Goal: Task Accomplishment & Management: Manage account settings

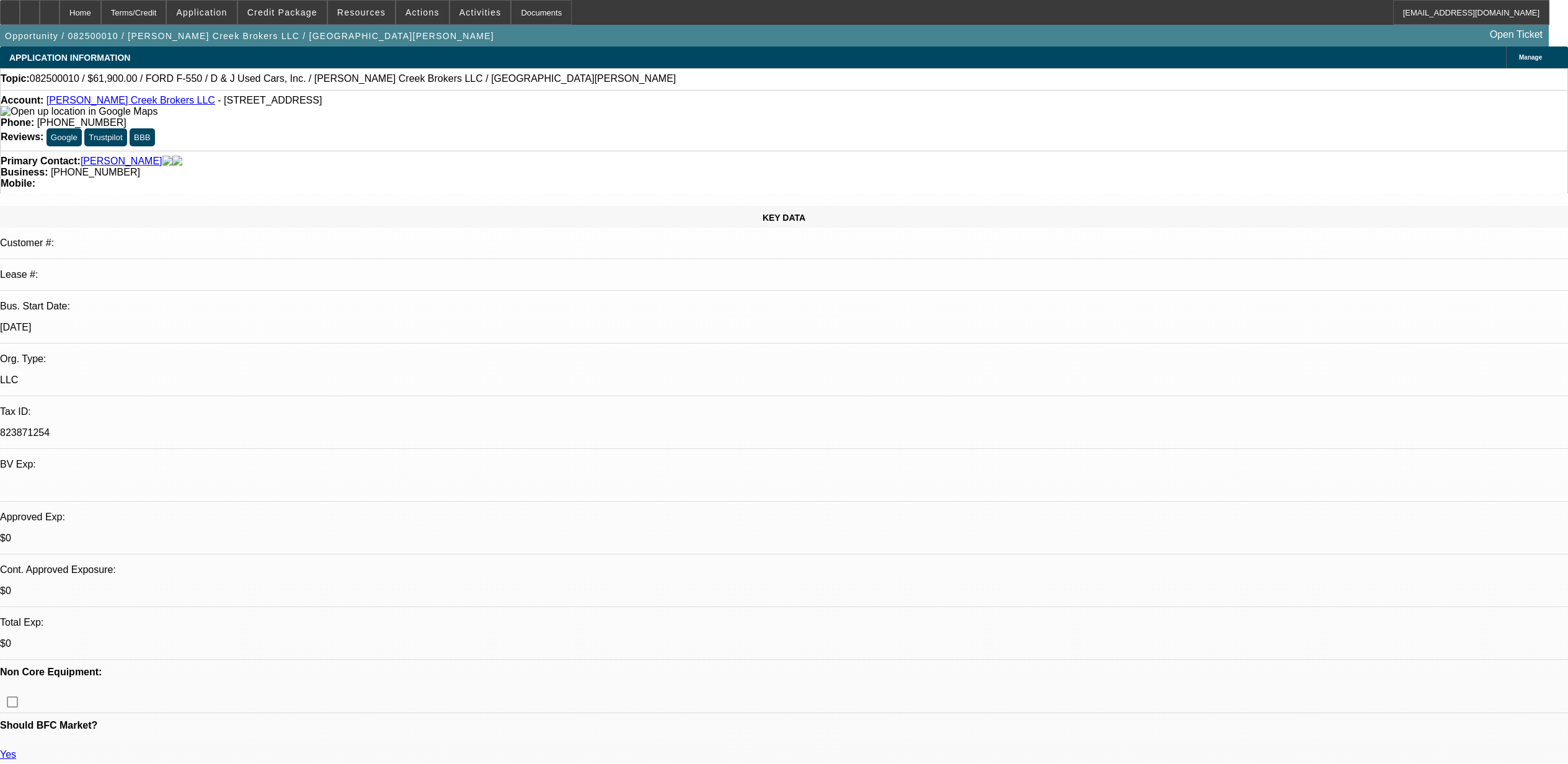
select select "0"
select select "3"
select select "0.1"
select select "4"
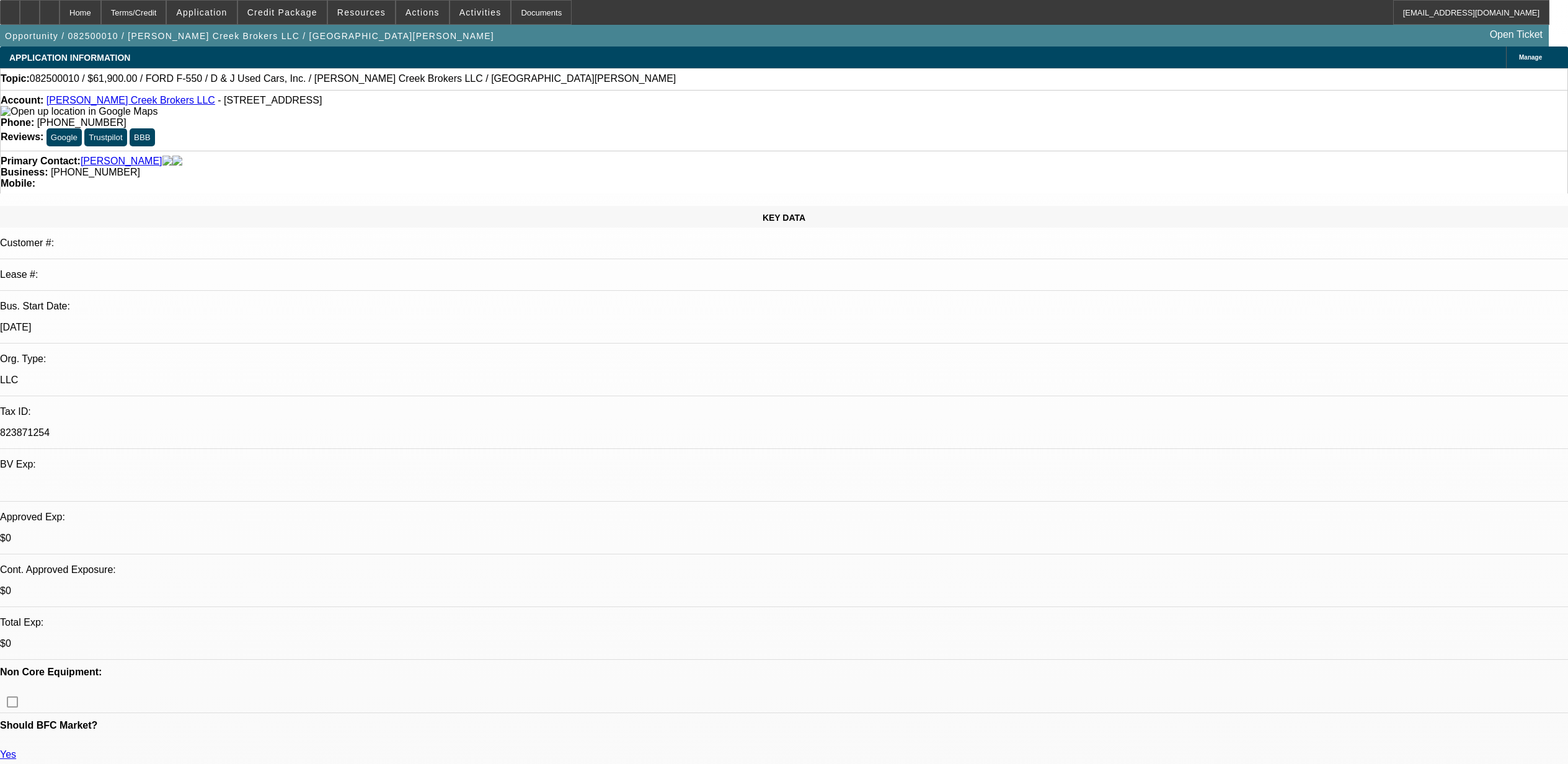
select select "0"
select select "3"
select select "0.1"
select select "4"
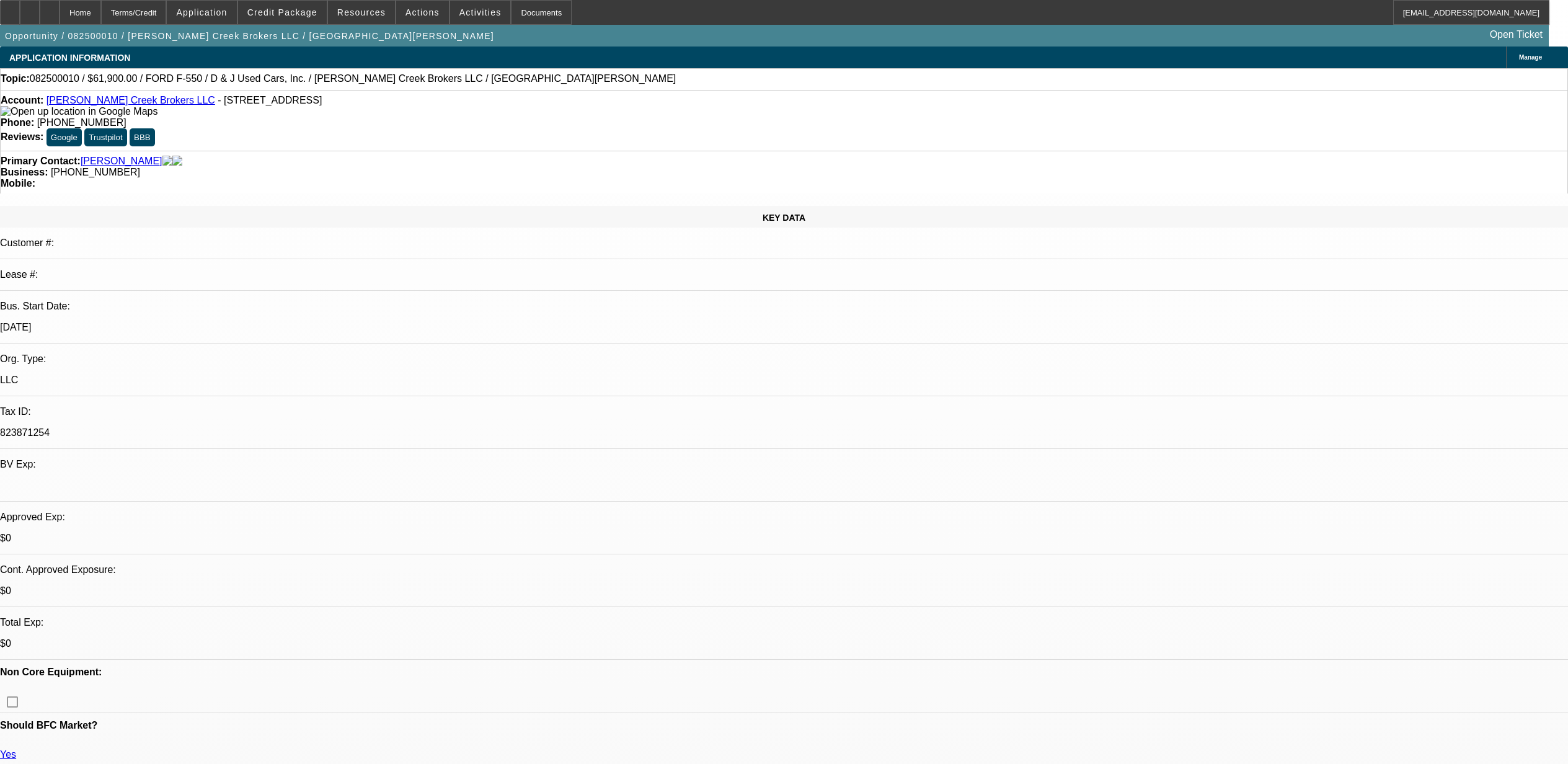
select select "0.1"
select select "2"
select select "0.1"
select select "4"
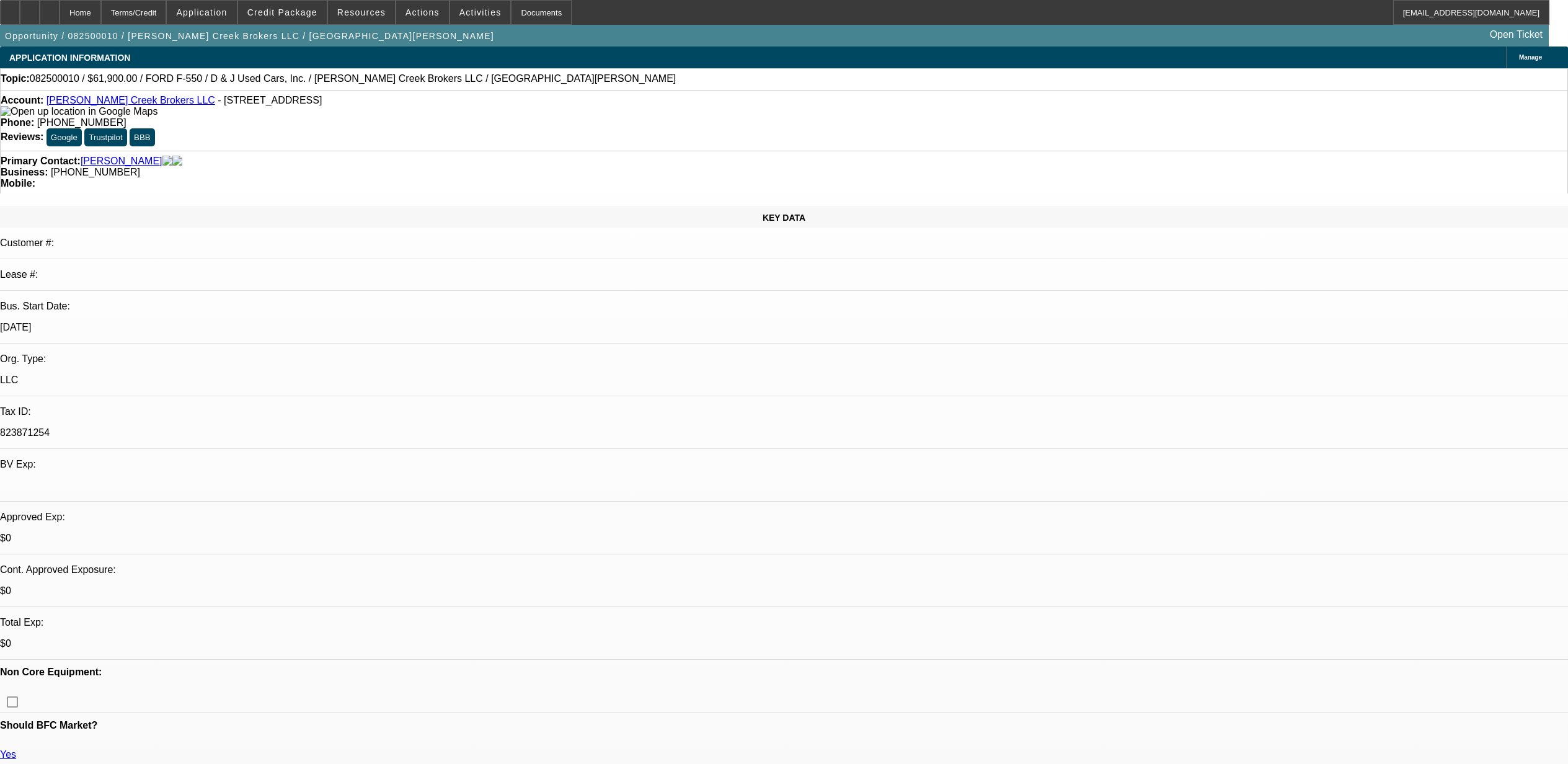
click at [60, 13] on div at bounding box center [50, 12] width 20 height 25
select select "0"
select select "0.1"
select select "0"
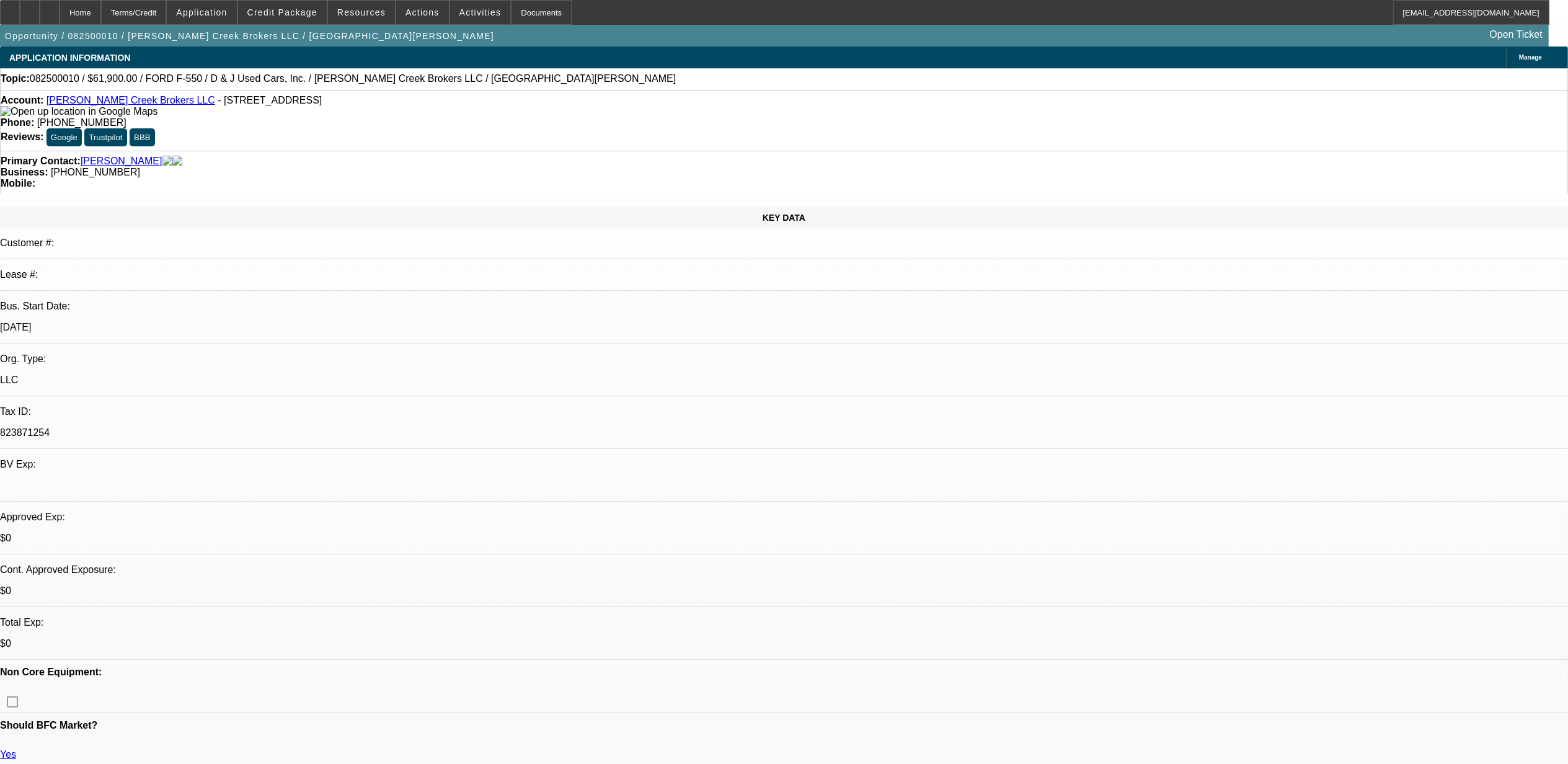
select select "0"
select select "0.1"
select select "2"
select select "0.1"
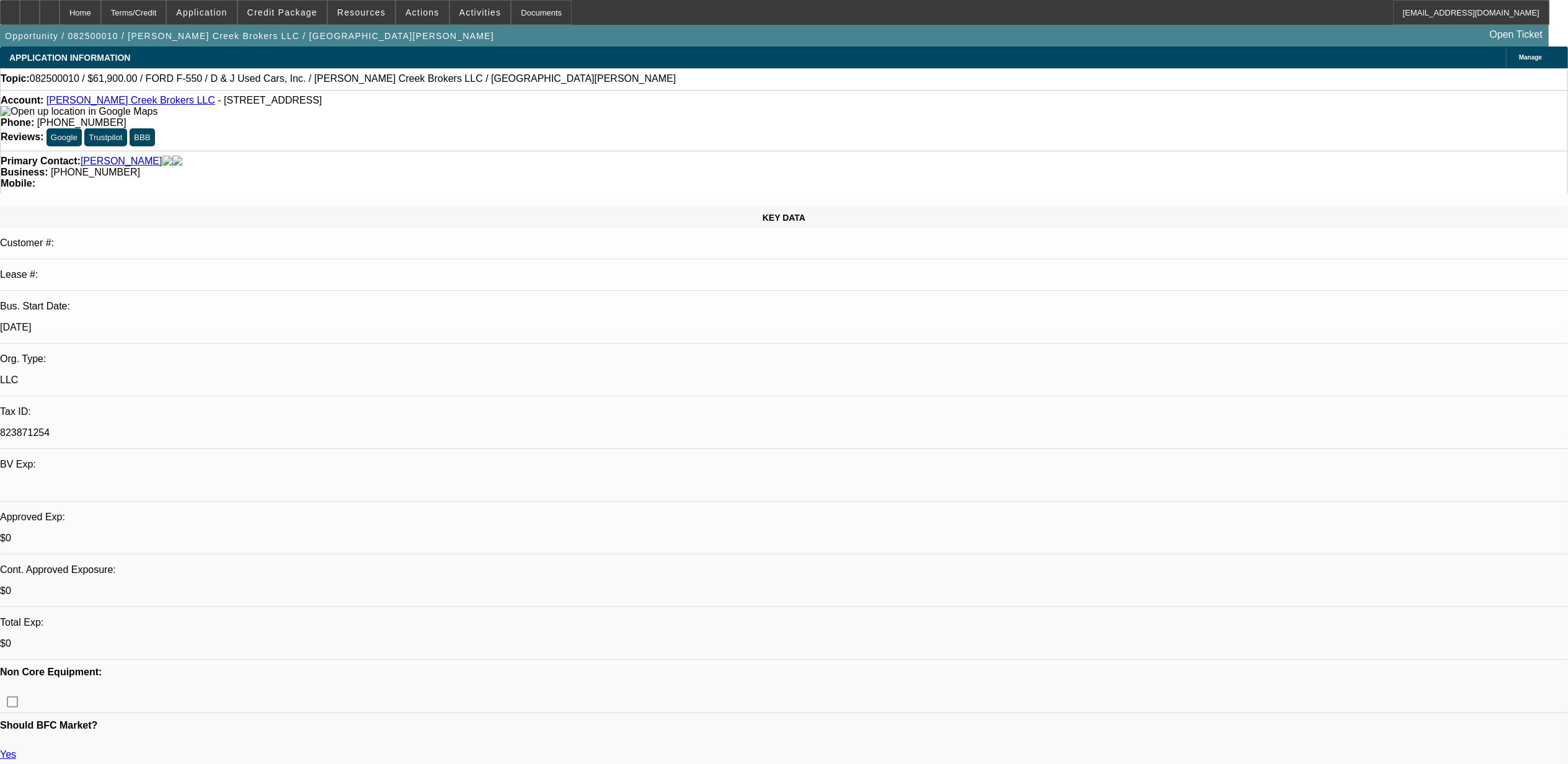
select select "1"
select select "3"
select select "4"
select select "1"
select select "3"
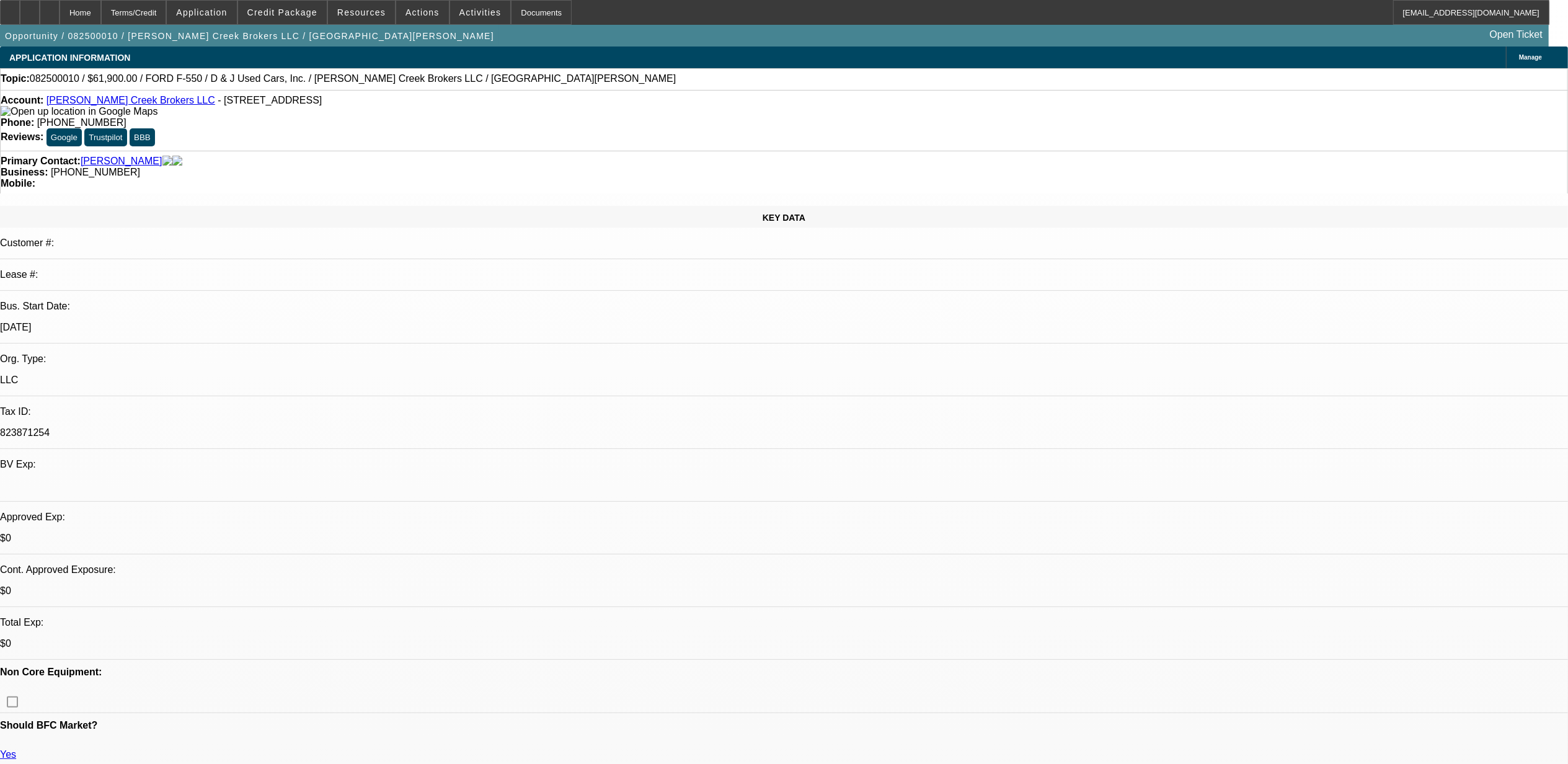
select select "4"
select select "1"
select select "2"
select select "4"
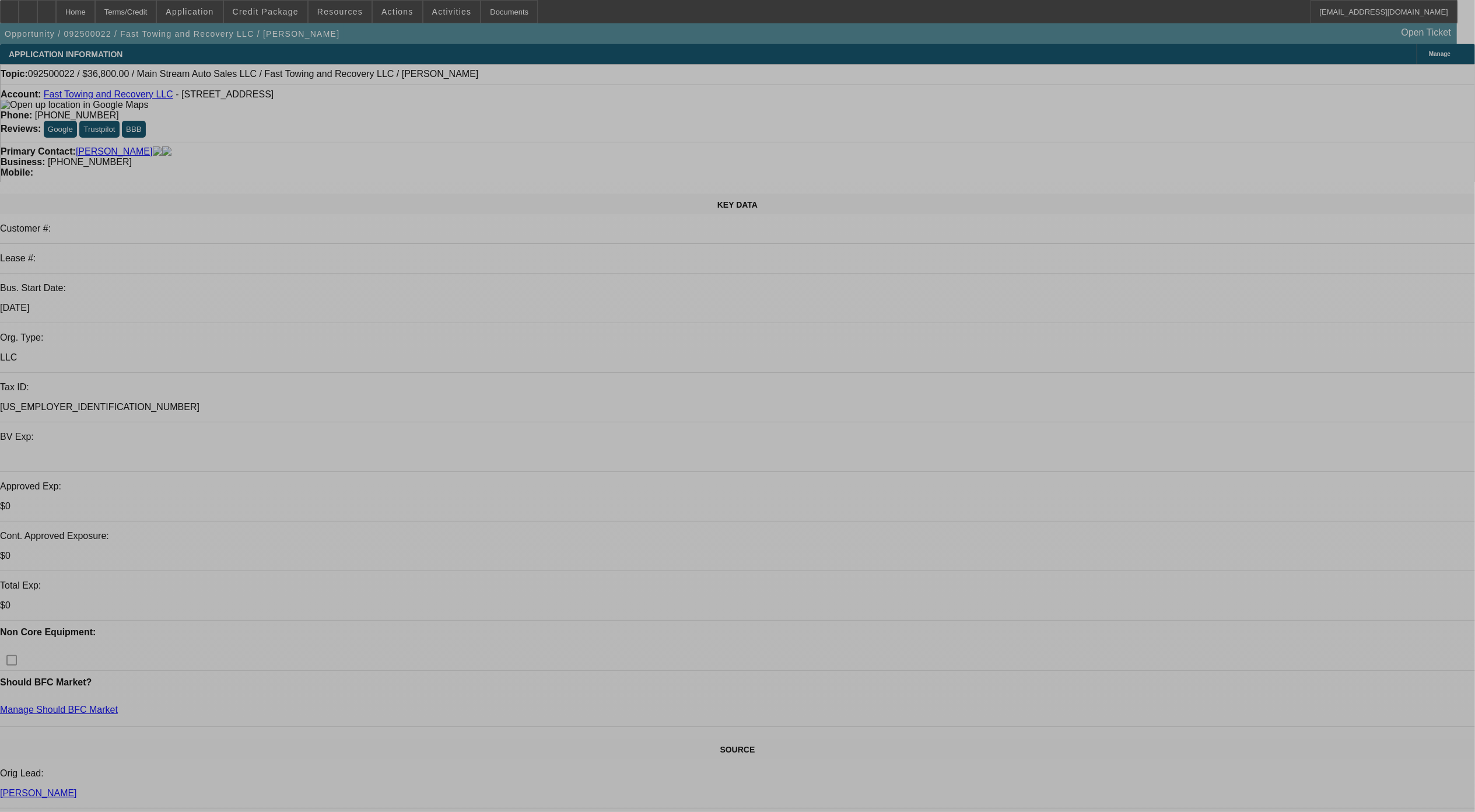
select select "0"
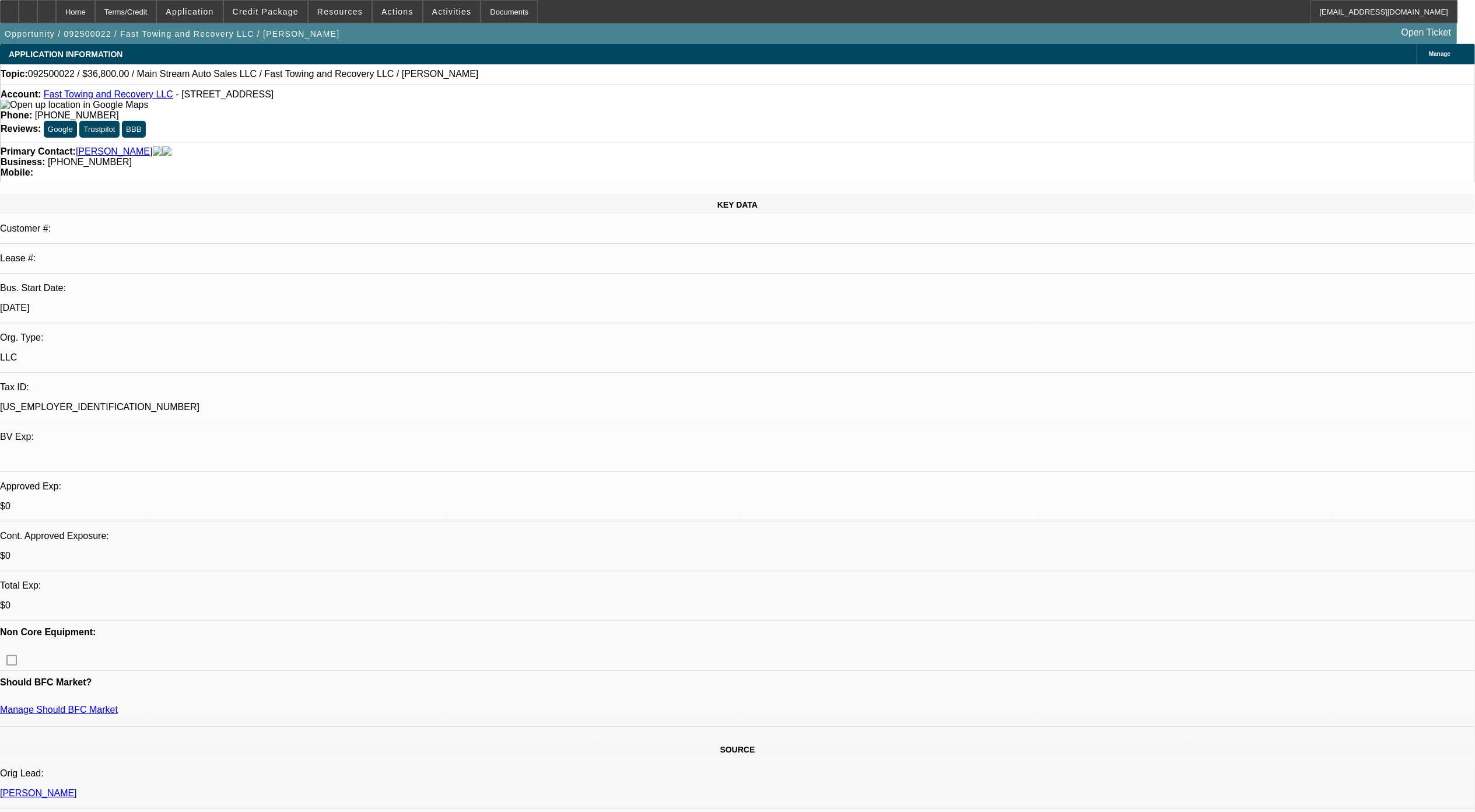
select select "0"
select select "0.1"
select select "0.2"
select select "2"
select select "0.1"
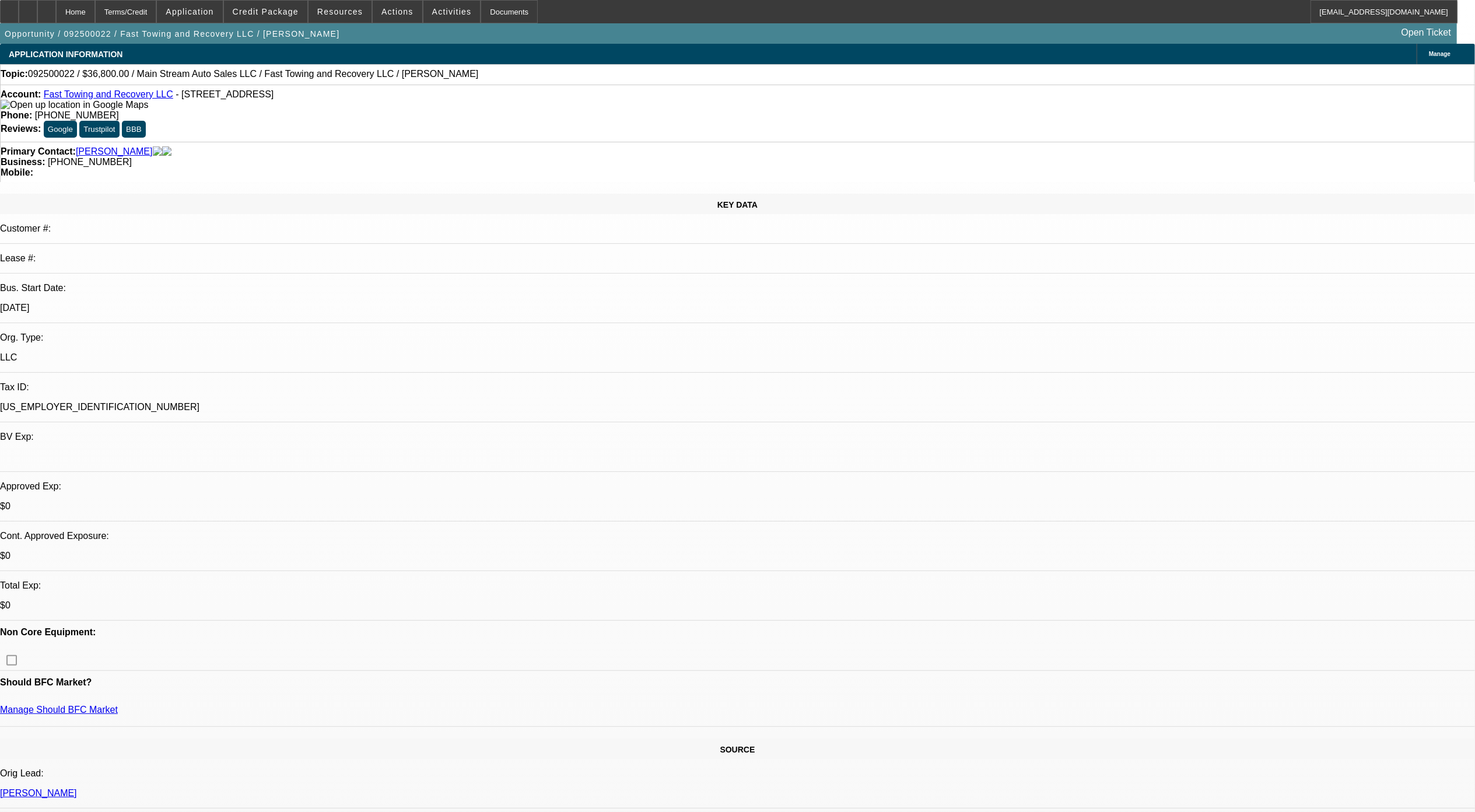
select select "1"
select select "4"
select select "1"
select select "2"
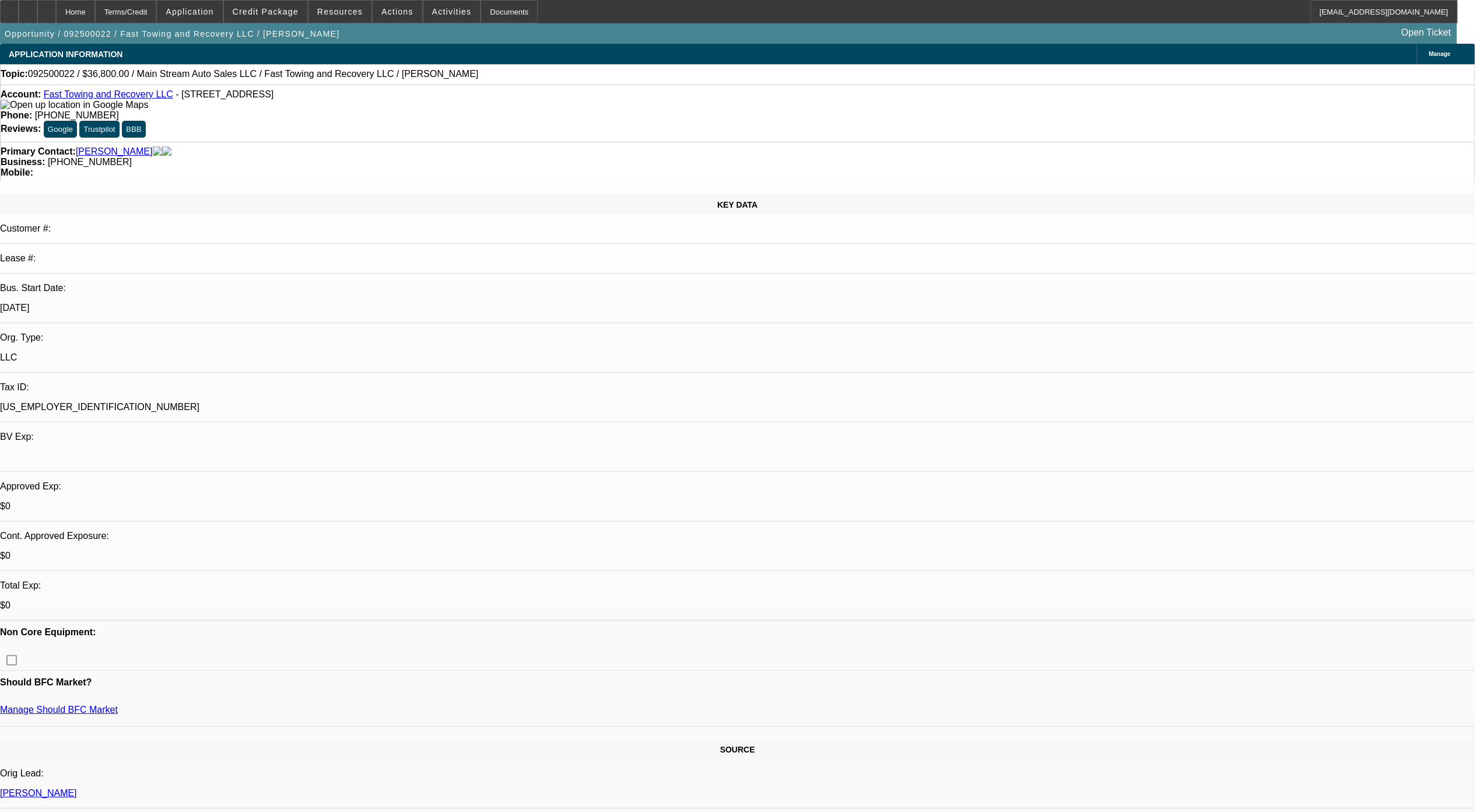
select select "4"
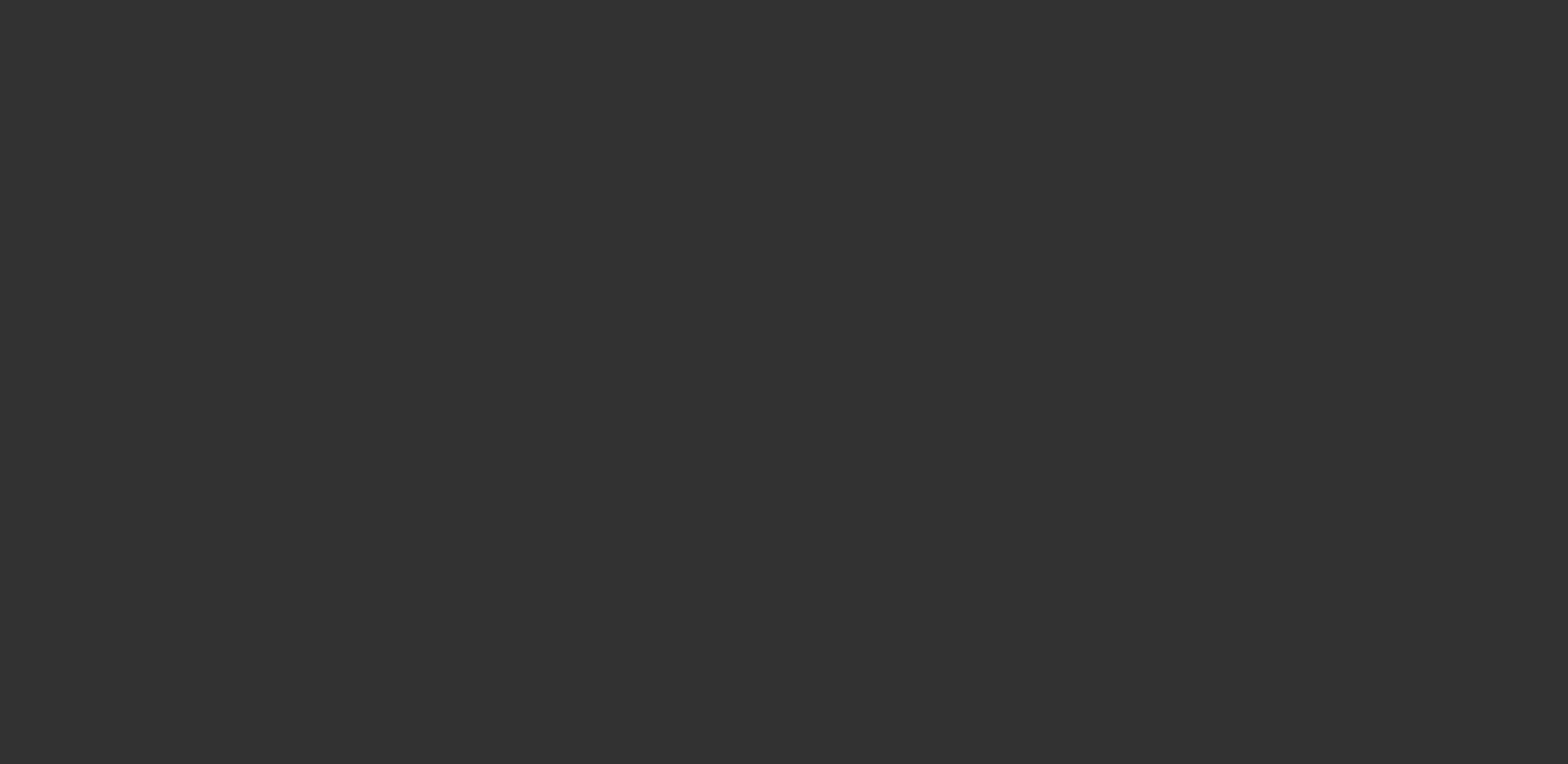
select select "0.15"
select select "2"
select select "0.1"
select select "4"
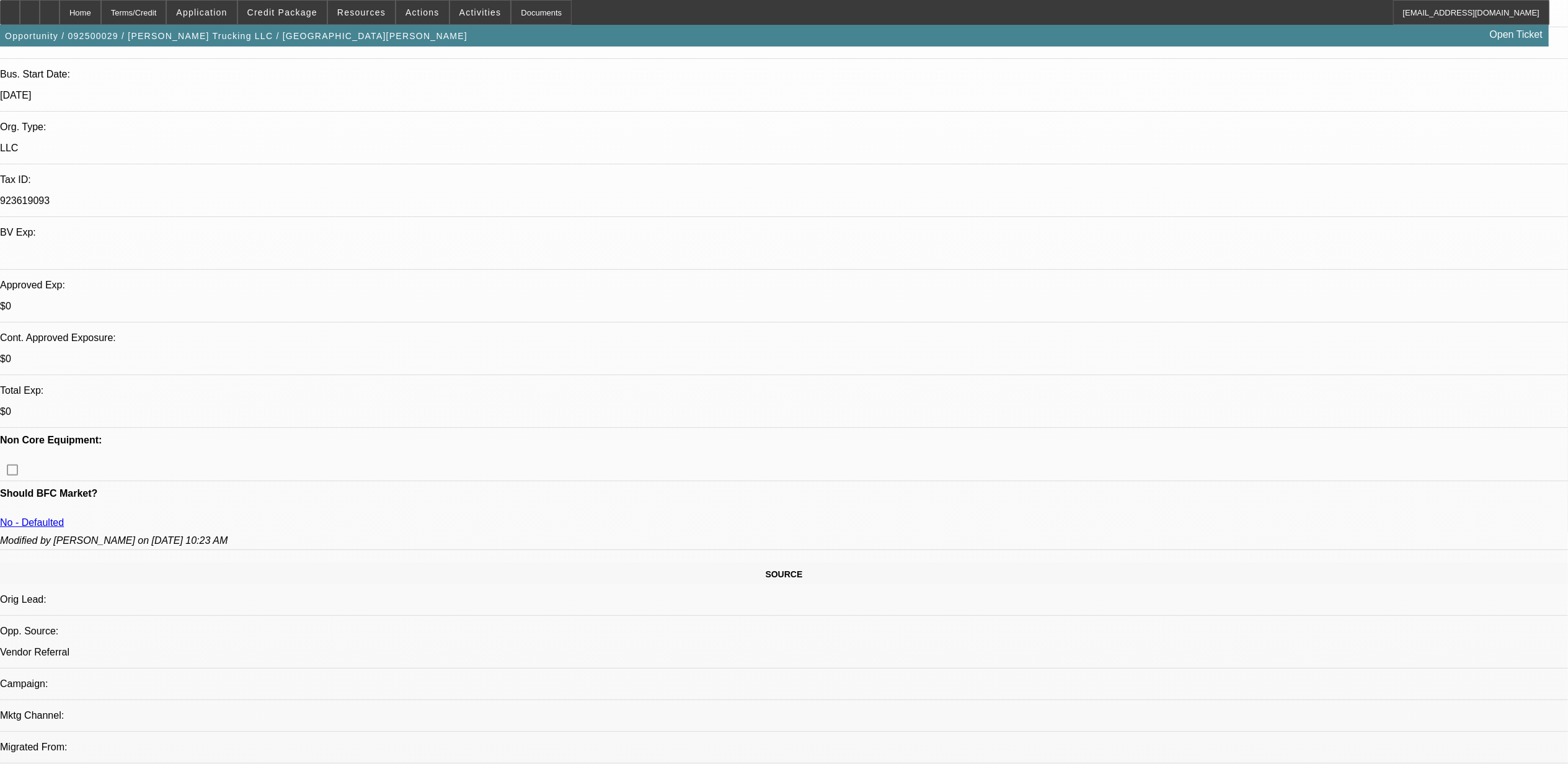
scroll to position [248, 0]
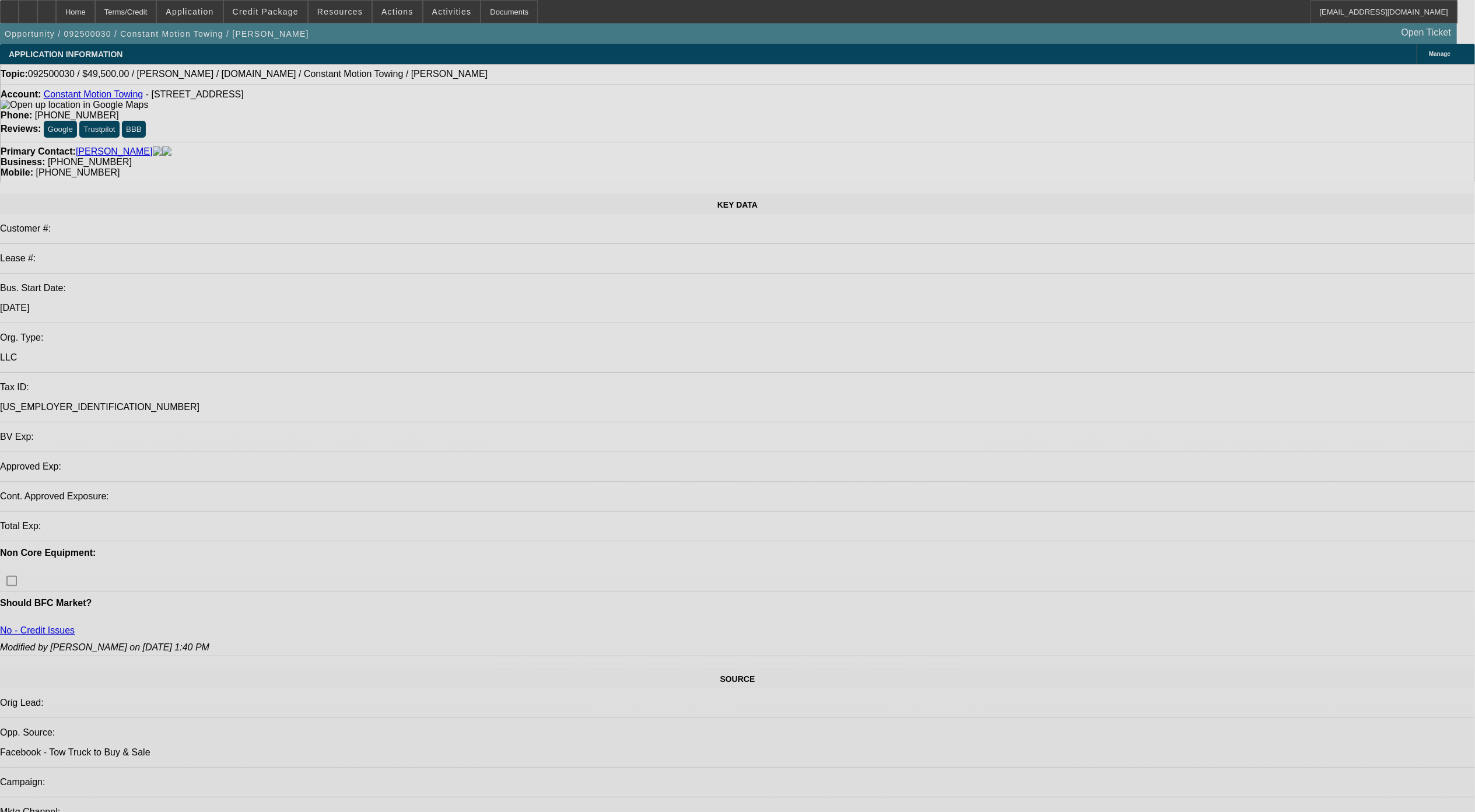
select select "0"
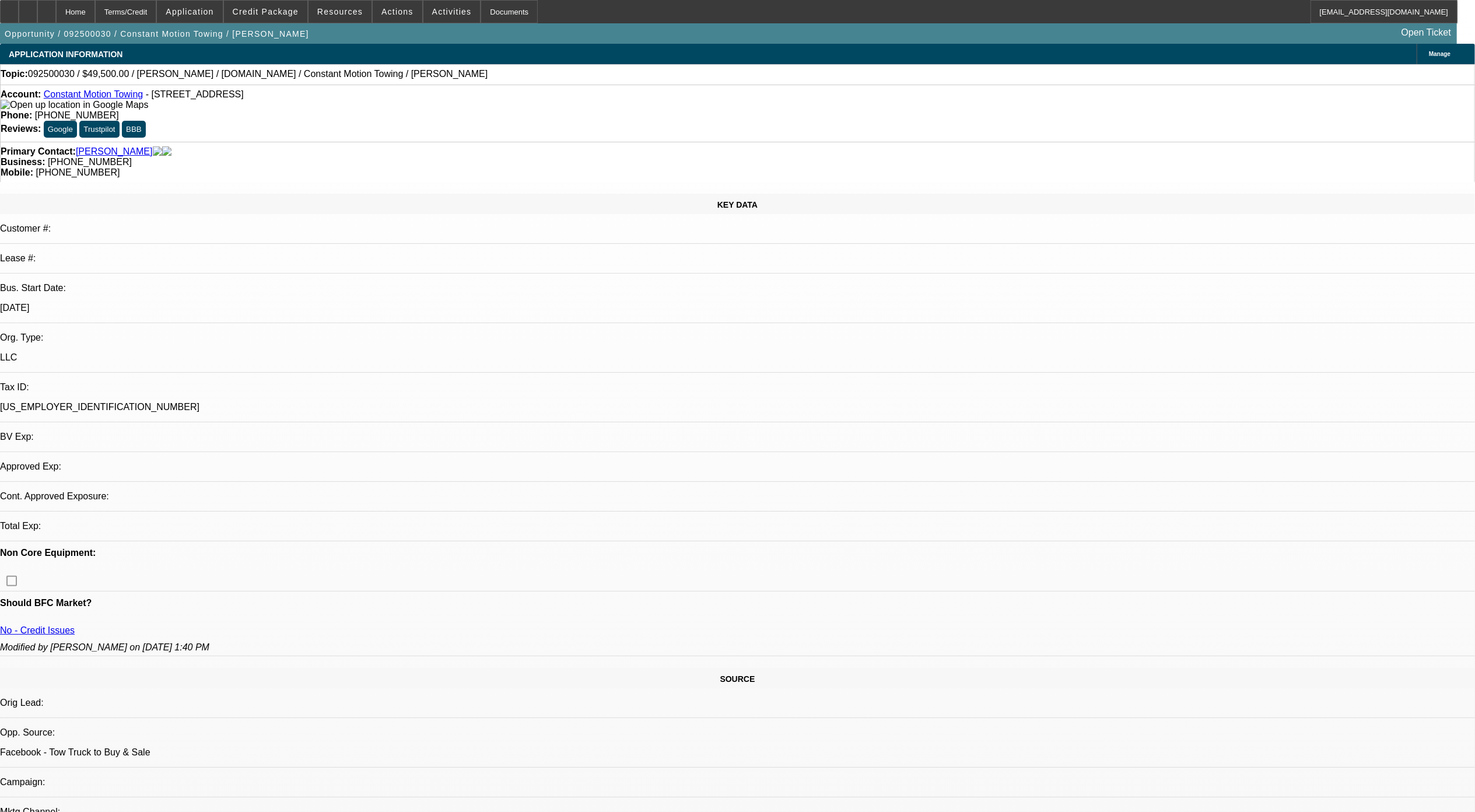
select select "2"
select select "0.1"
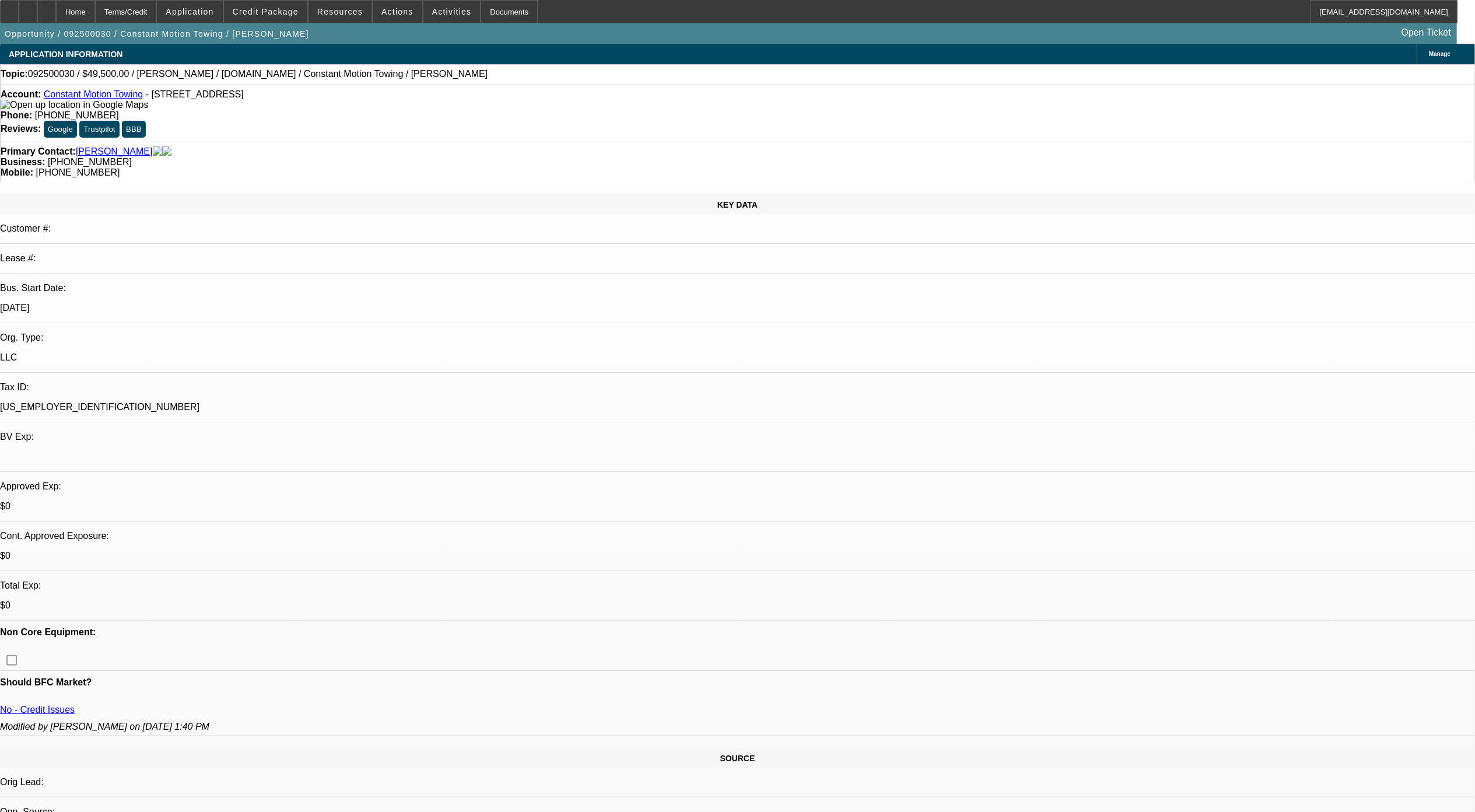
select select "1"
select select "2"
select select "4"
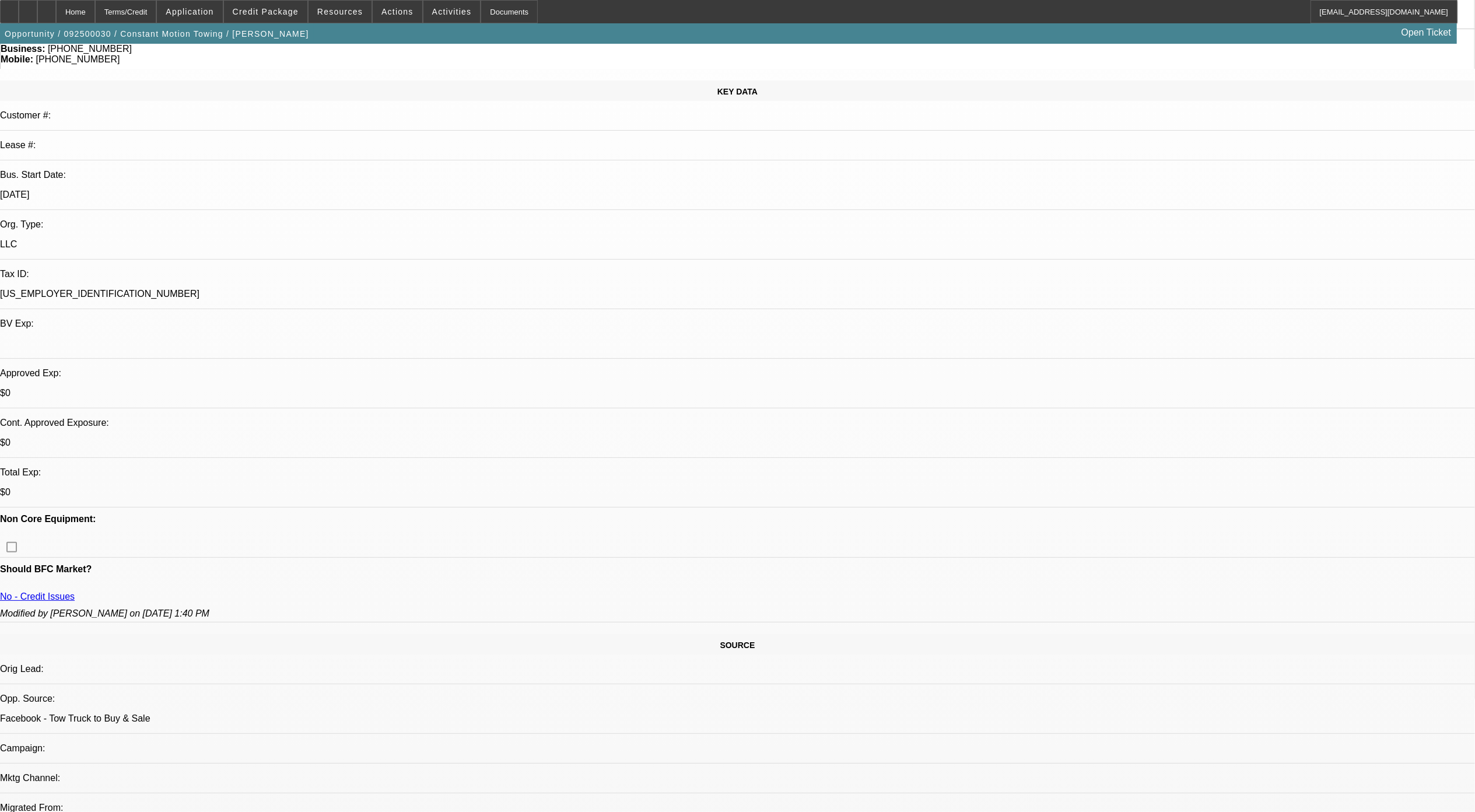
scroll to position [78, 0]
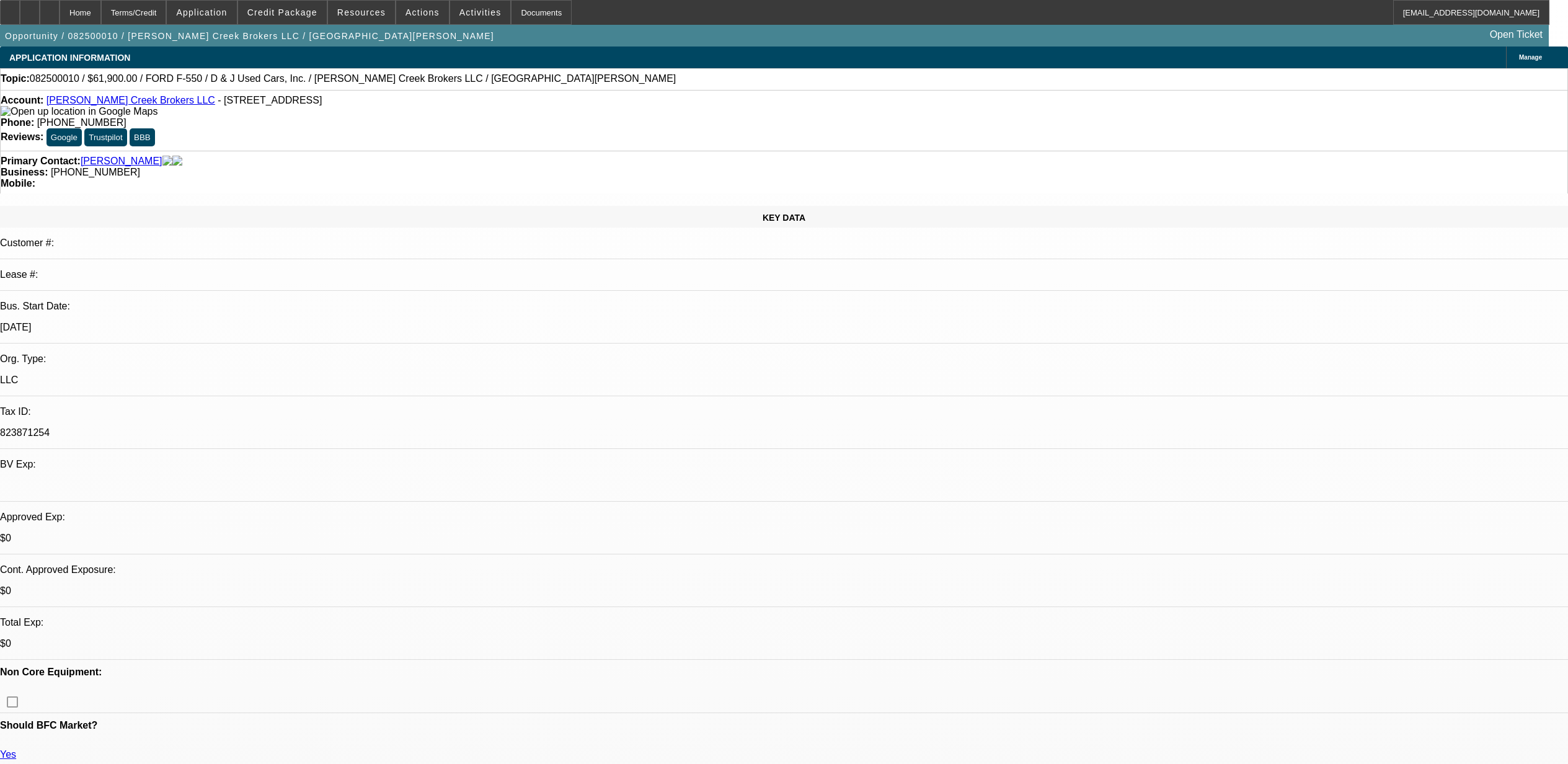
select select "0"
select select "3"
select select "0.1"
select select "4"
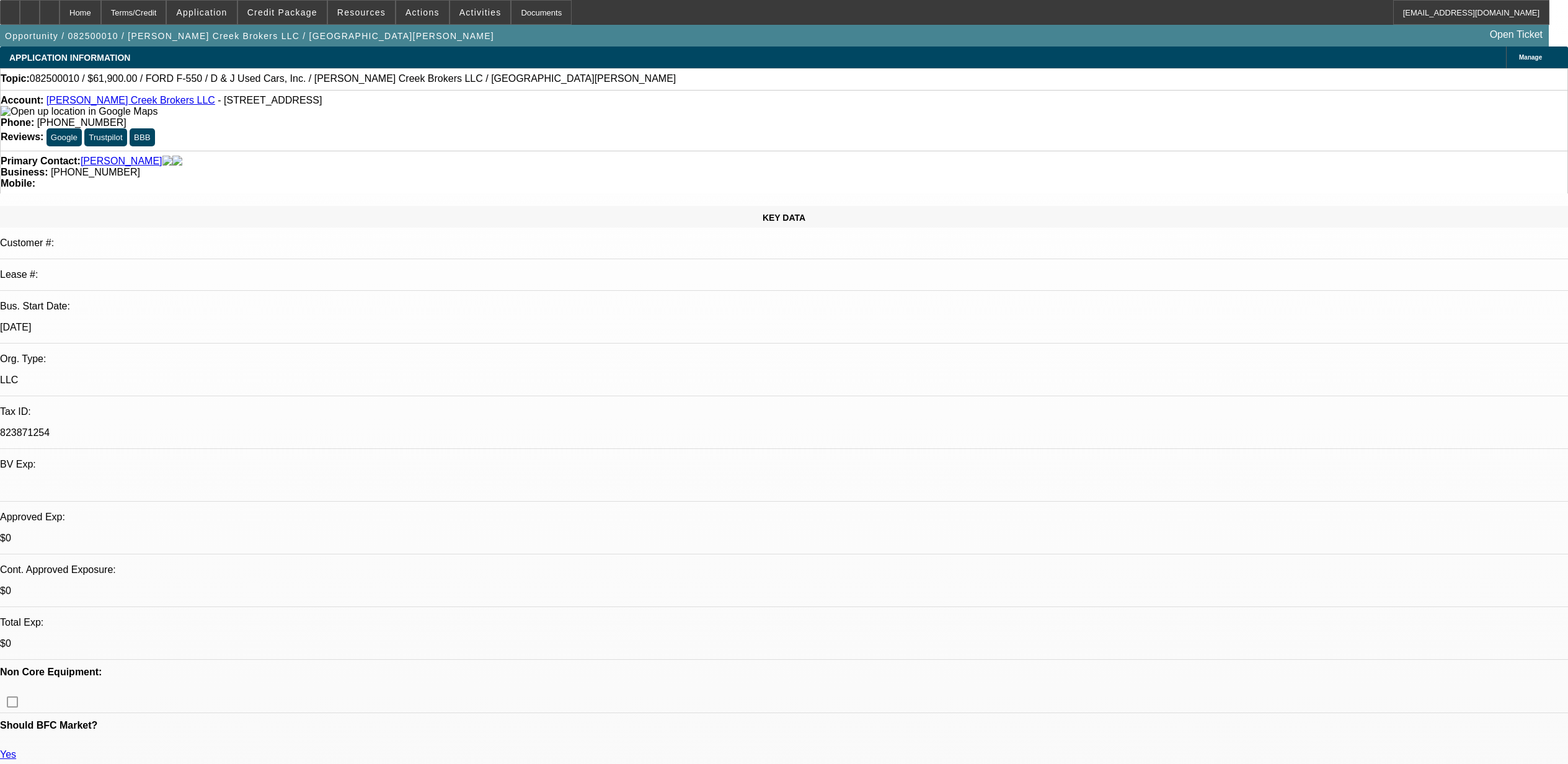
select select "0"
select select "3"
select select "0.1"
select select "4"
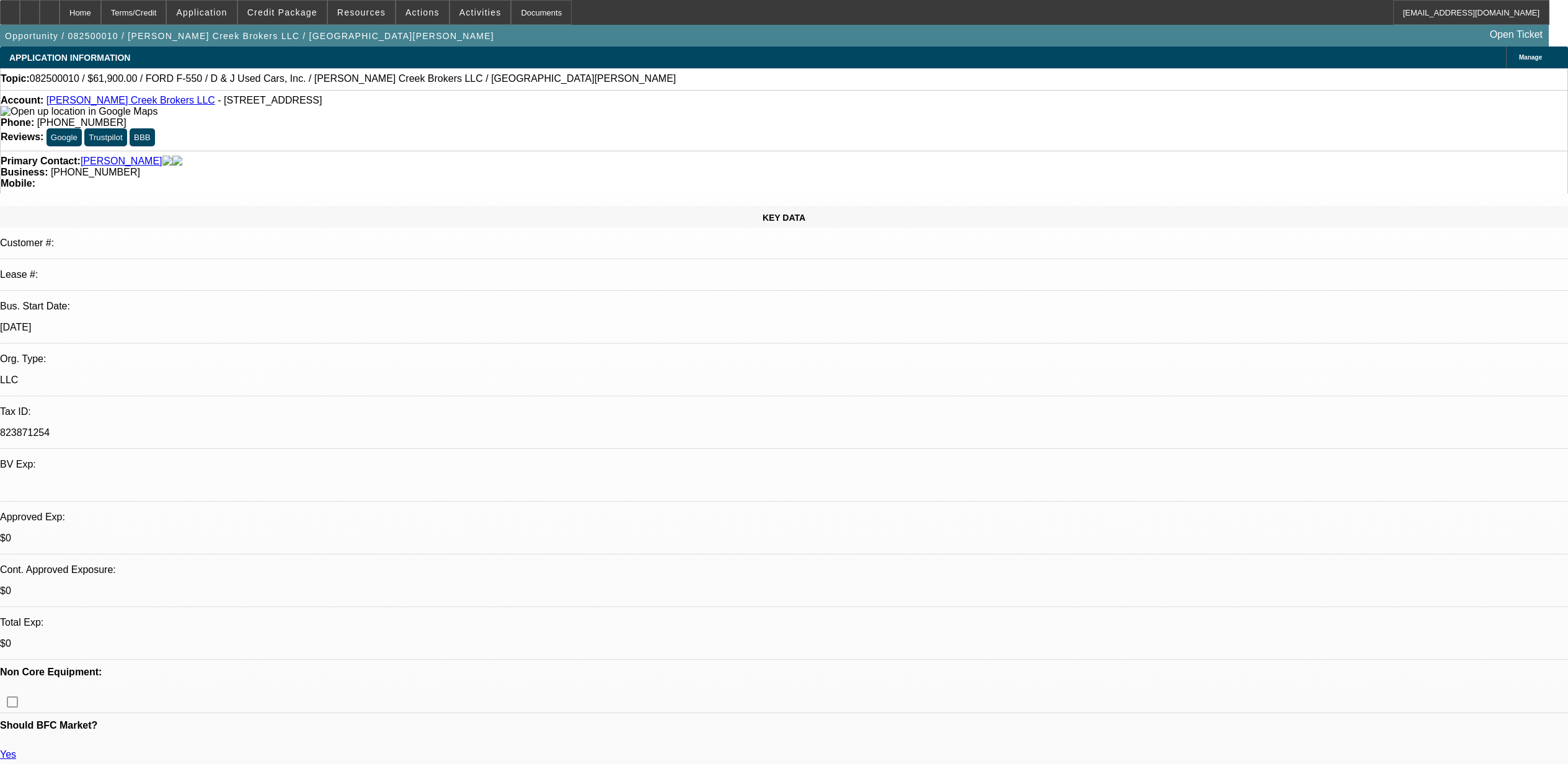
select select "0.1"
select select "2"
select select "0.1"
select select "4"
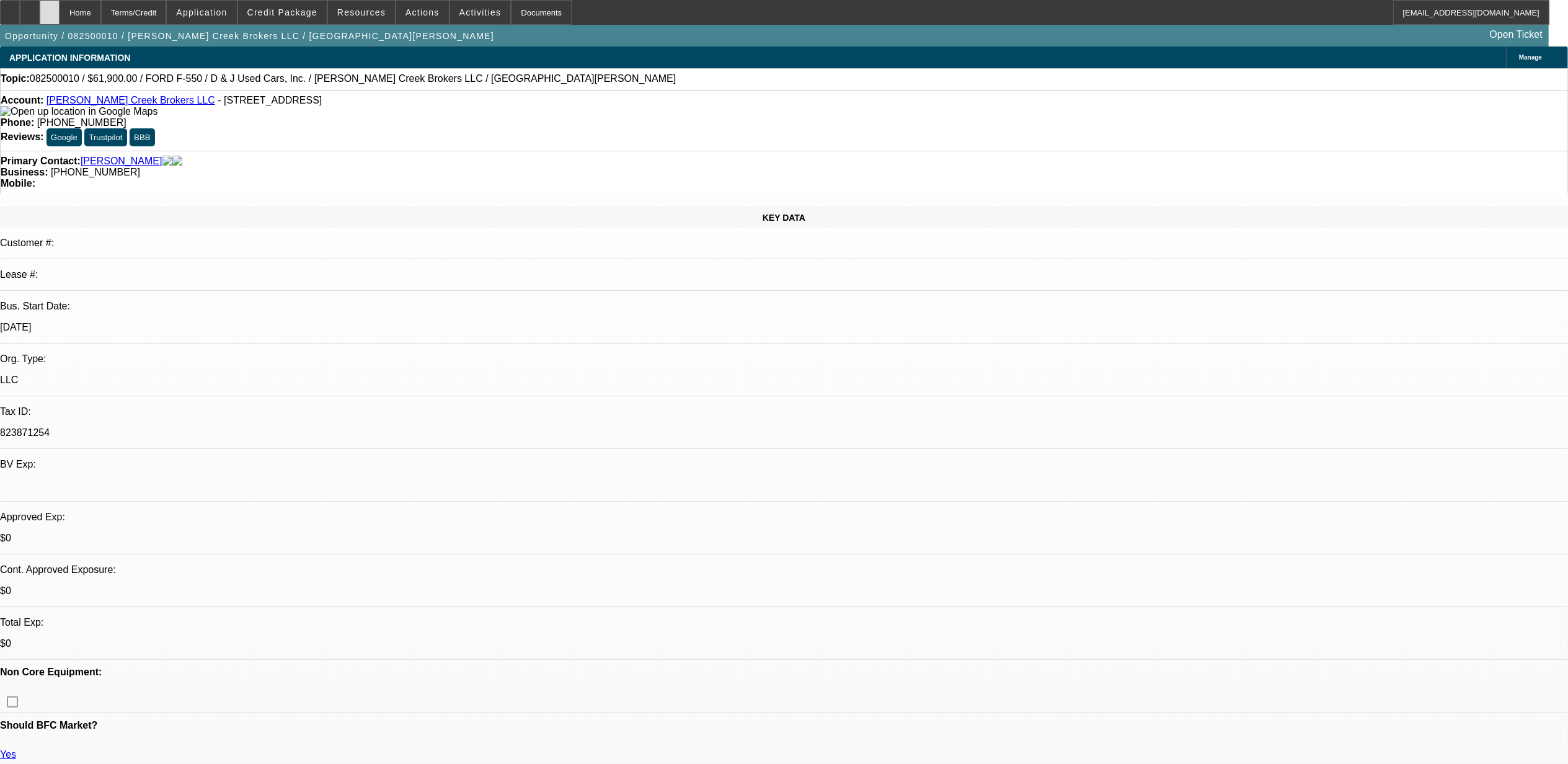
click at [50, 8] on icon at bounding box center [50, 8] width 0 height 0
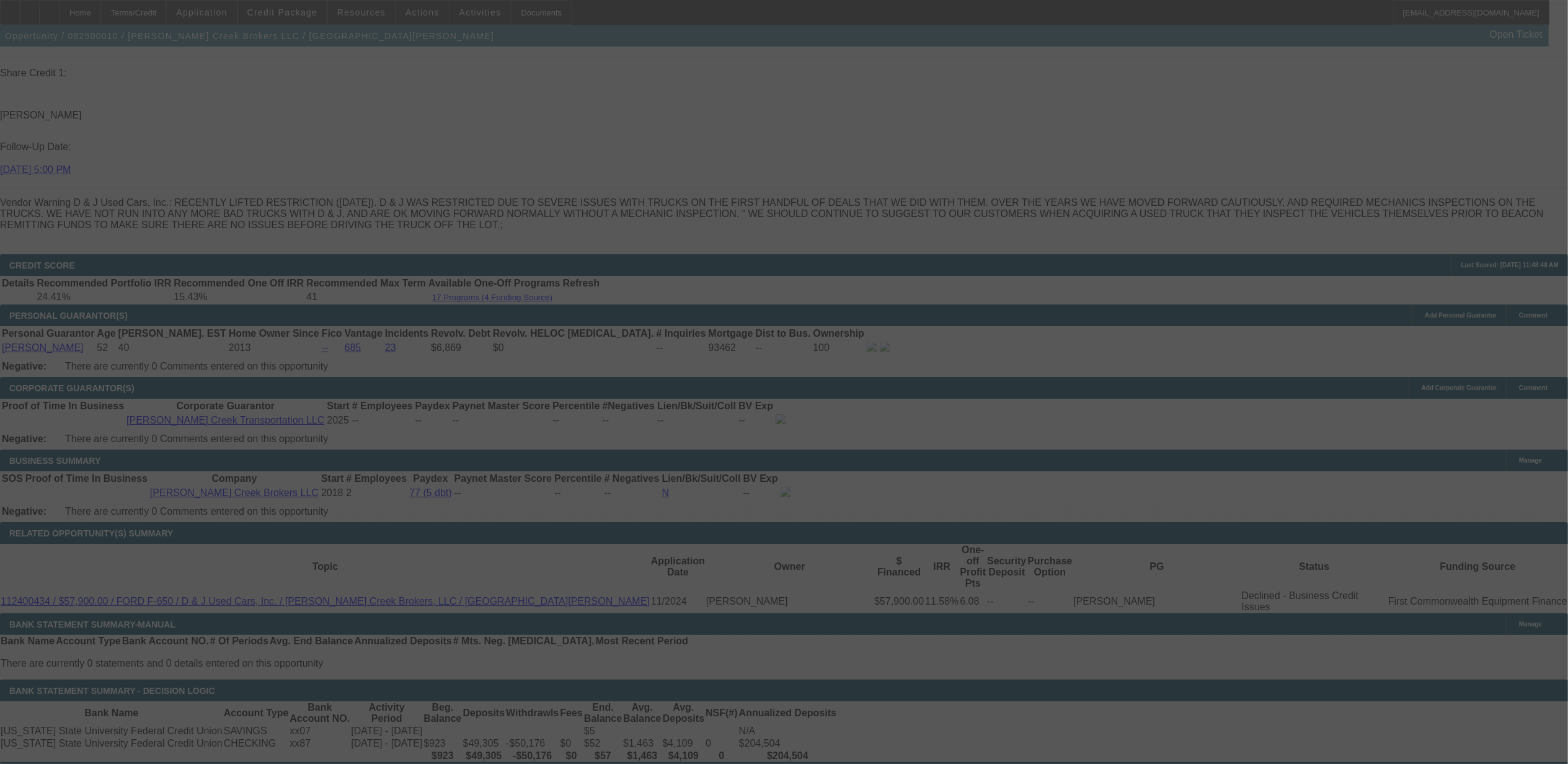
scroll to position [1738, 0]
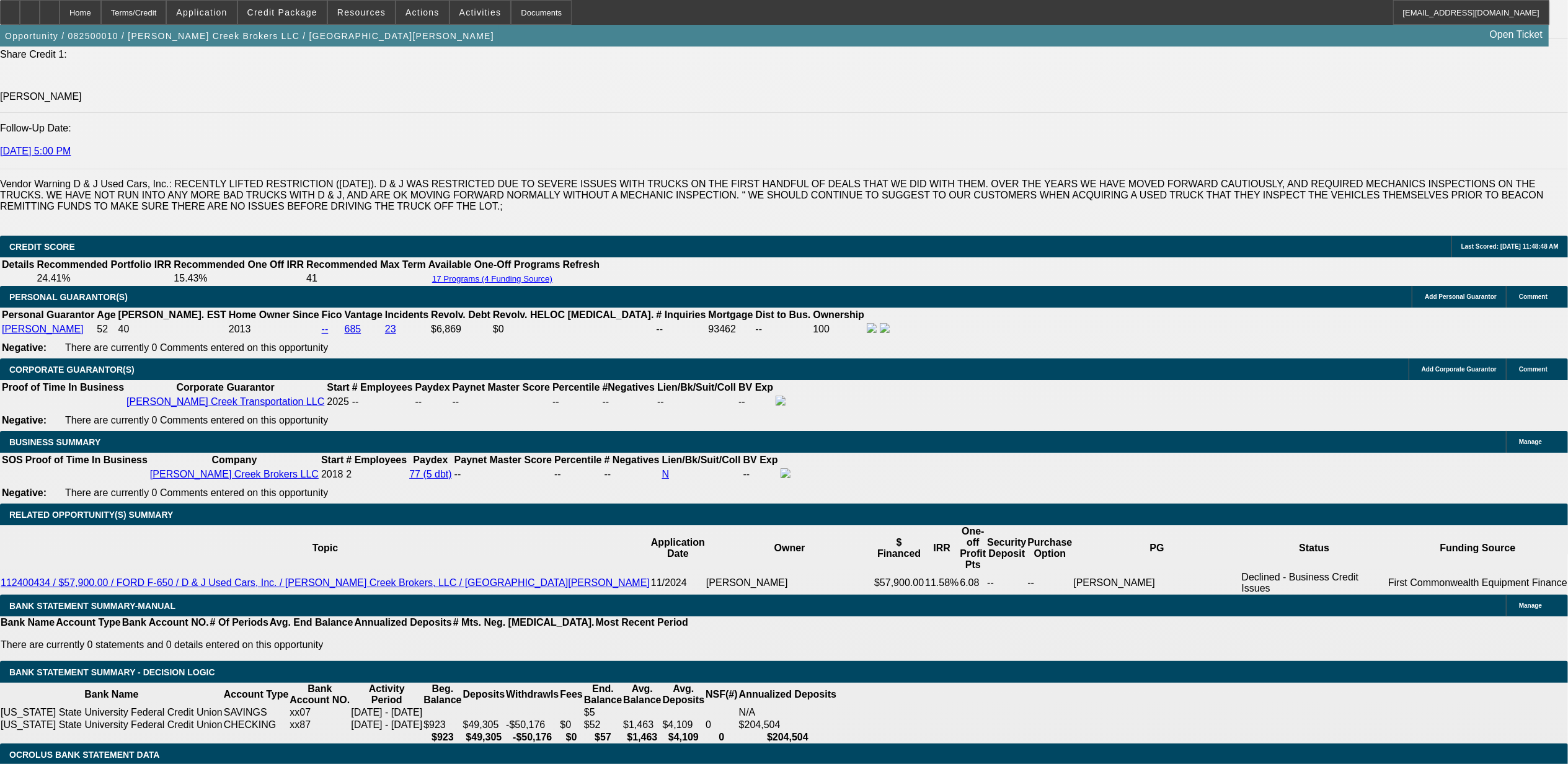
select select "0"
select select "0.1"
select select "0"
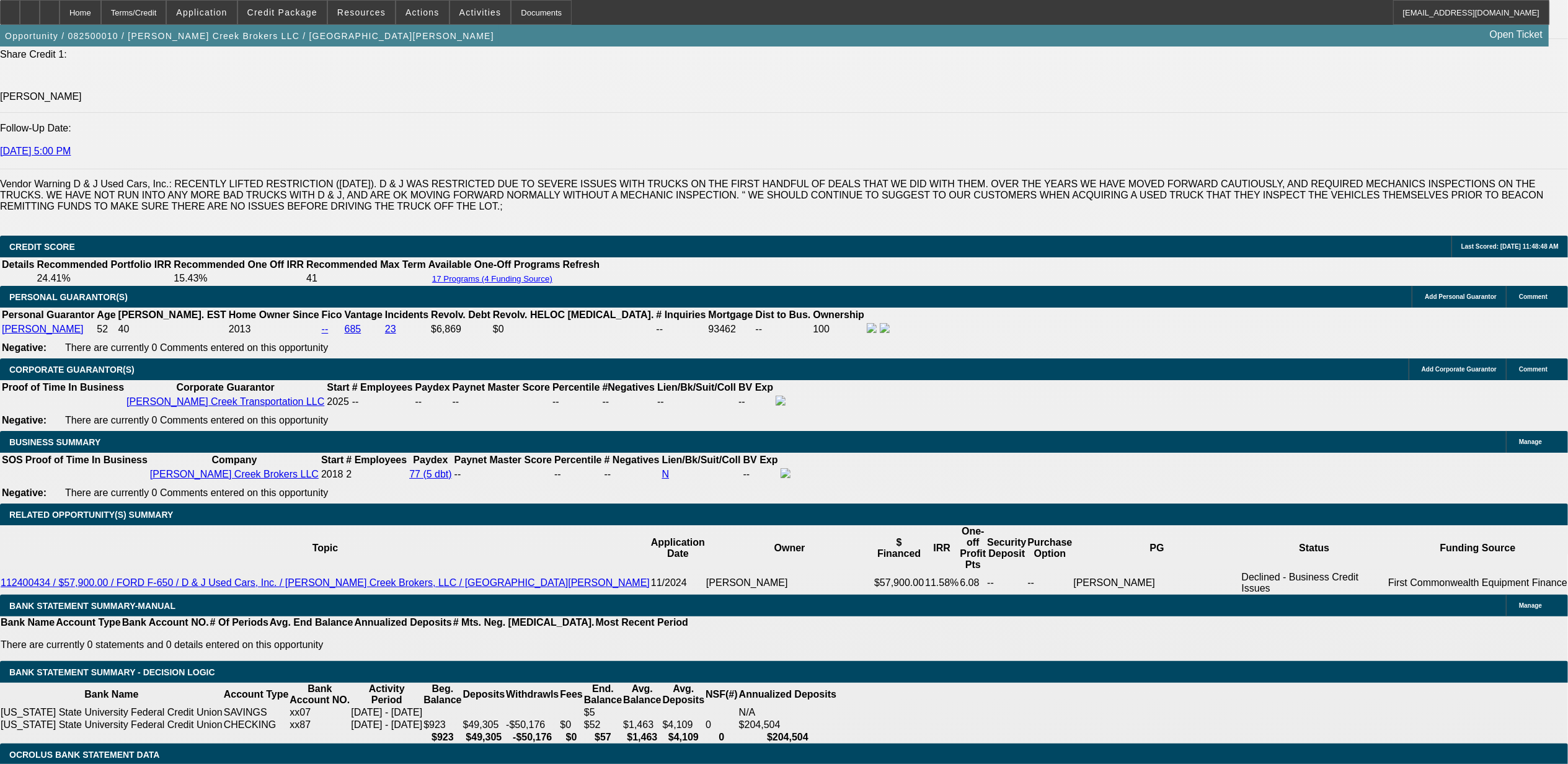
select select "0.1"
select select "0"
select select "0.1"
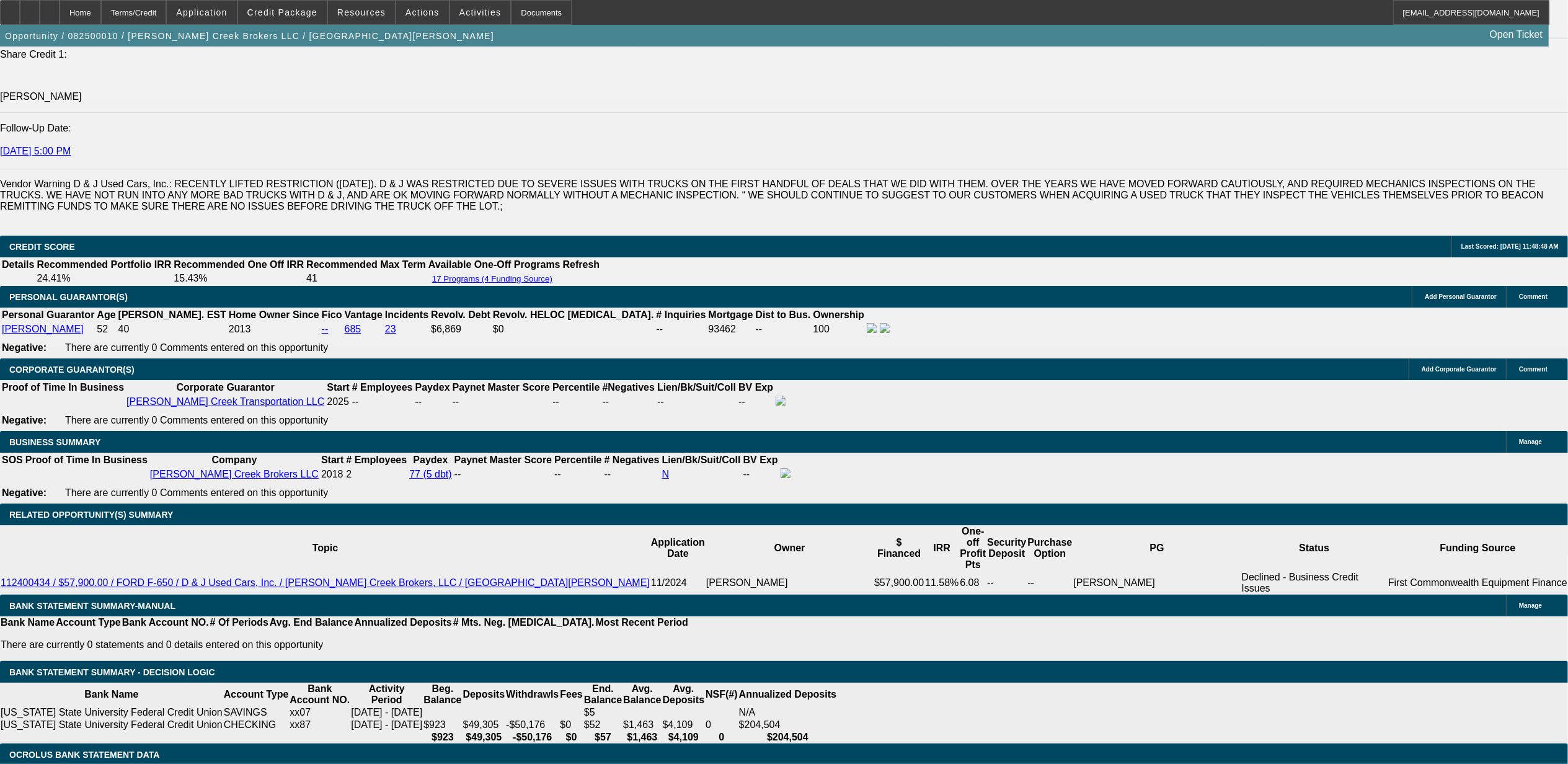
select select "2"
select select "0.1"
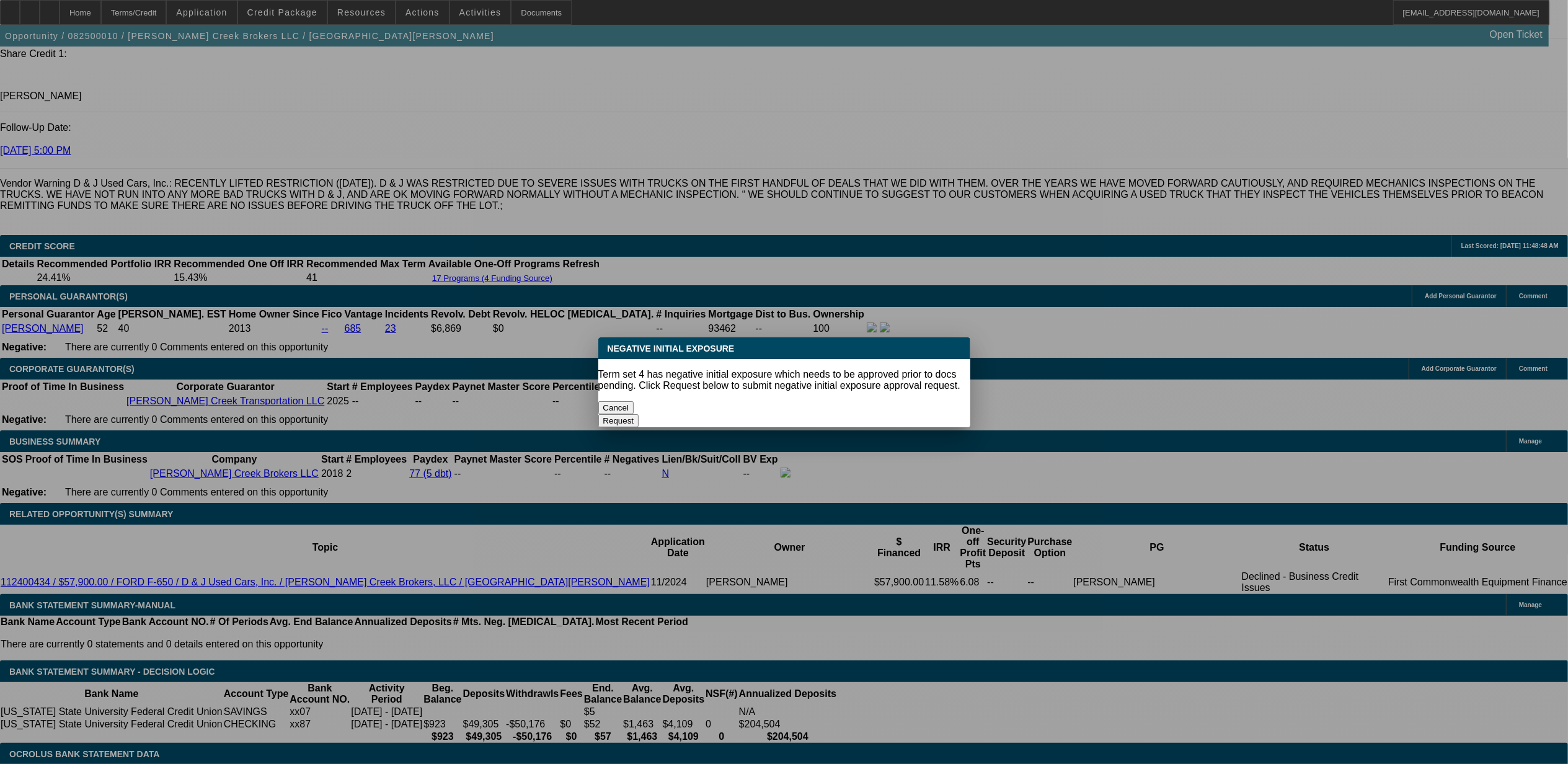
scroll to position [0, 0]
select select "1"
select select "3"
select select "4"
select select "1"
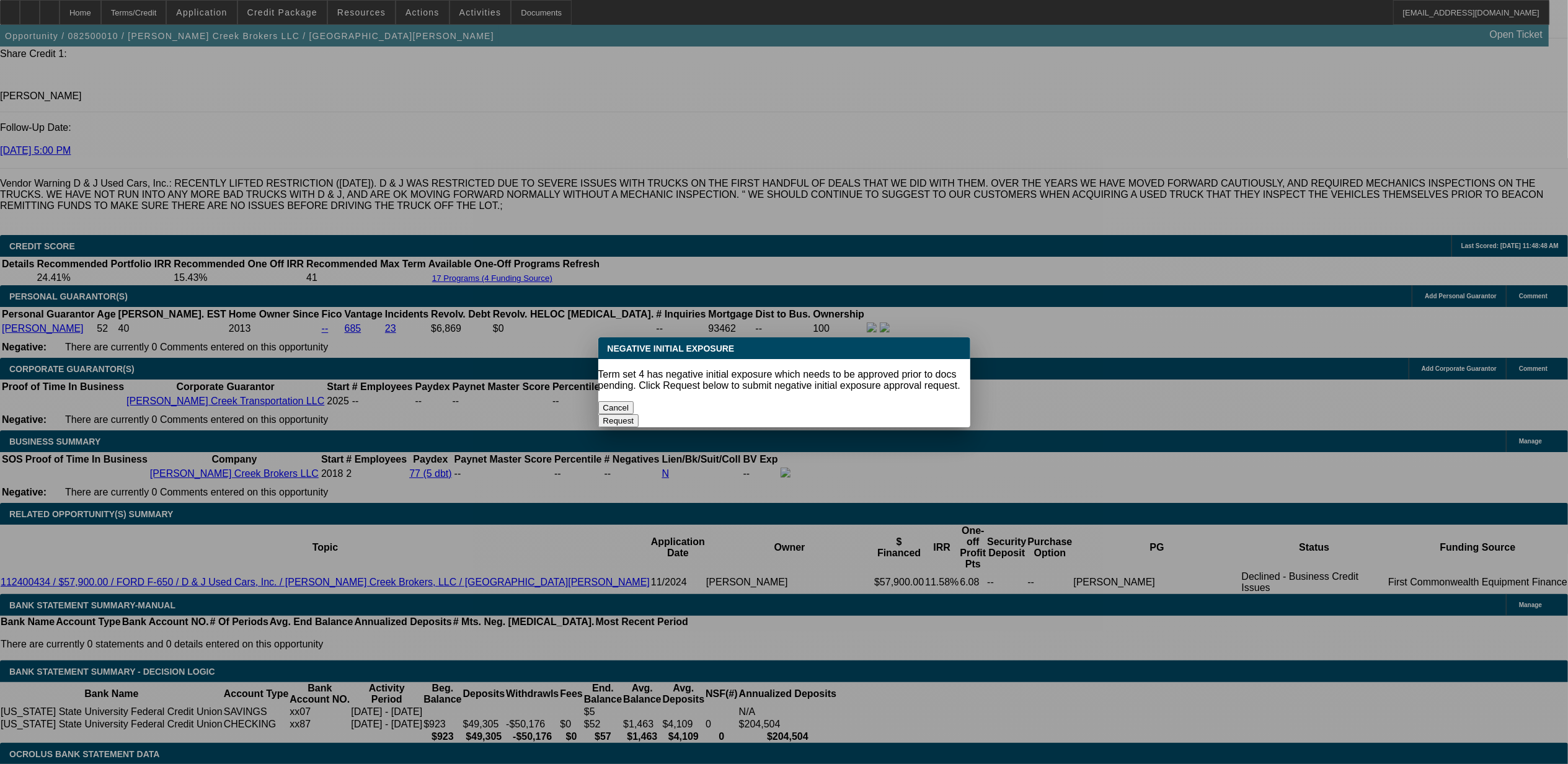
select select "3"
select select "4"
select select "1"
select select "3"
select select "4"
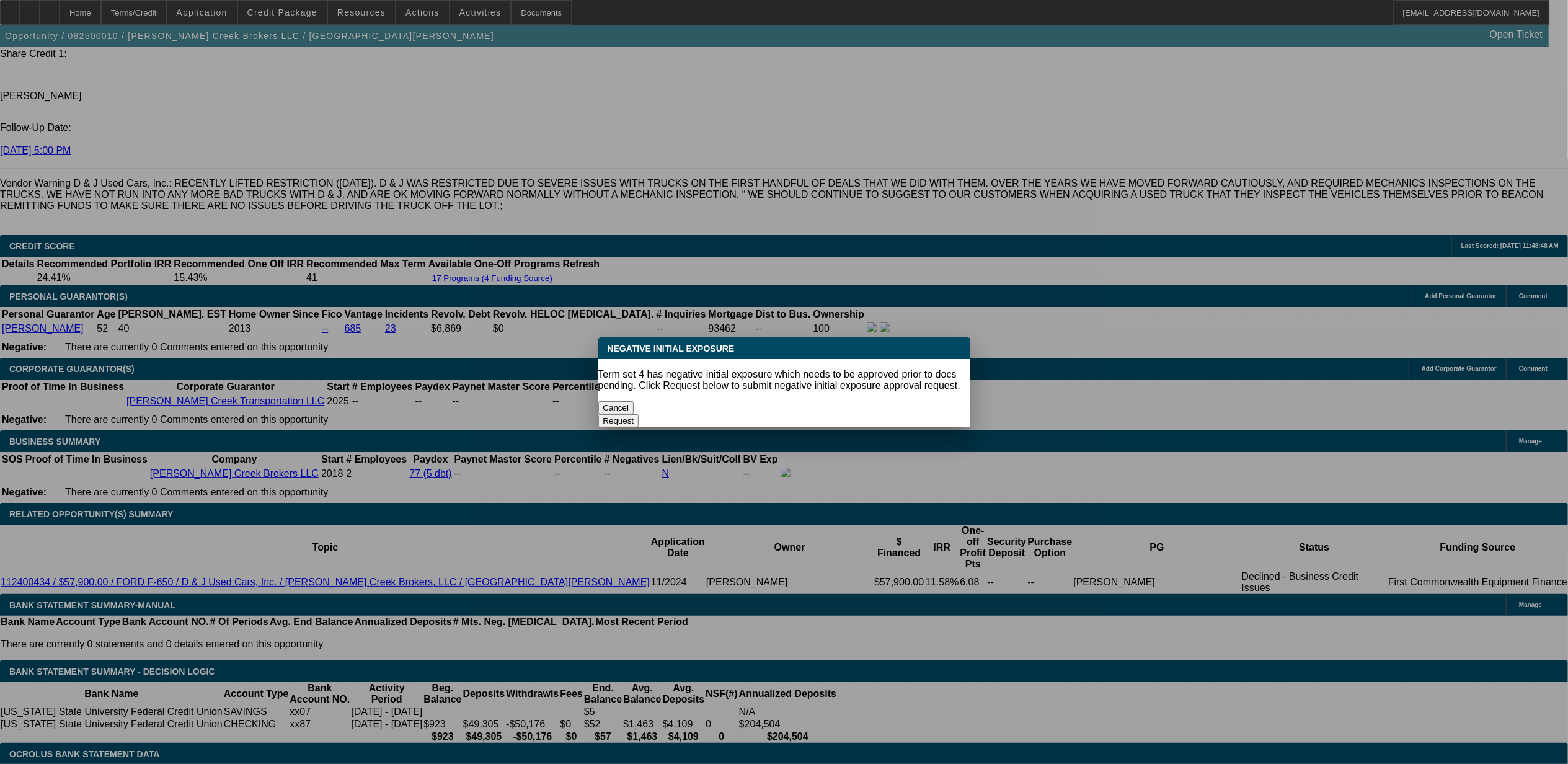
select select "1"
select select "2"
select select "4"
click at [634, 403] on button "Cancel" at bounding box center [616, 408] width 36 height 13
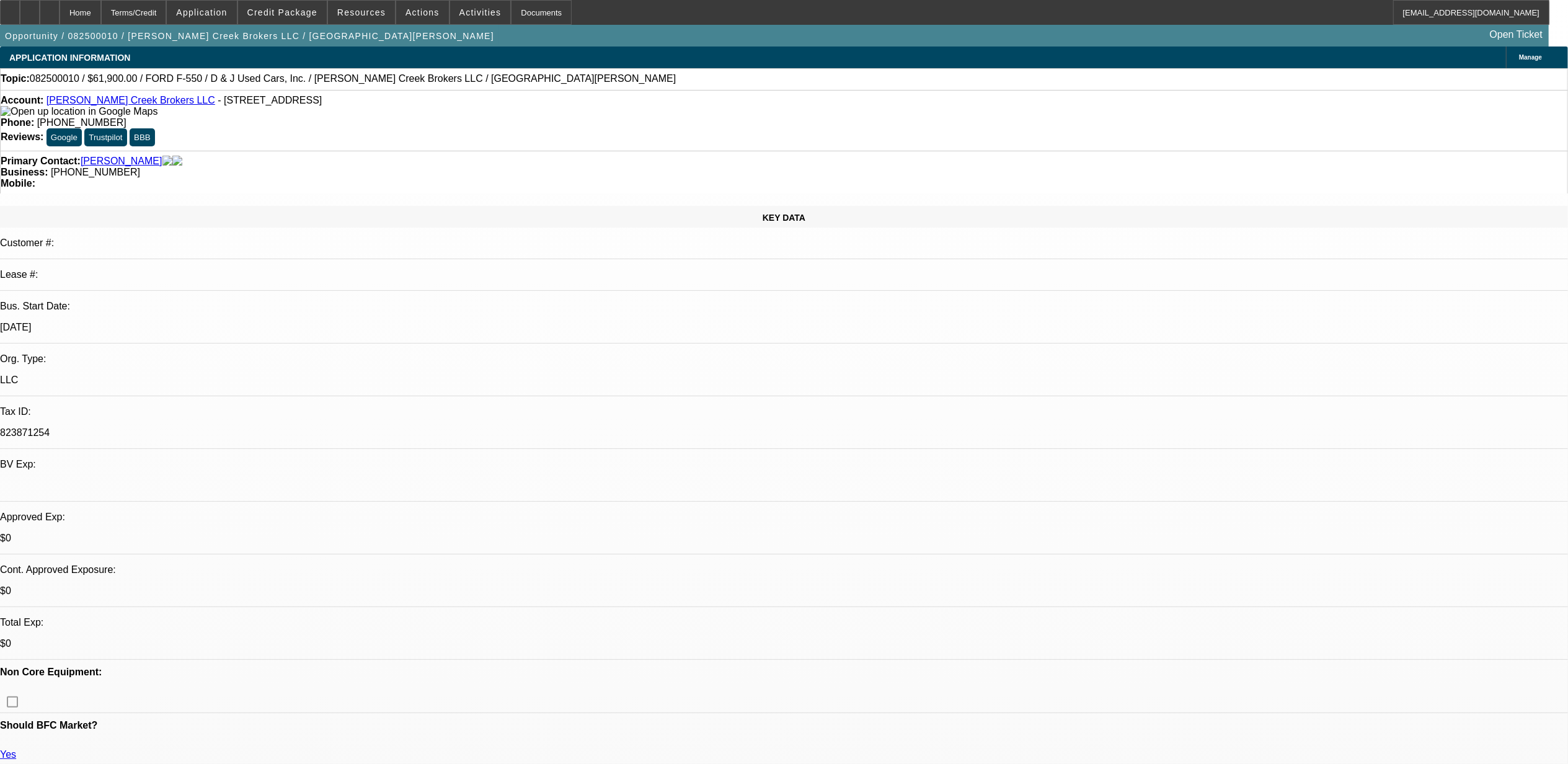
scroll to position [1738, 0]
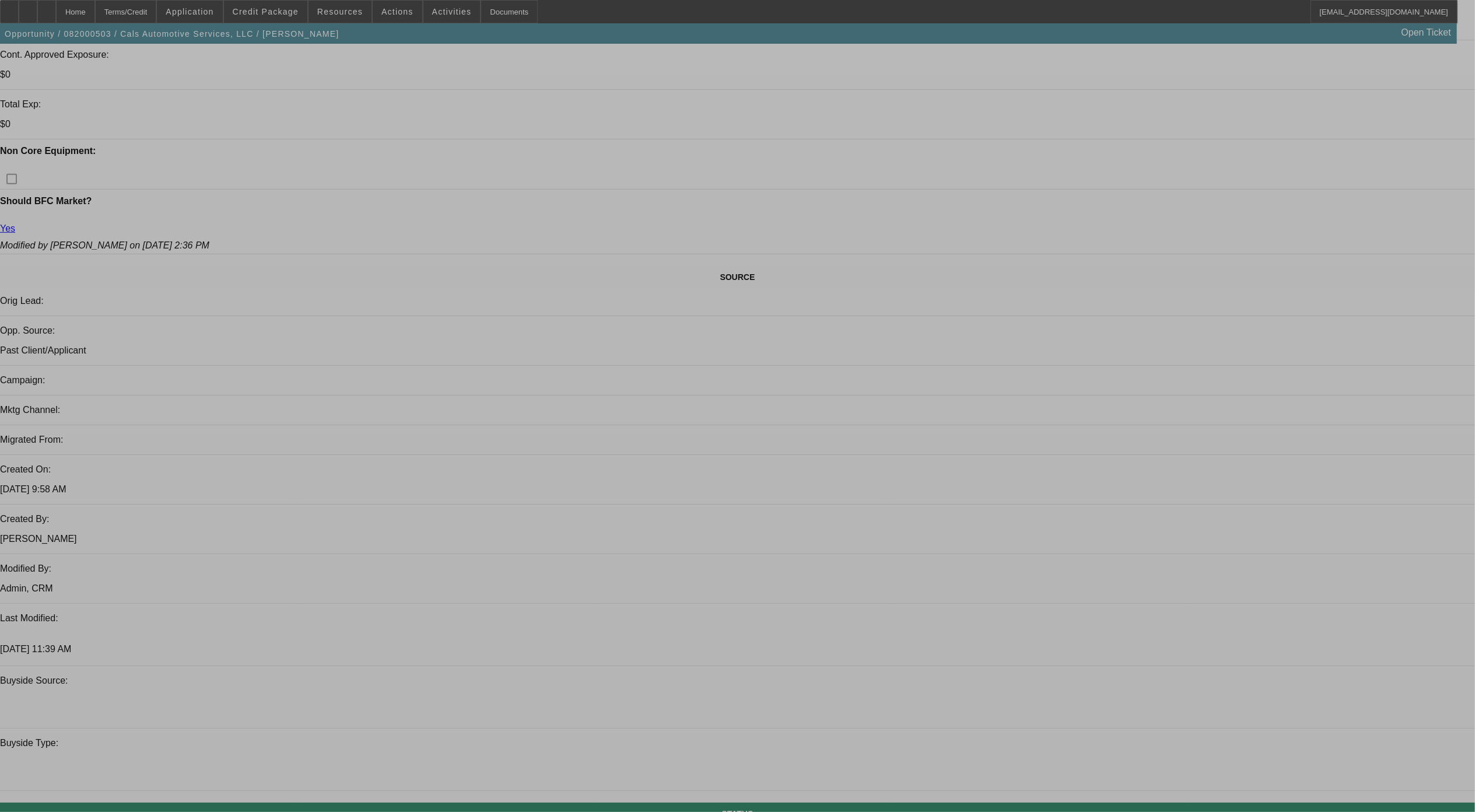
select select "0"
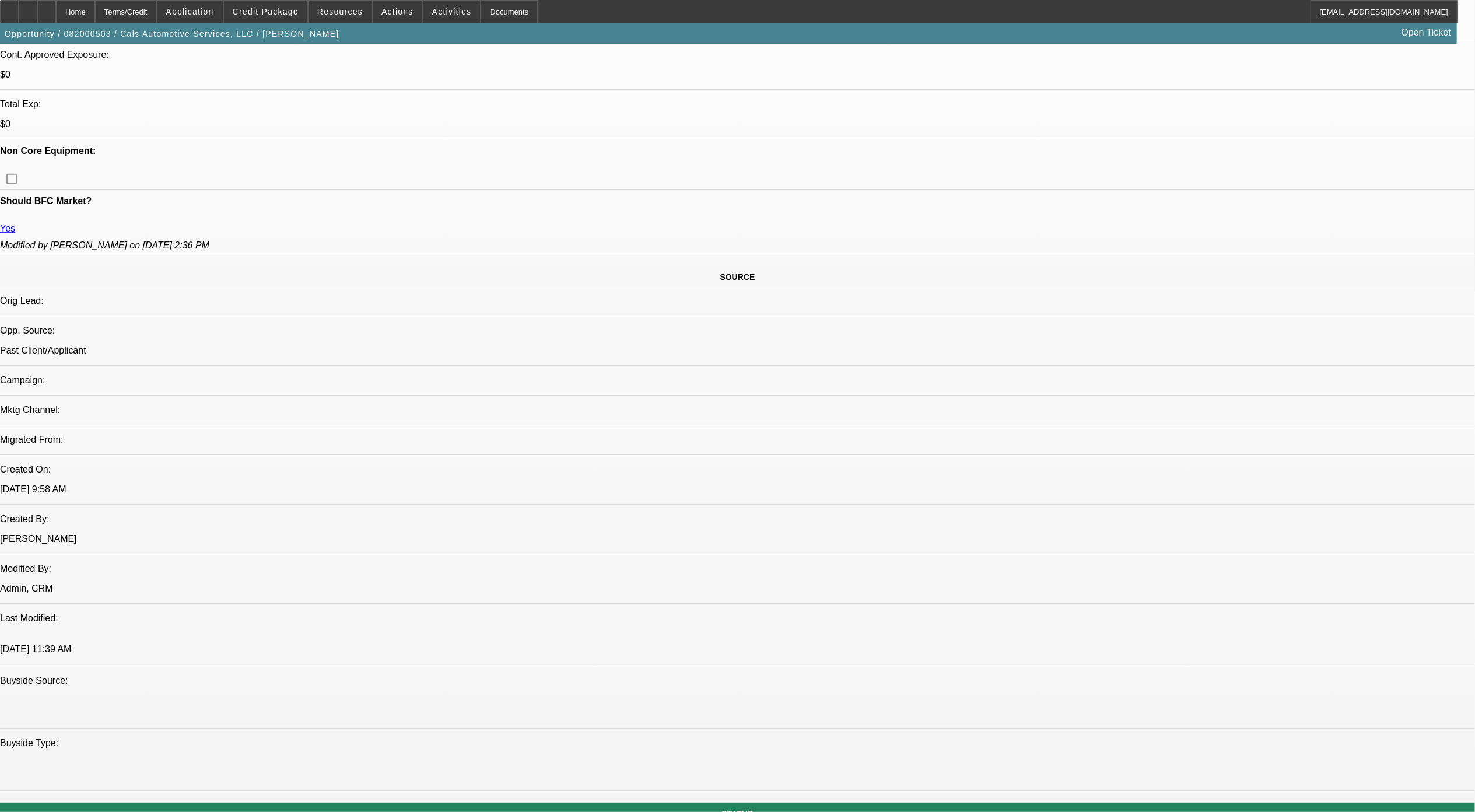
select select "0"
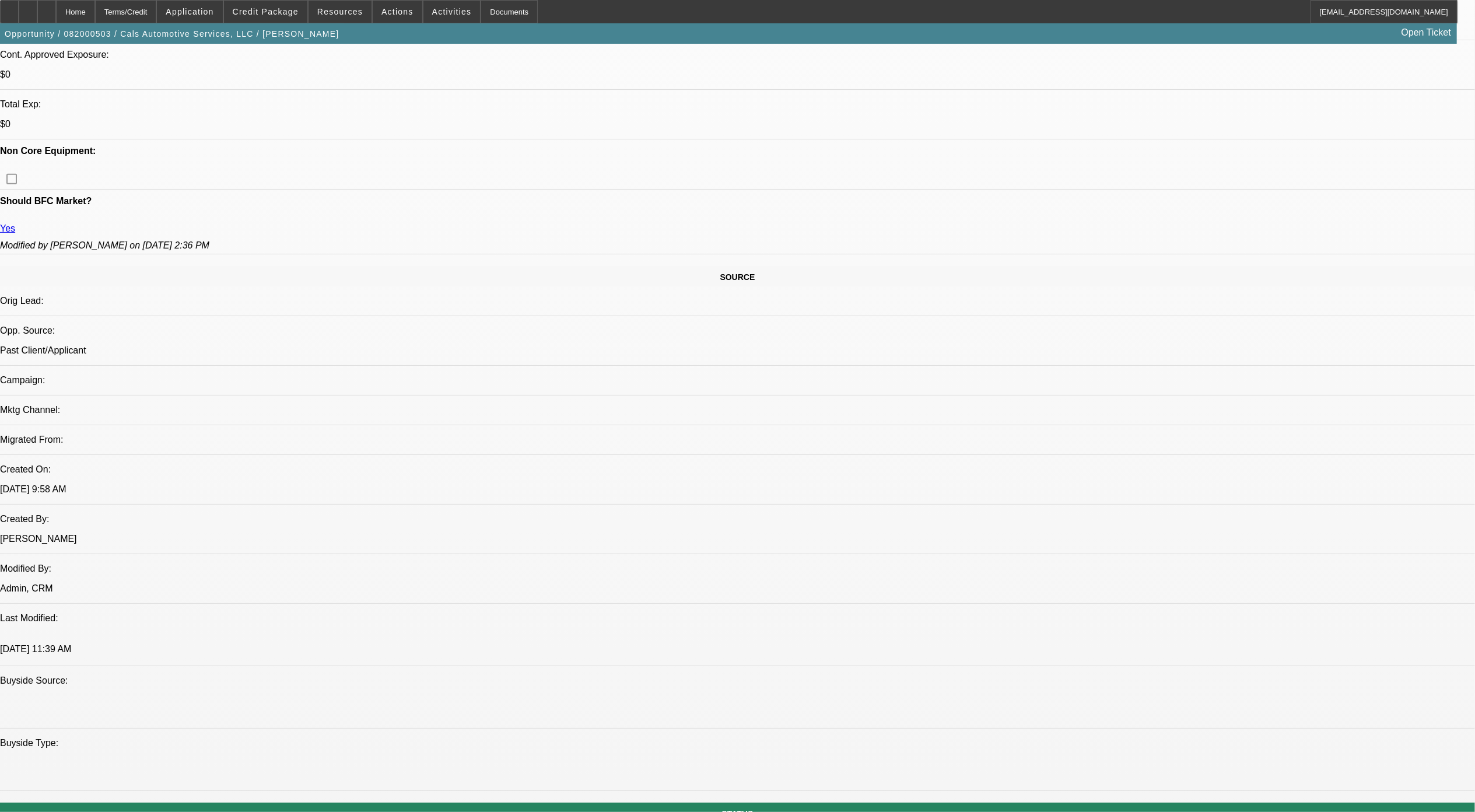
select select "0"
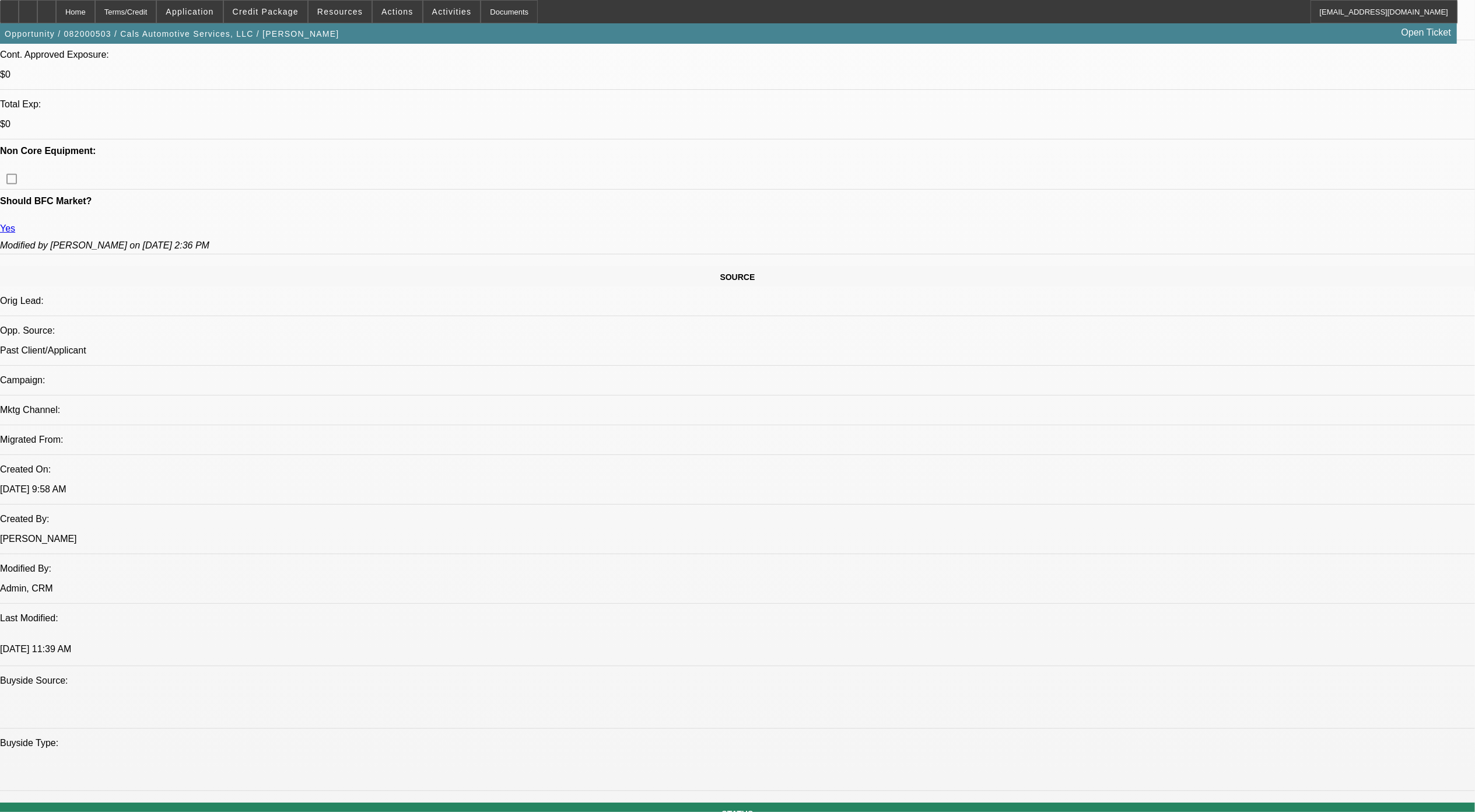
select select "0"
select select "1"
select select "6"
select select "1"
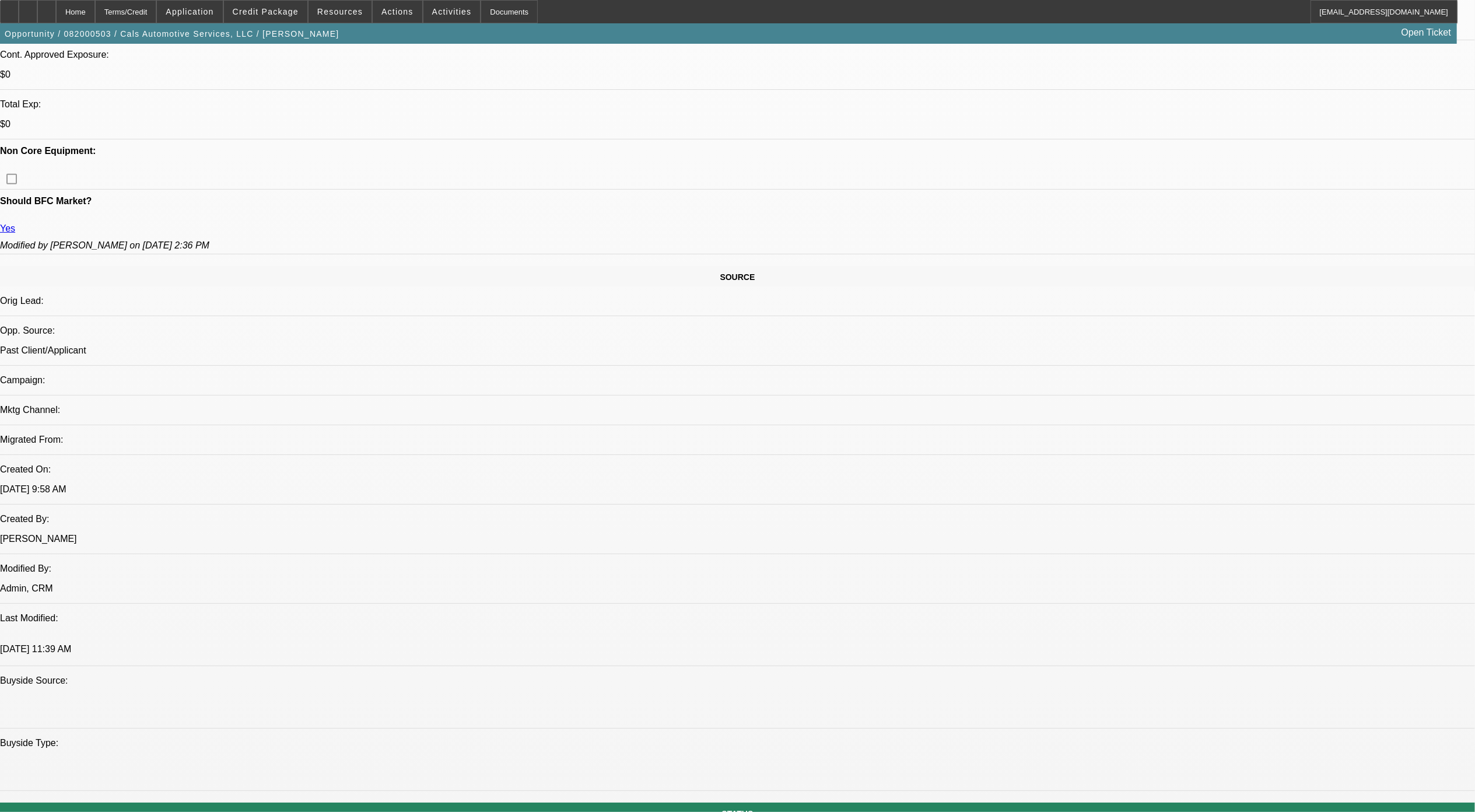
select select "1"
select select "6"
select select "1"
select select "6"
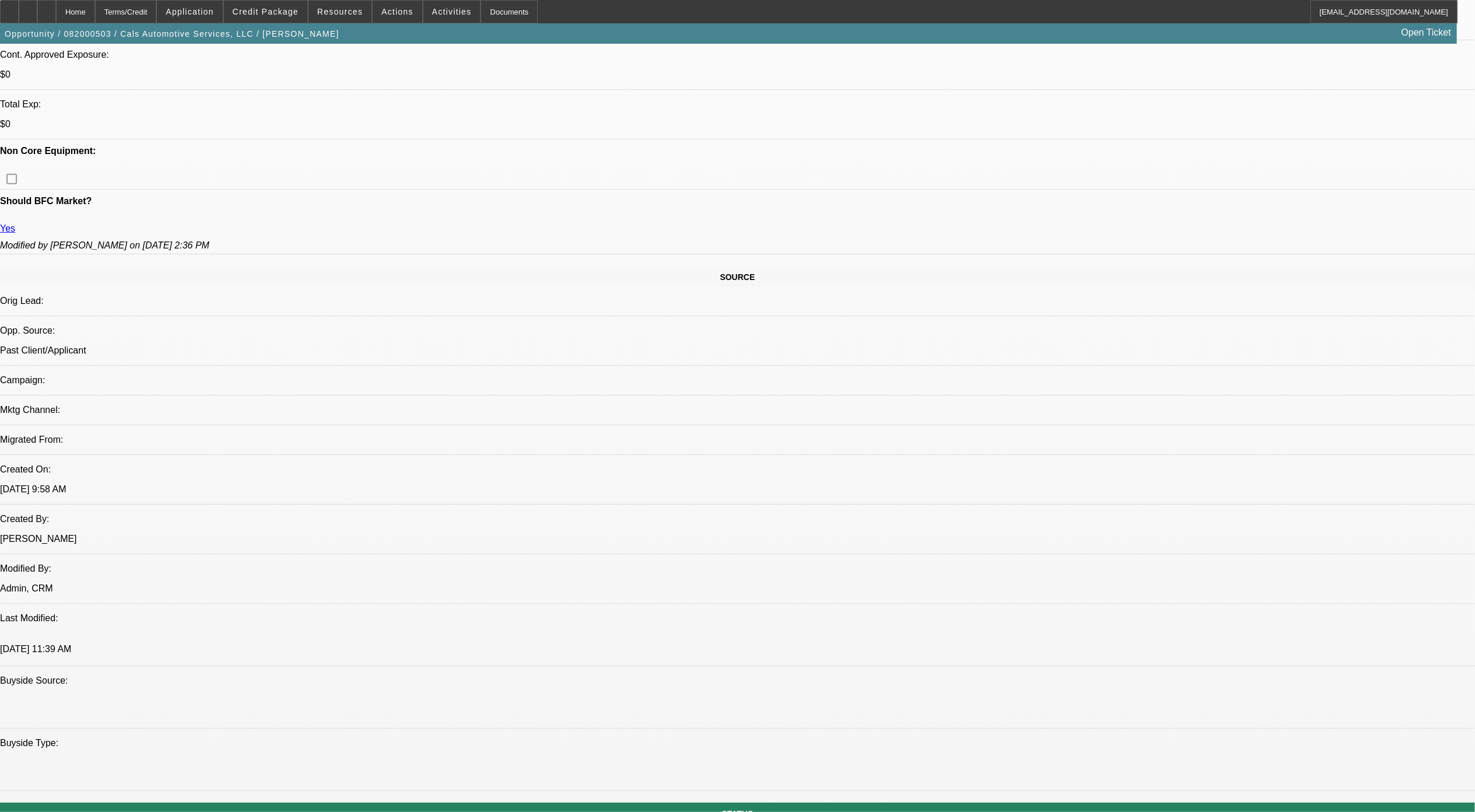
select select "1"
select select "3"
select select "6"
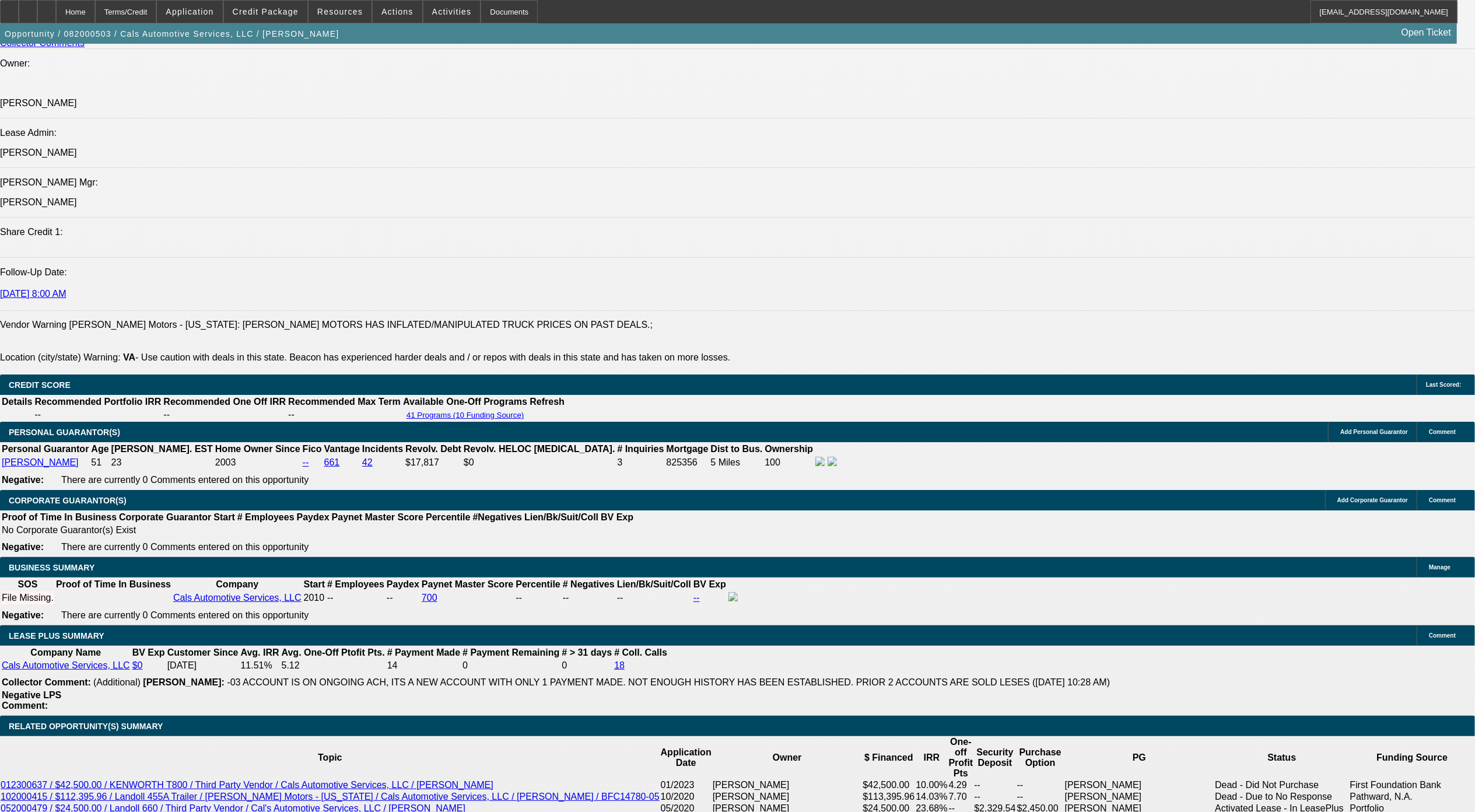
scroll to position [1687, 0]
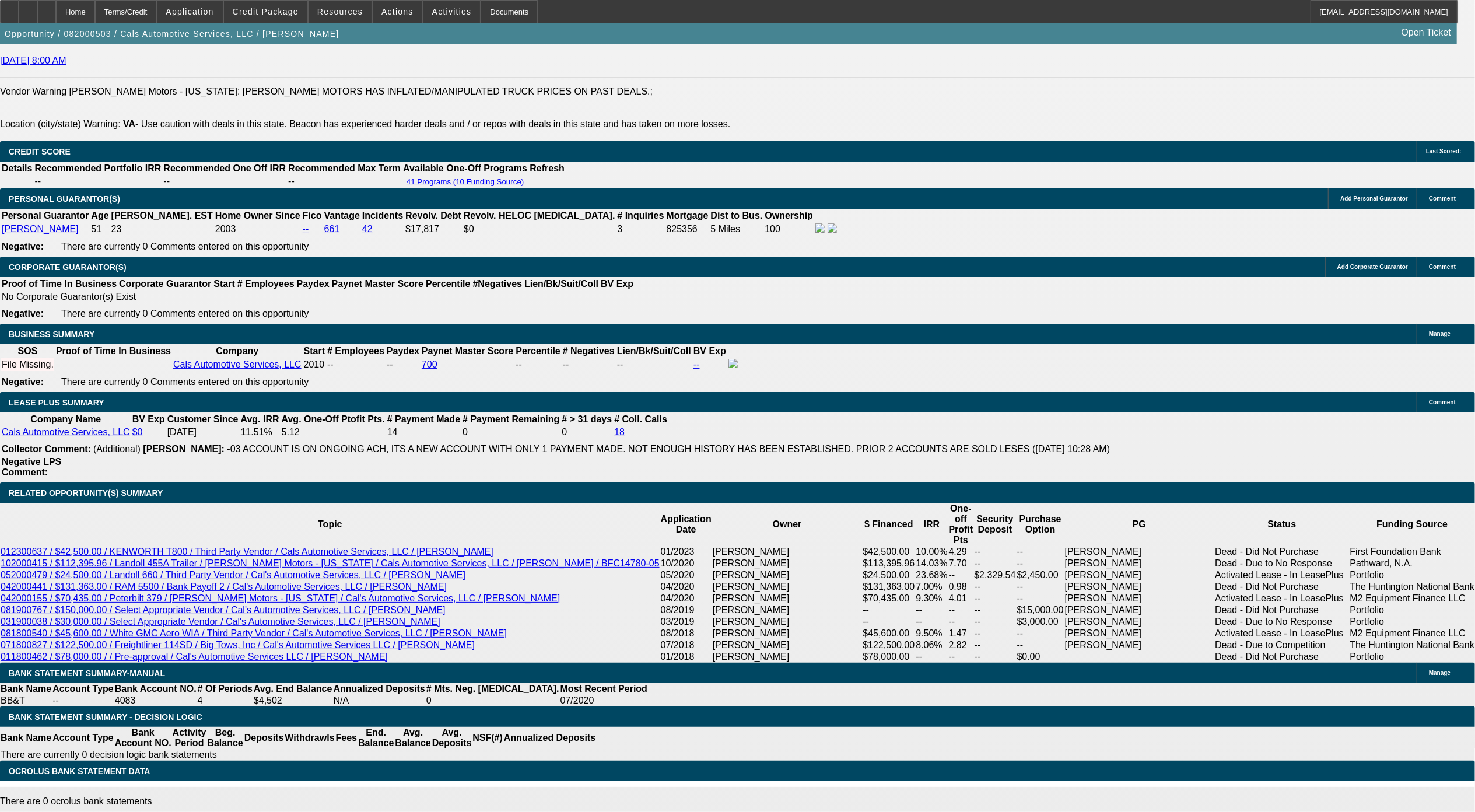
drag, startPoint x: 297, startPoint y: 521, endPoint x: 329, endPoint y: 521, distance: 32.0
drag, startPoint x: 295, startPoint y: 522, endPoint x: 319, endPoint y: 522, distance: 24.0
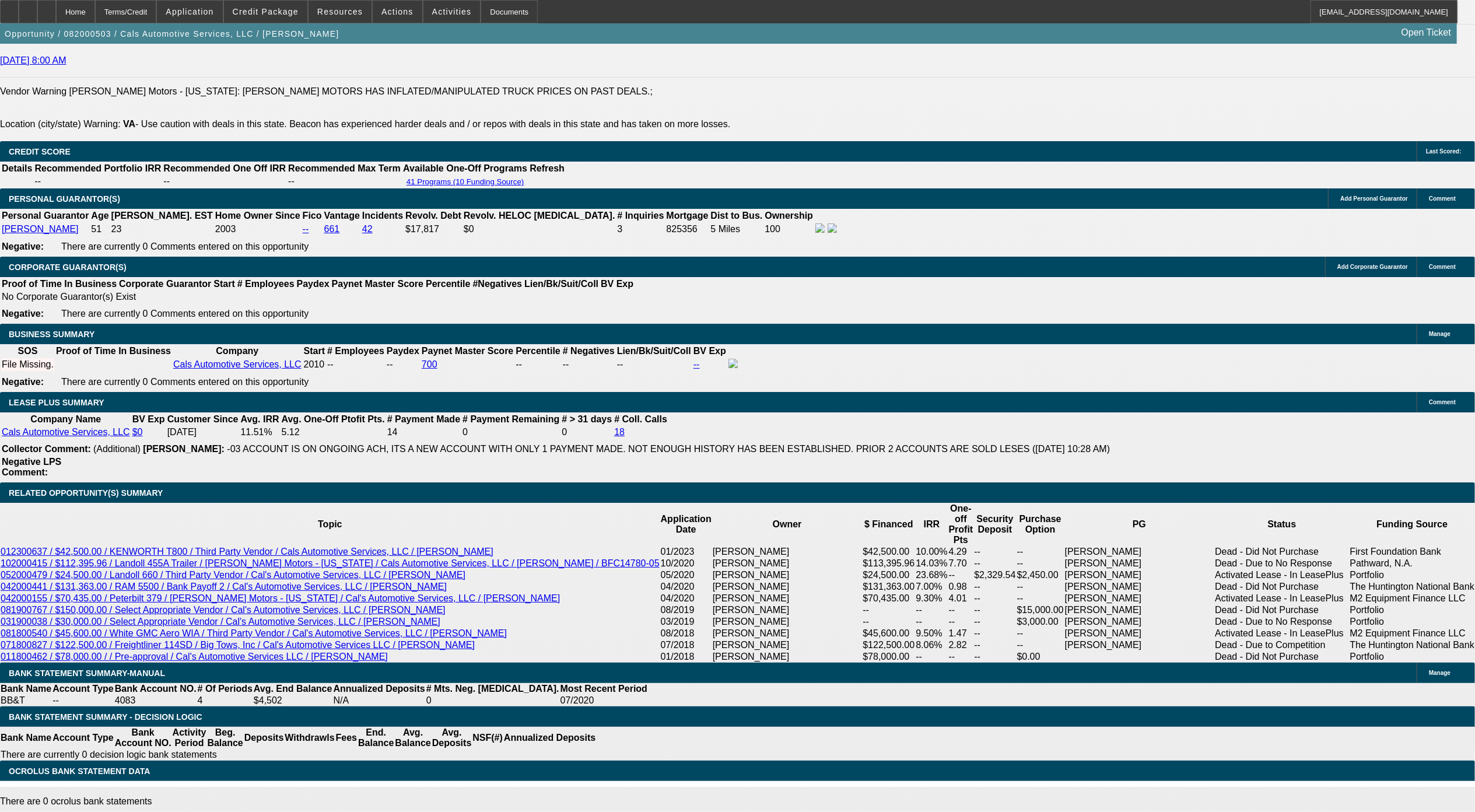
drag, startPoint x: 298, startPoint y: 520, endPoint x: 315, endPoint y: 521, distance: 17.0
drag, startPoint x: 264, startPoint y: 528, endPoint x: 277, endPoint y: 526, distance: 13.2
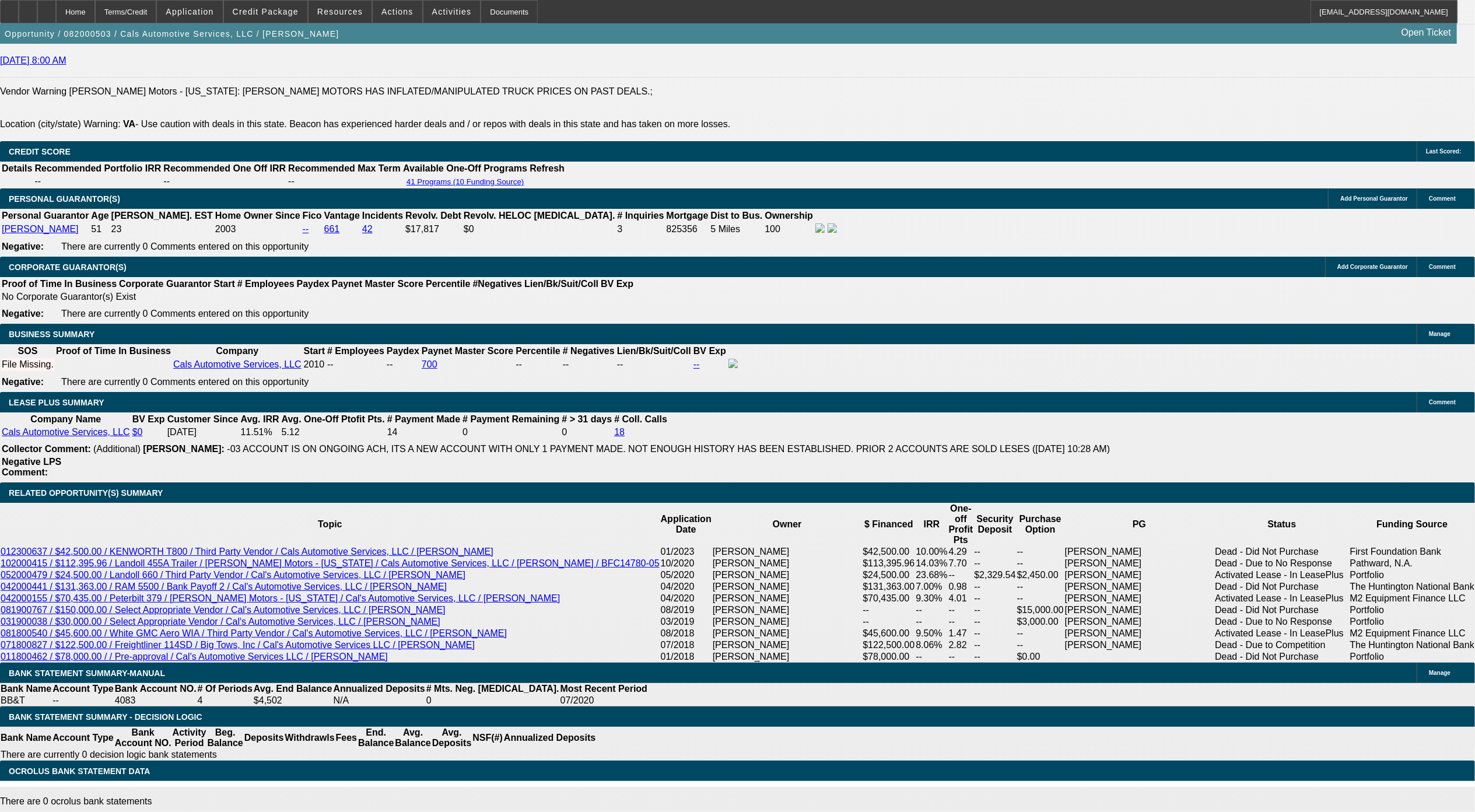
drag, startPoint x: 221, startPoint y: 520, endPoint x: 256, endPoint y: 525, distance: 35.4
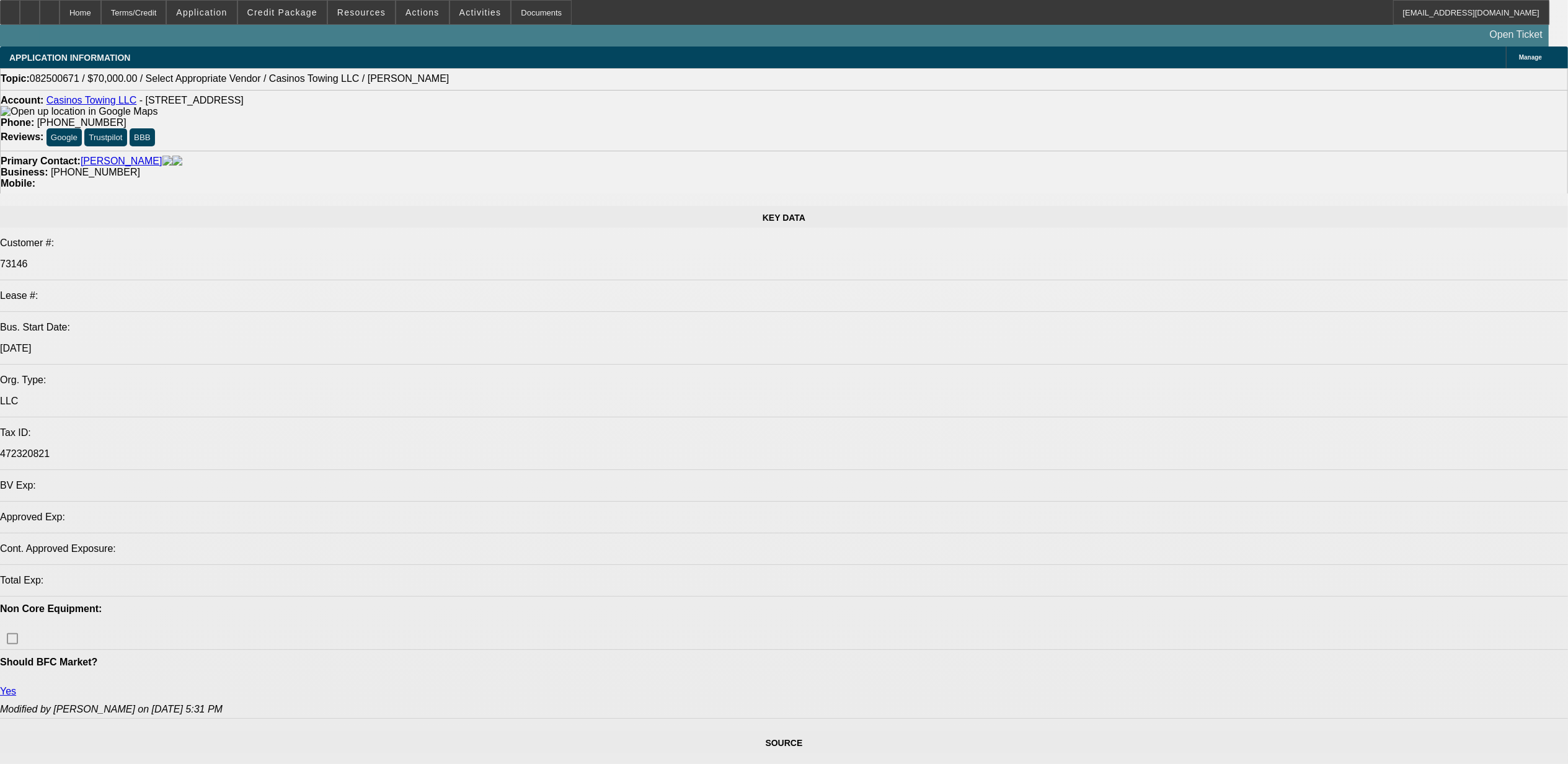
select select "0"
select select "2"
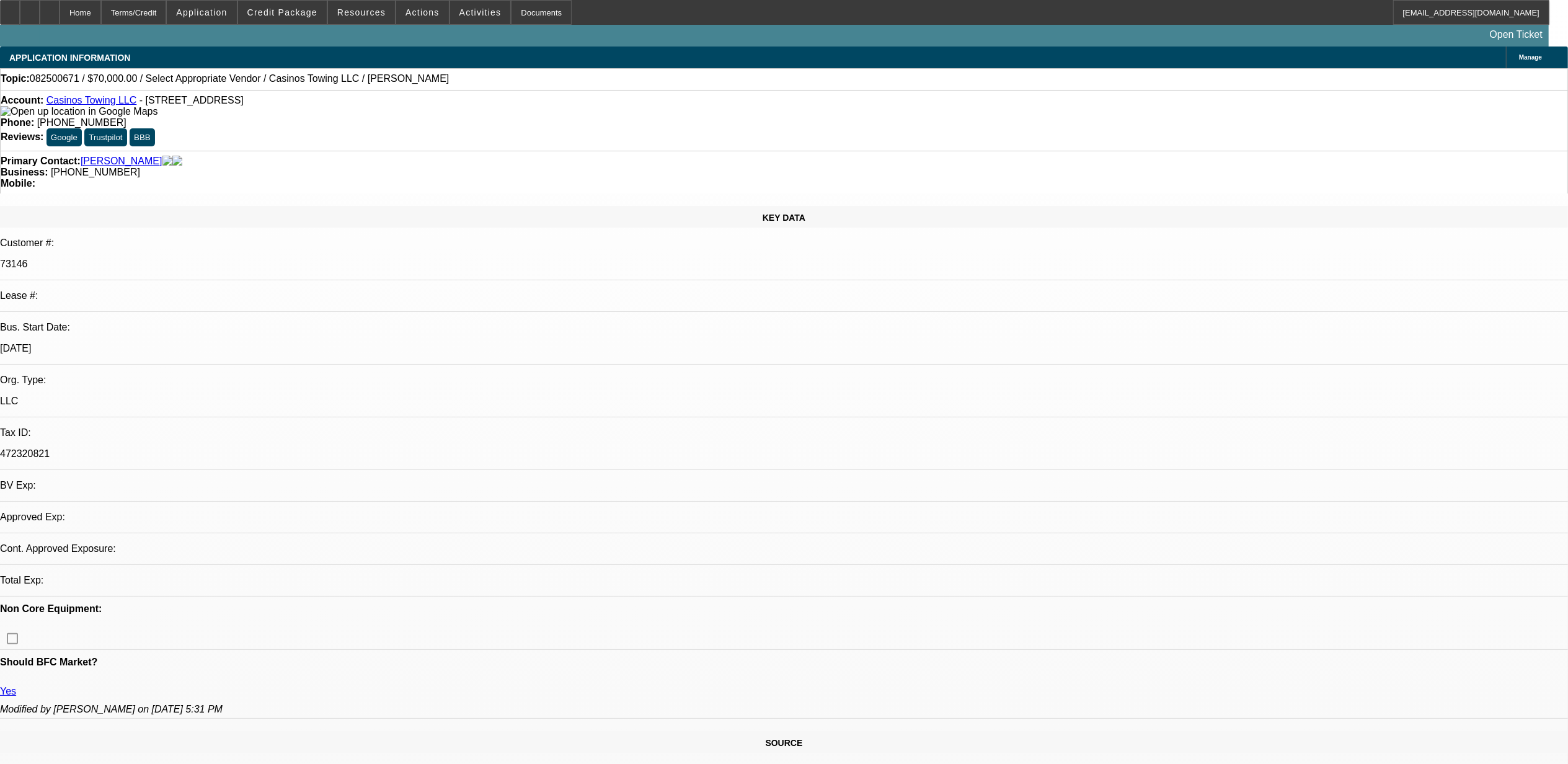
select select "0.1"
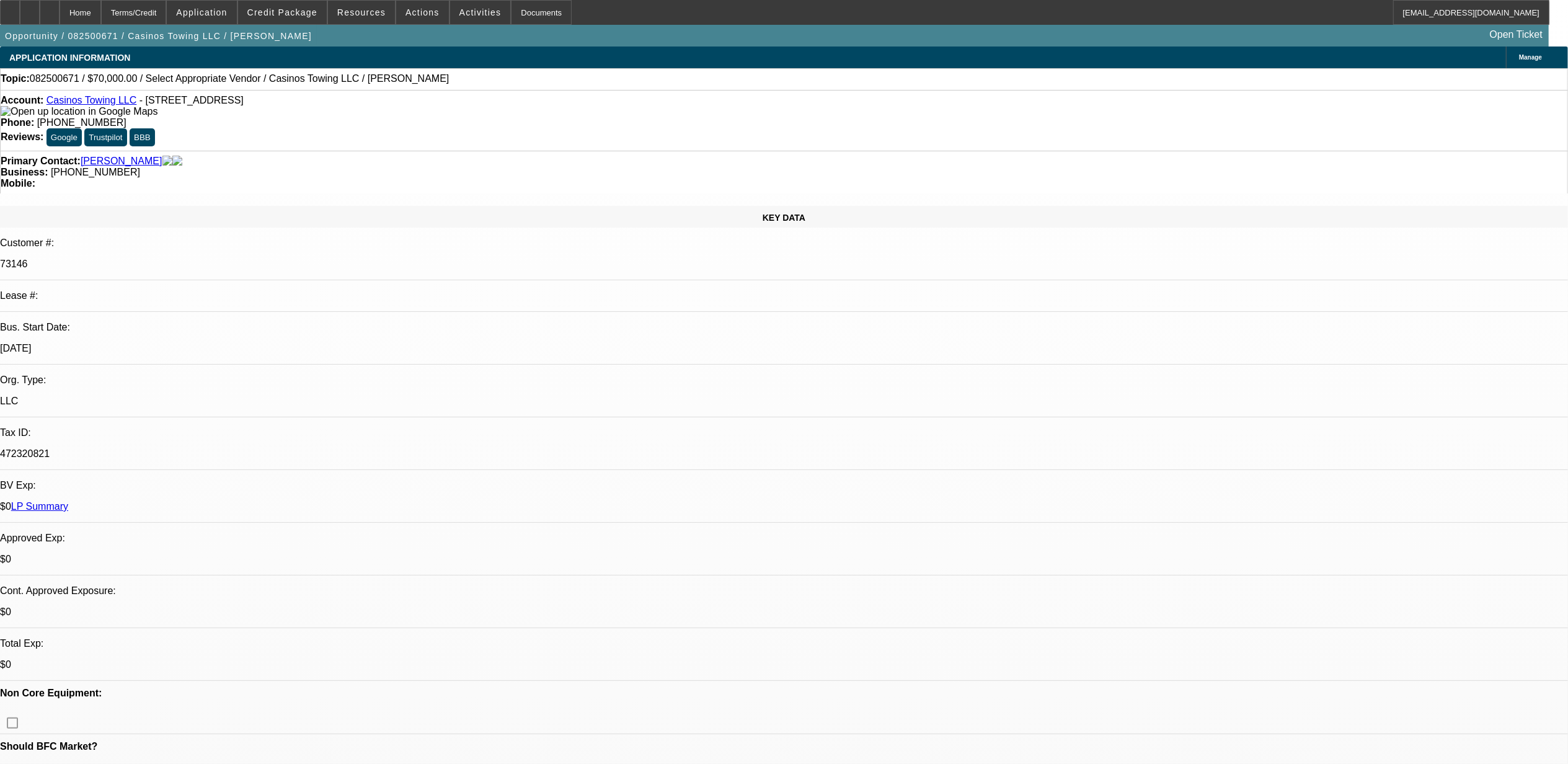
select select "1"
select select "2"
select select "4"
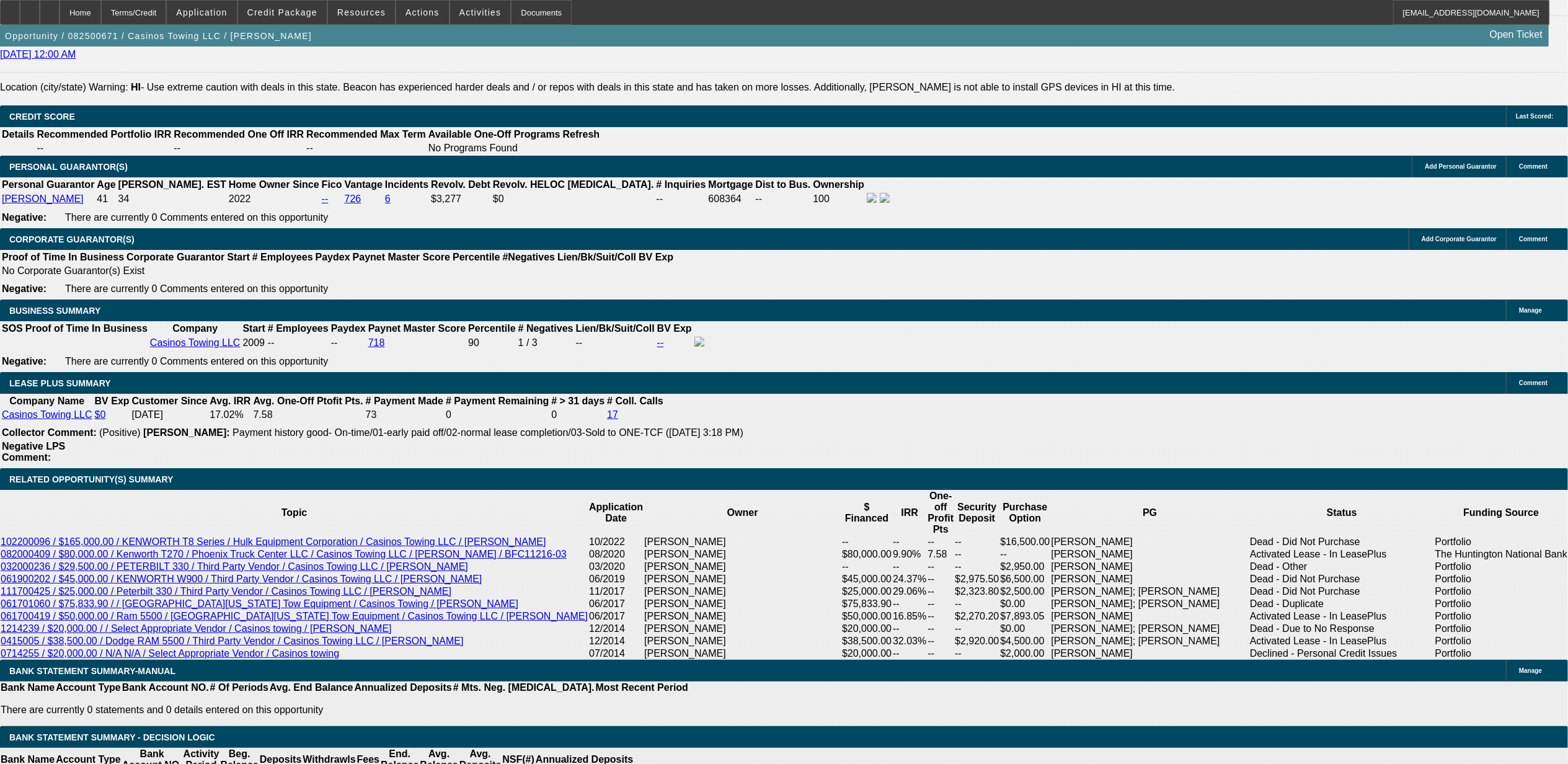
scroll to position [1614, 0]
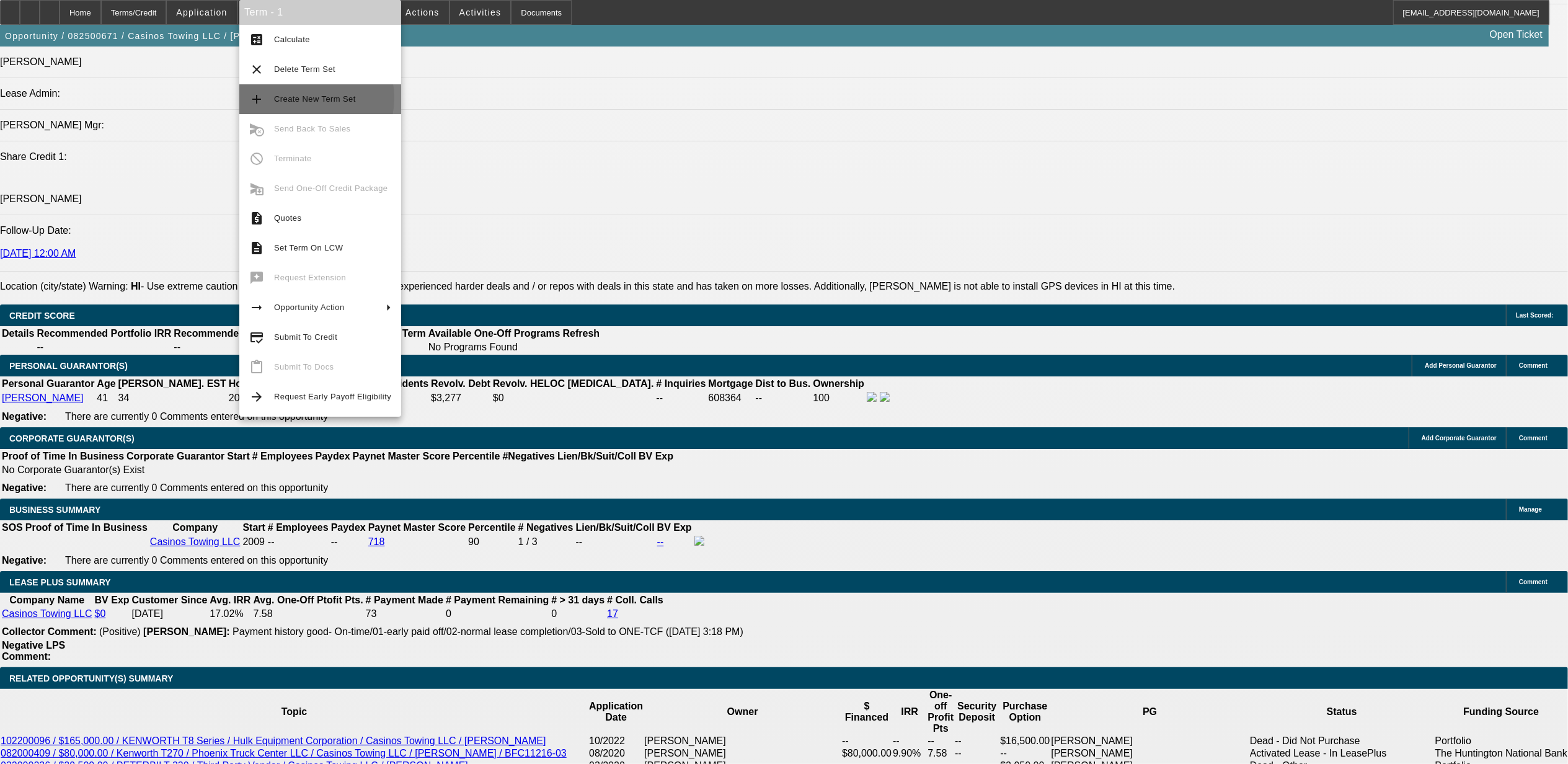
click at [303, 98] on span "Create New Term Set" at bounding box center [315, 99] width 82 height 9
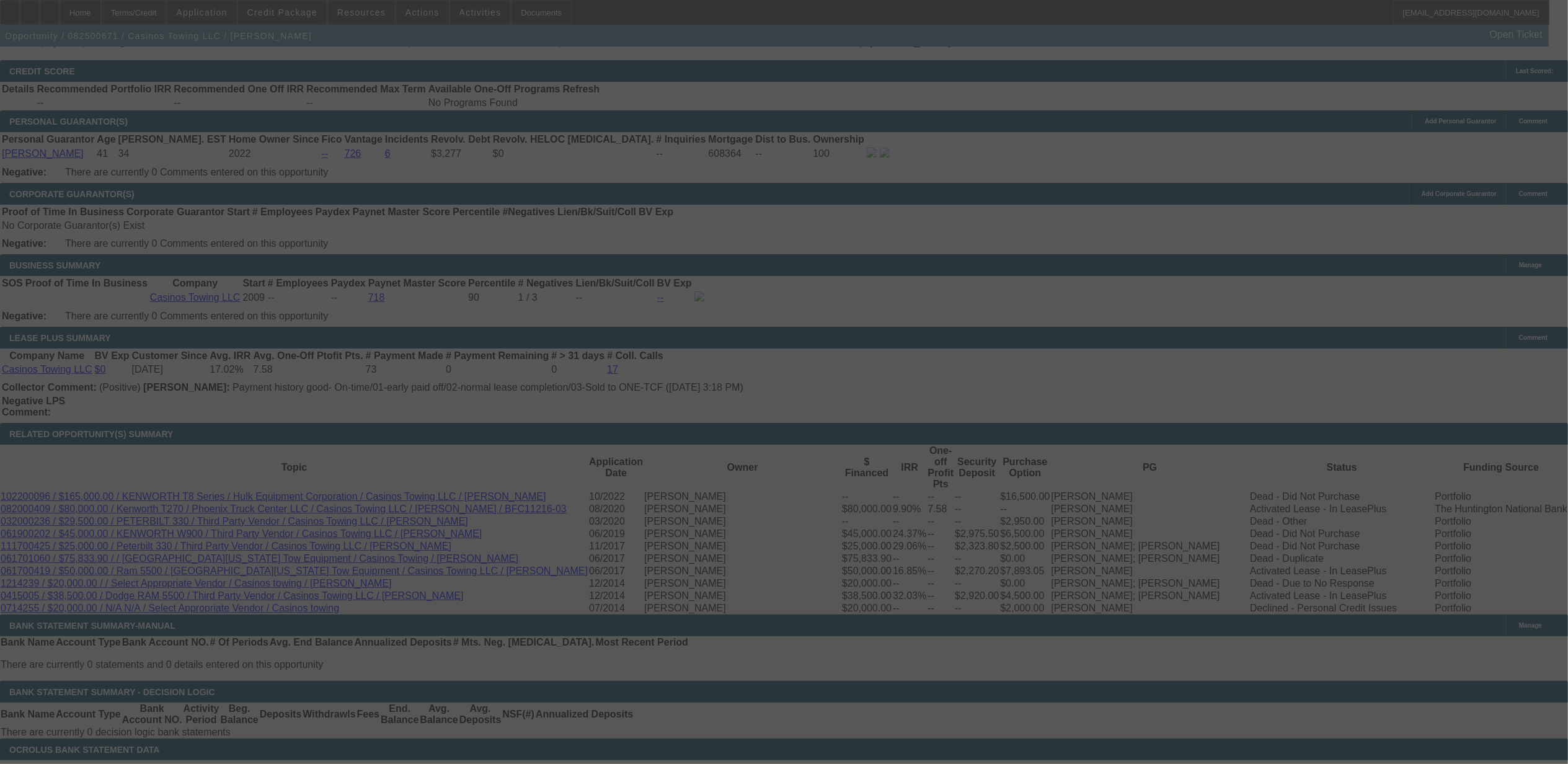
scroll to position [1863, 0]
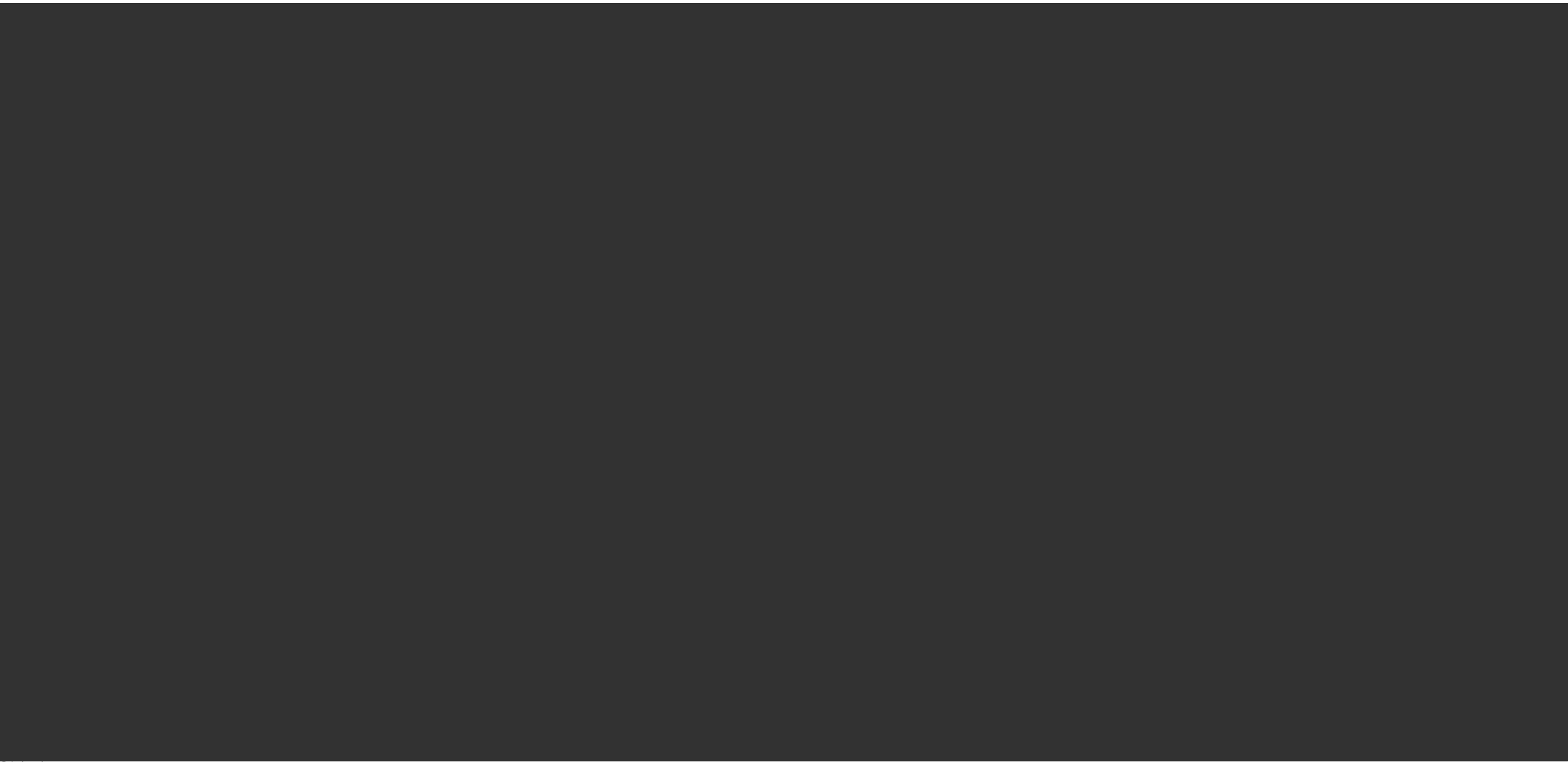
scroll to position [1660, 0]
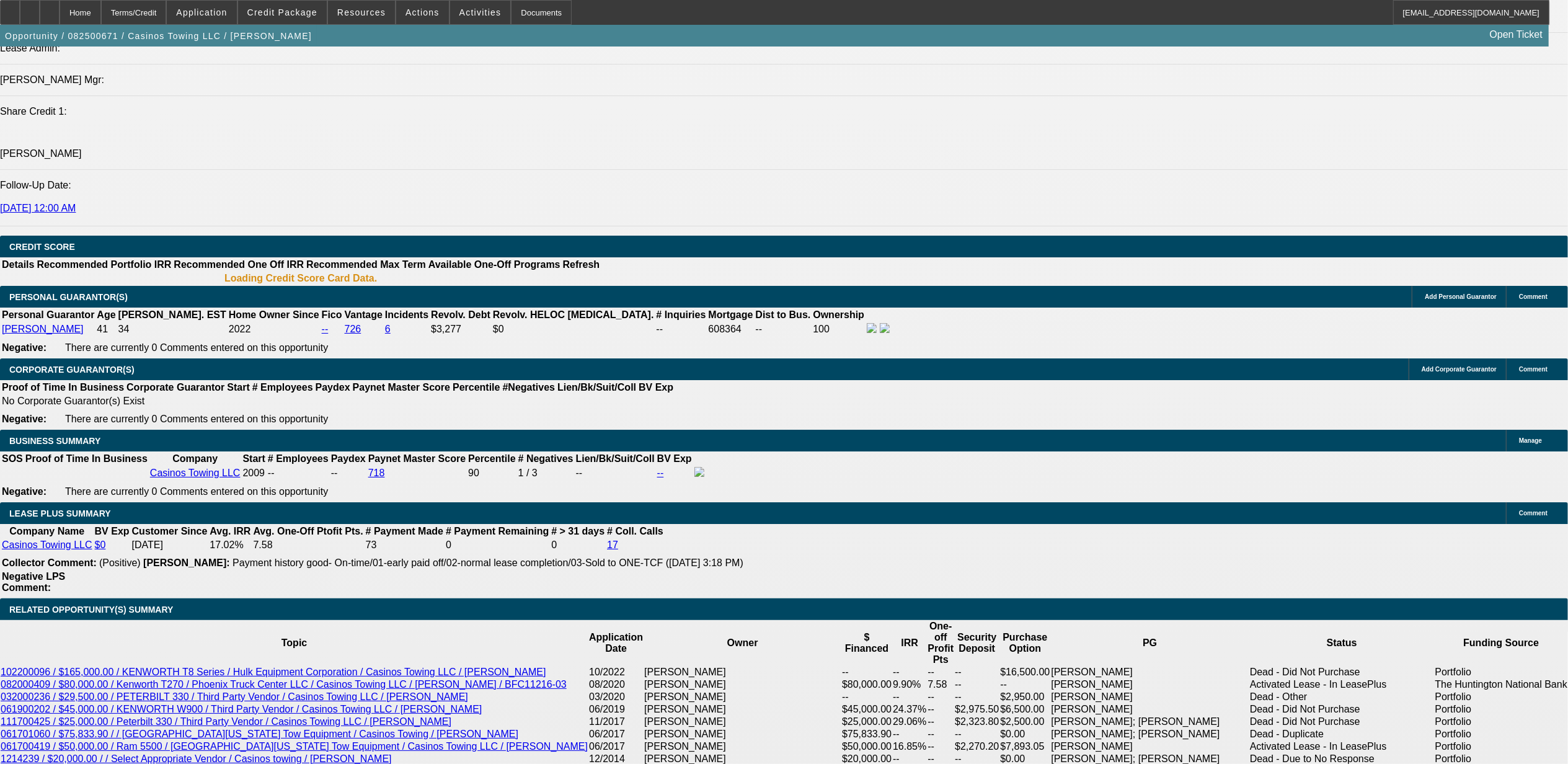
select select "0"
select select "2"
select select "0.1"
select select "0"
select select "2"
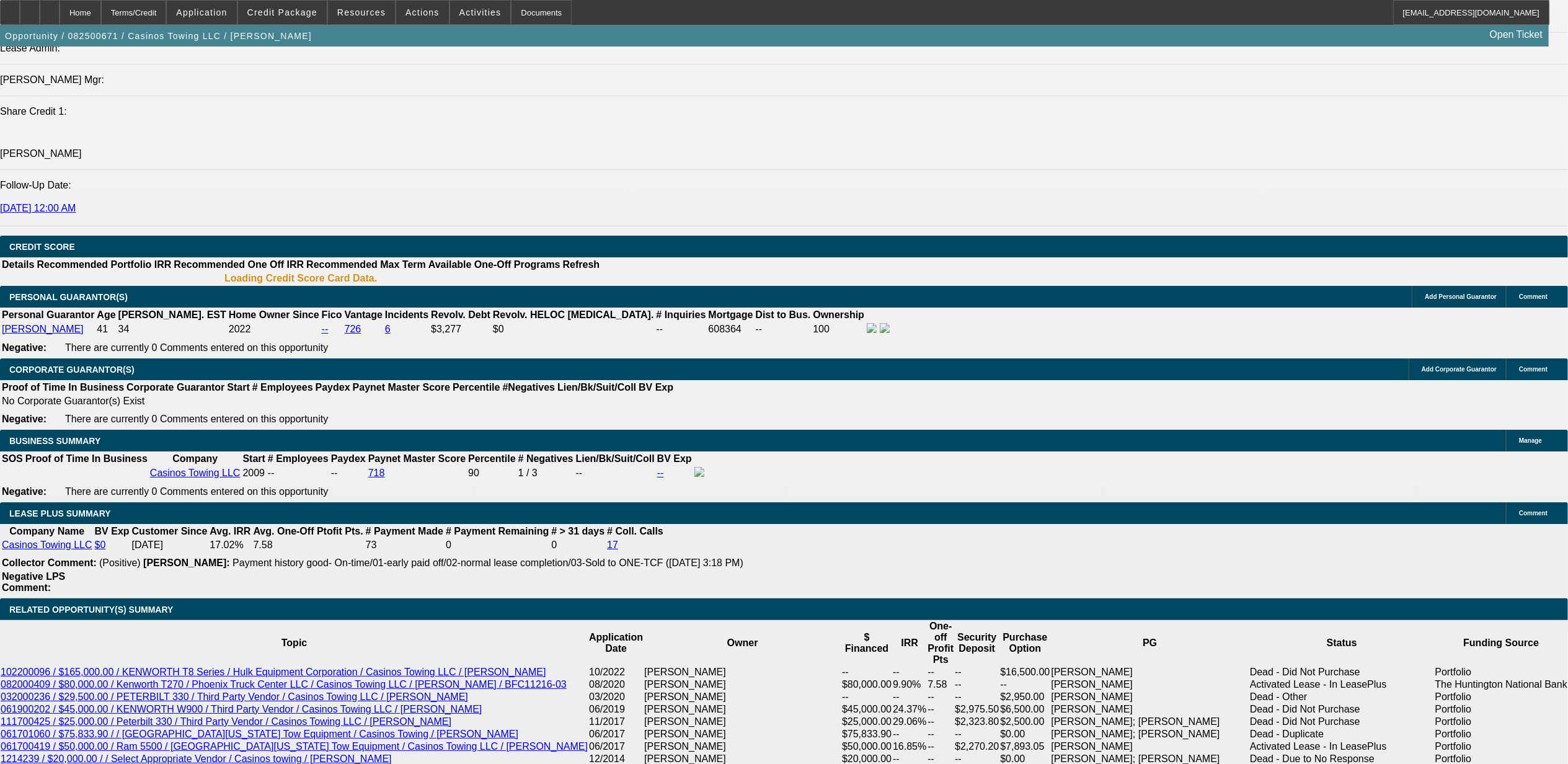
select select "0.1"
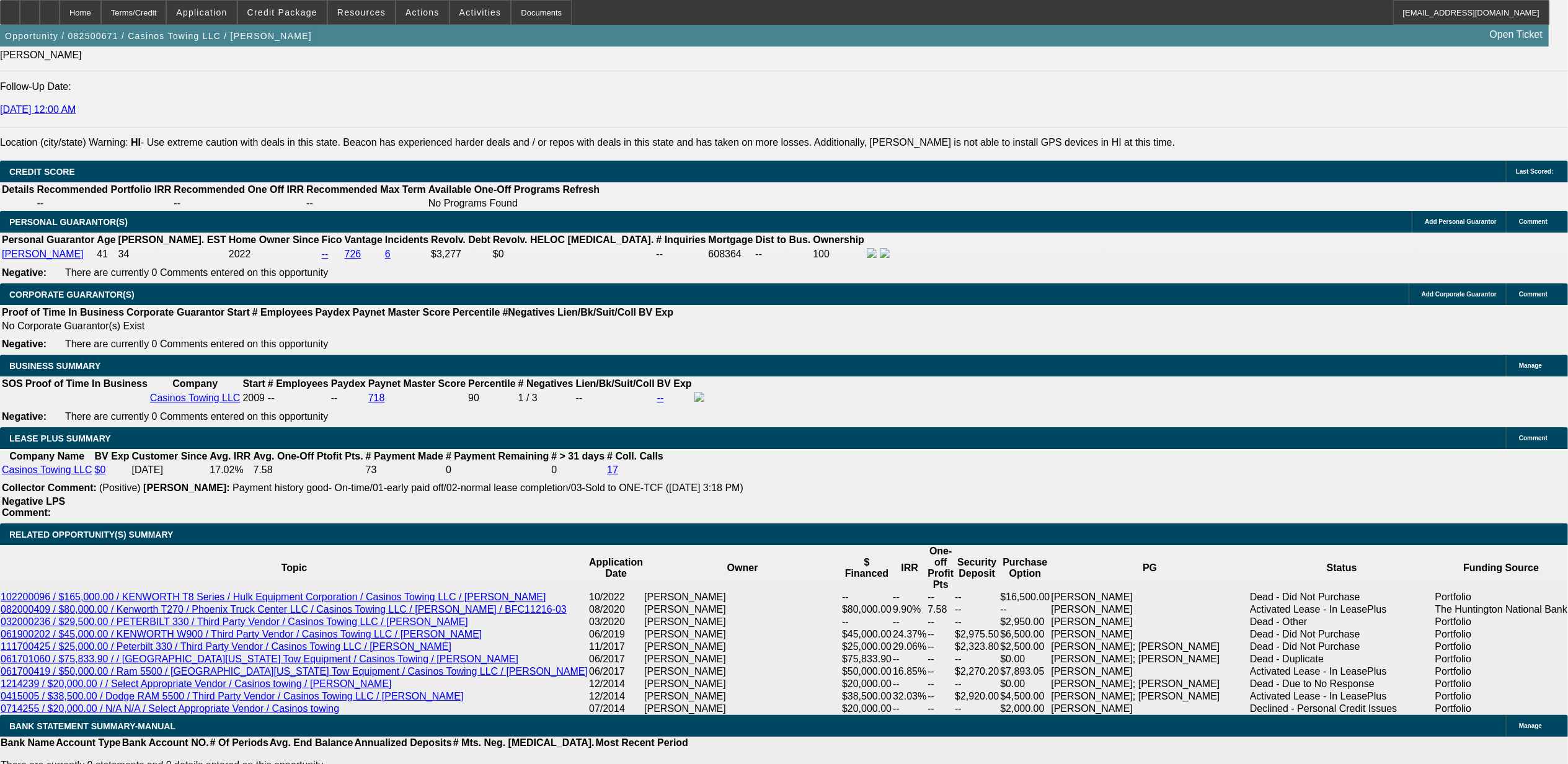
select select "1"
select select "2"
select select "4"
select select "1"
select select "2"
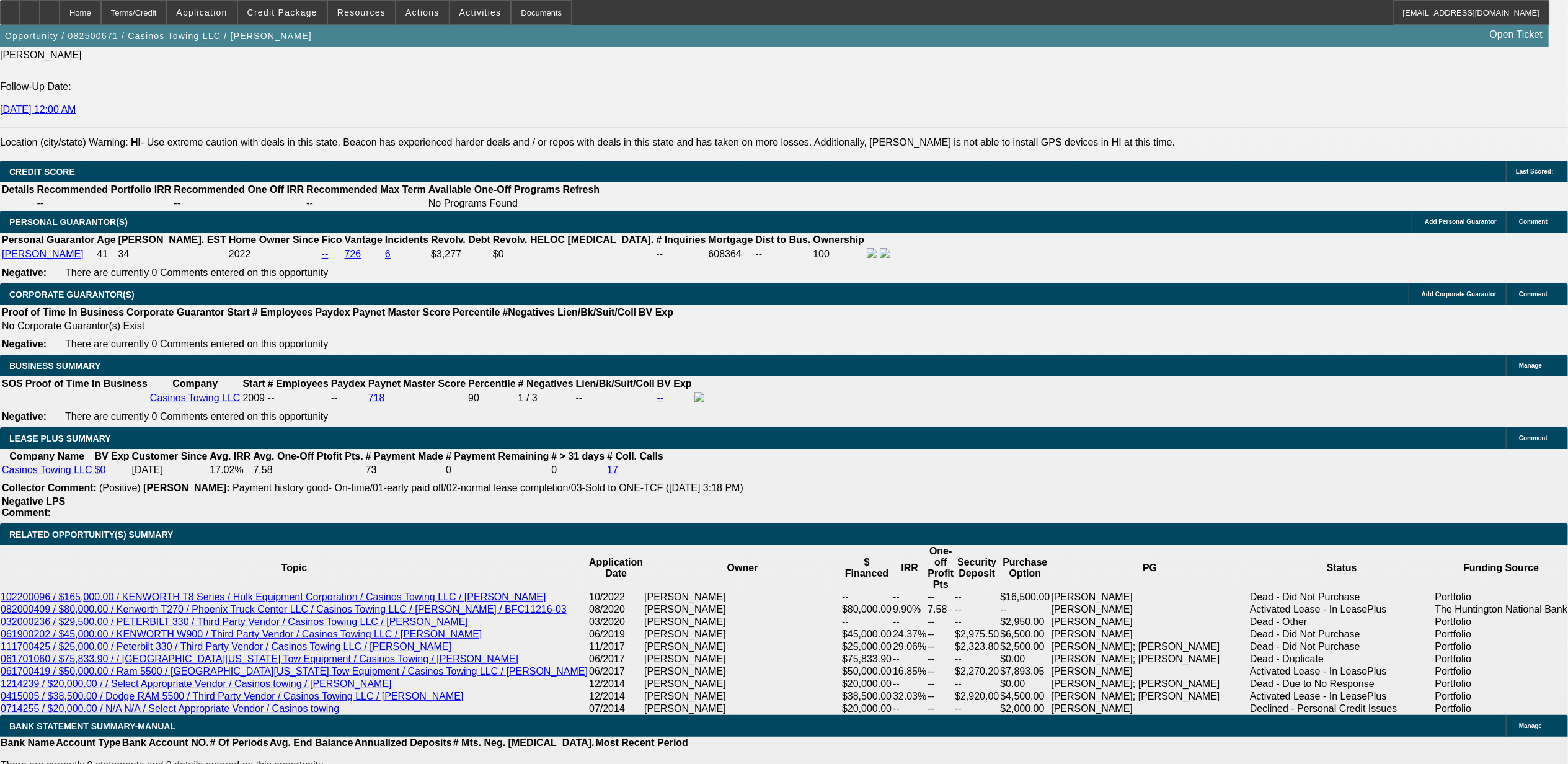
select select "4"
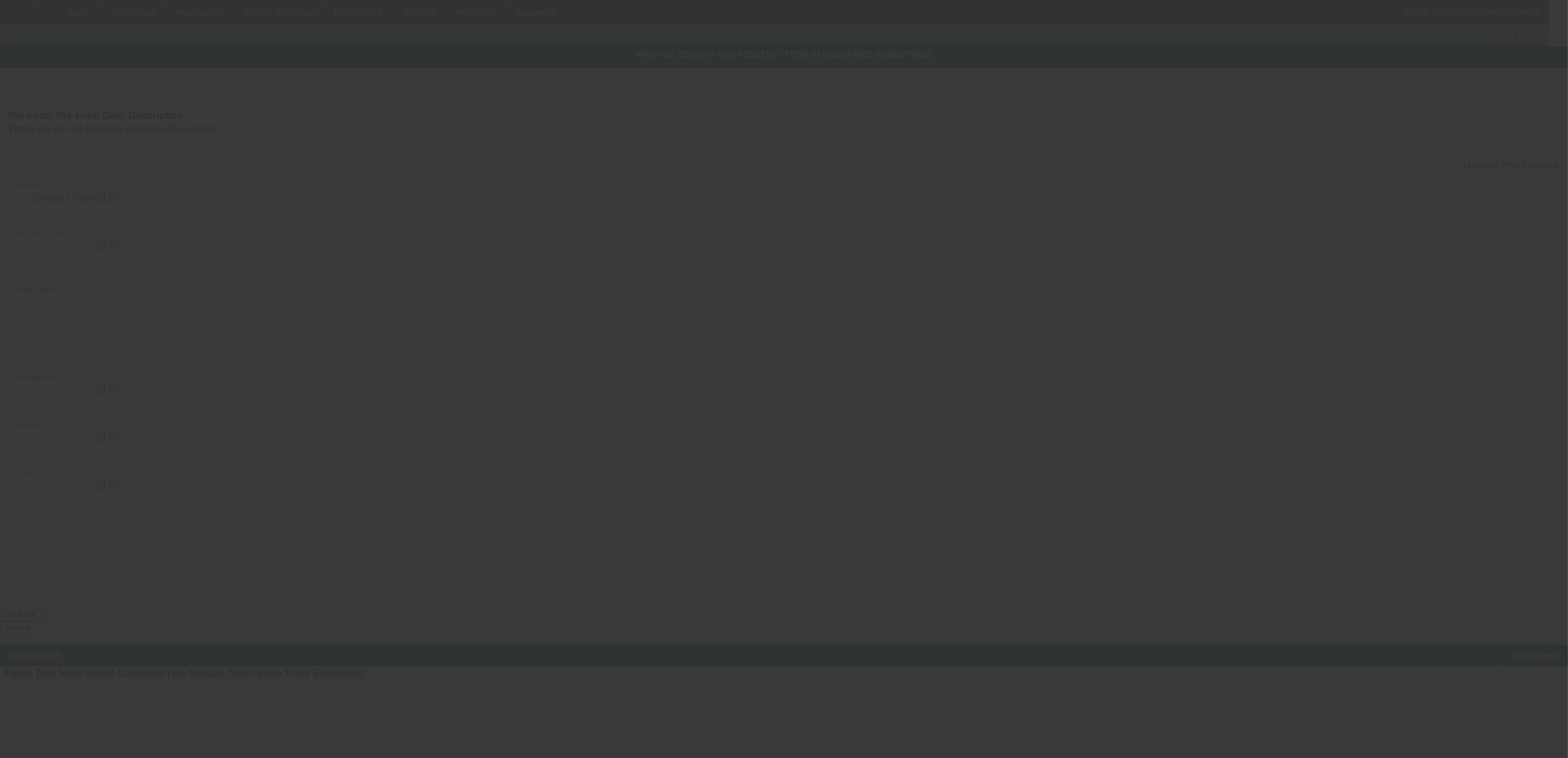
type input "$70,000.00"
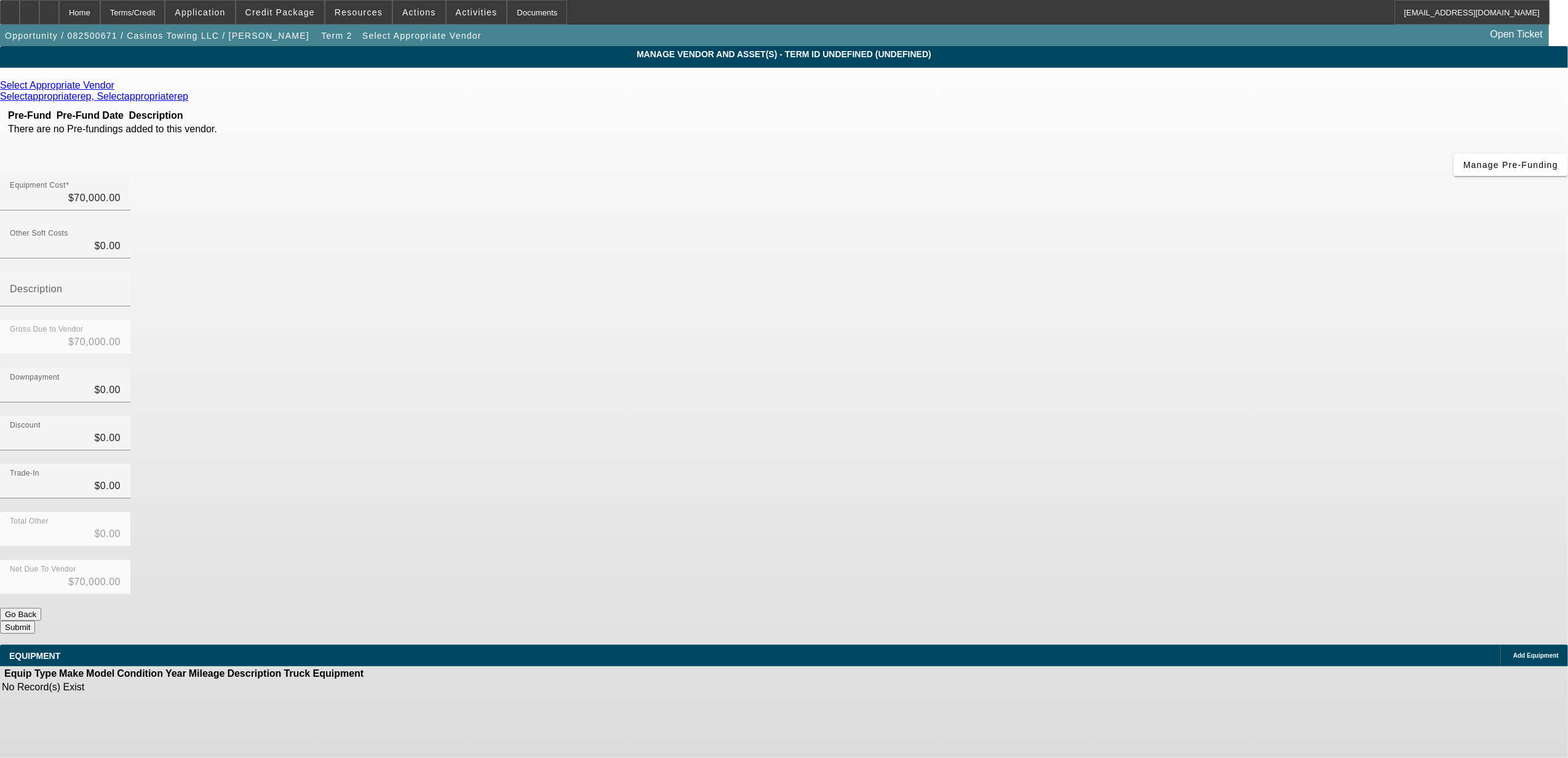
click at [911, 77] on div "Select Appropriate Vendor Selectappropriaterep, Selectappropriaterep Pre-Fund P…" at bounding box center [784, 386] width 1568 height 639
click at [121, 191] on input "70000" at bounding box center [65, 198] width 111 height 15
type input "1"
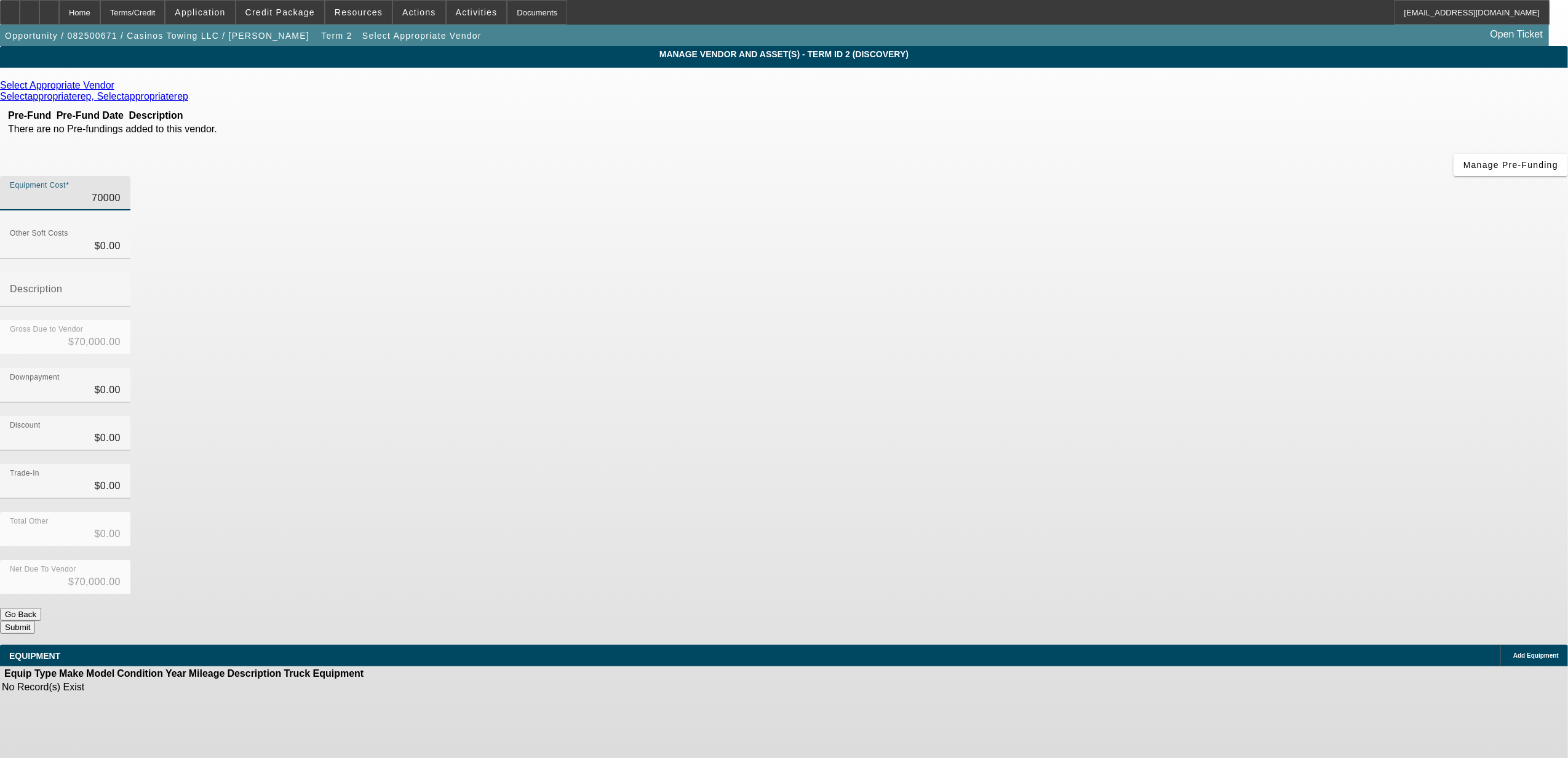
type input "$1.00"
type input "11"
type input "$11.00"
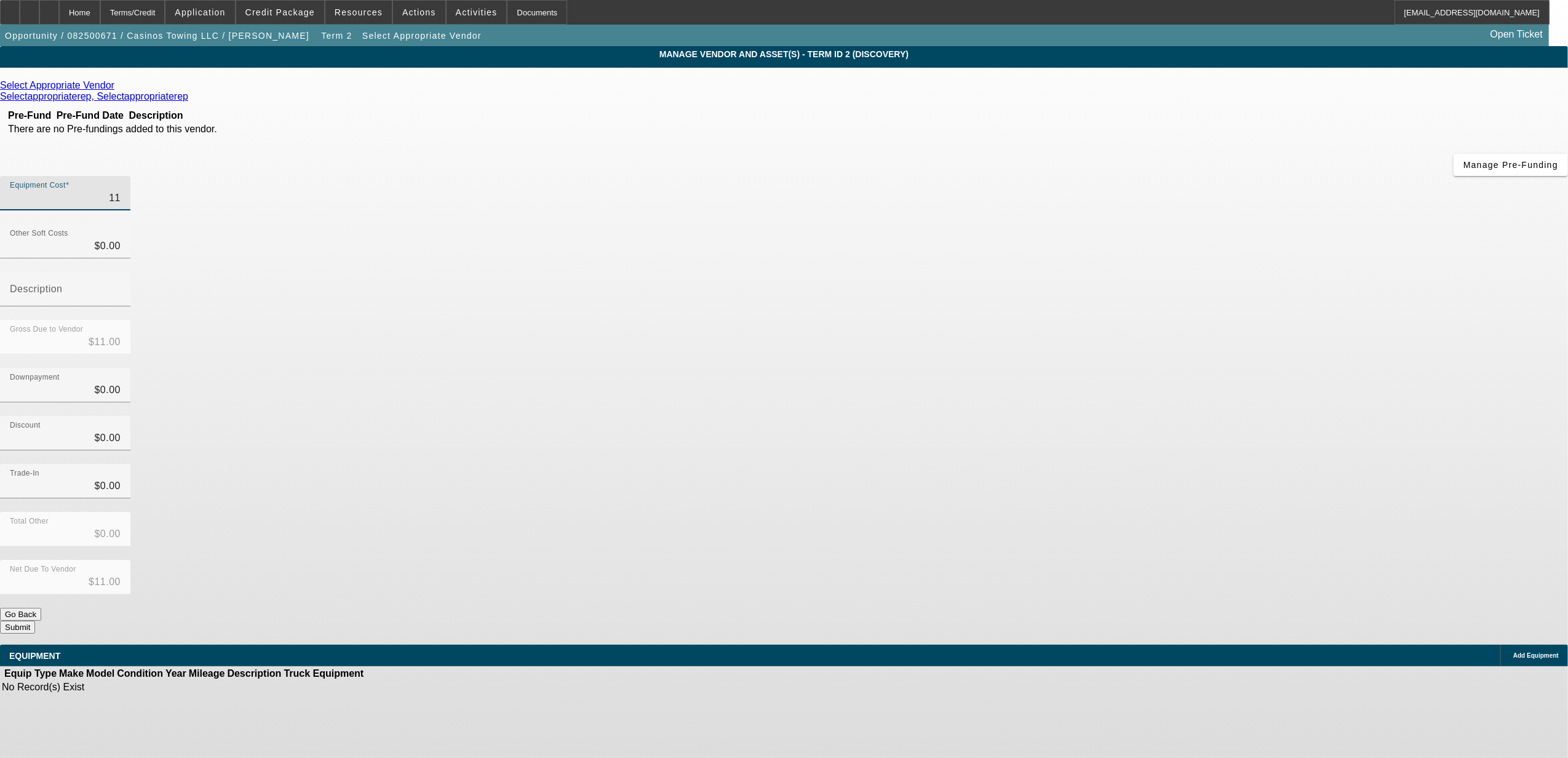
type input "110"
type input "$110.00"
type input "1100"
type input "$1,100.00"
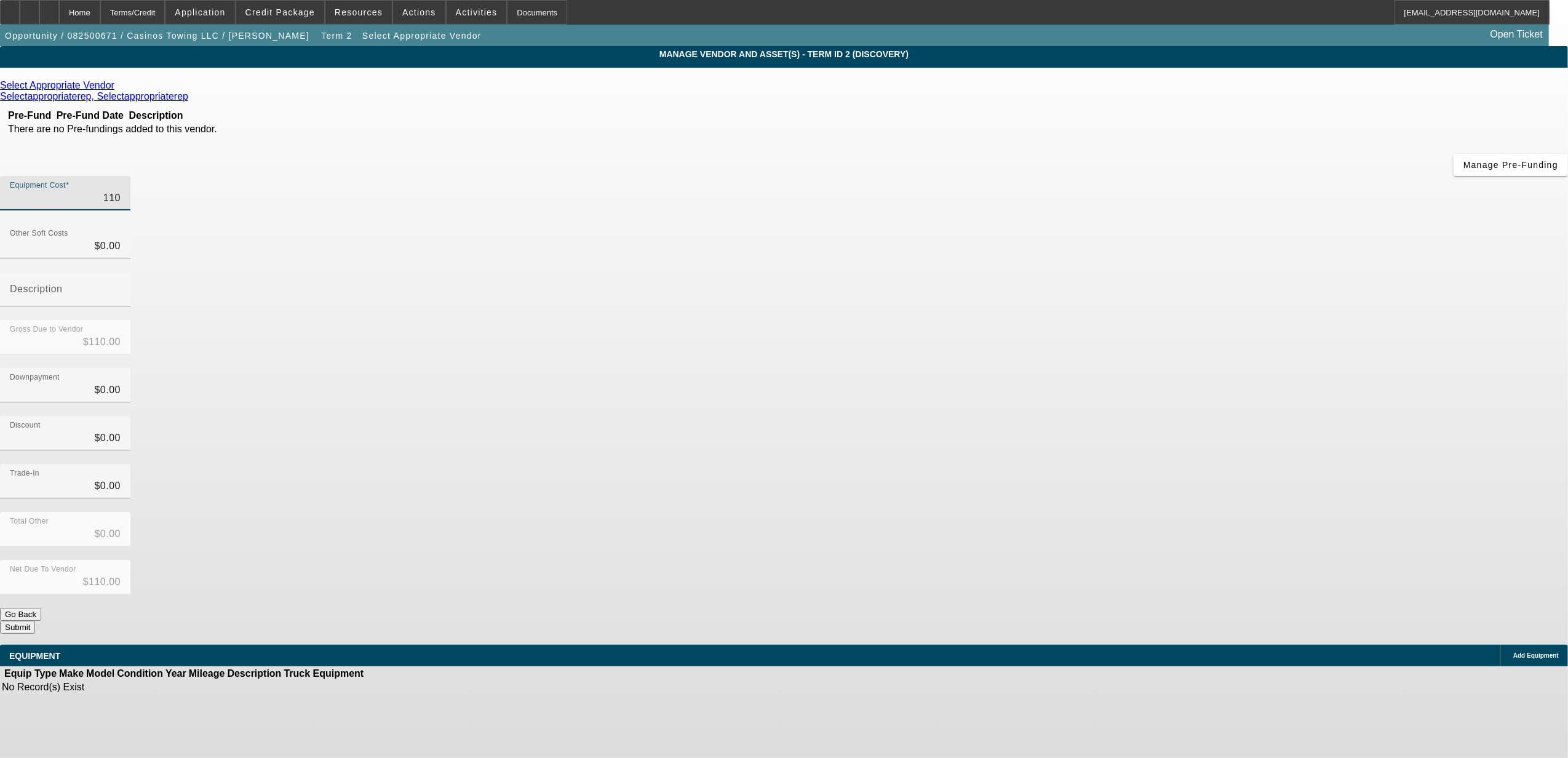
type input "$1,100.00"
type input "11000"
type input "$11,000.00"
type input "110000"
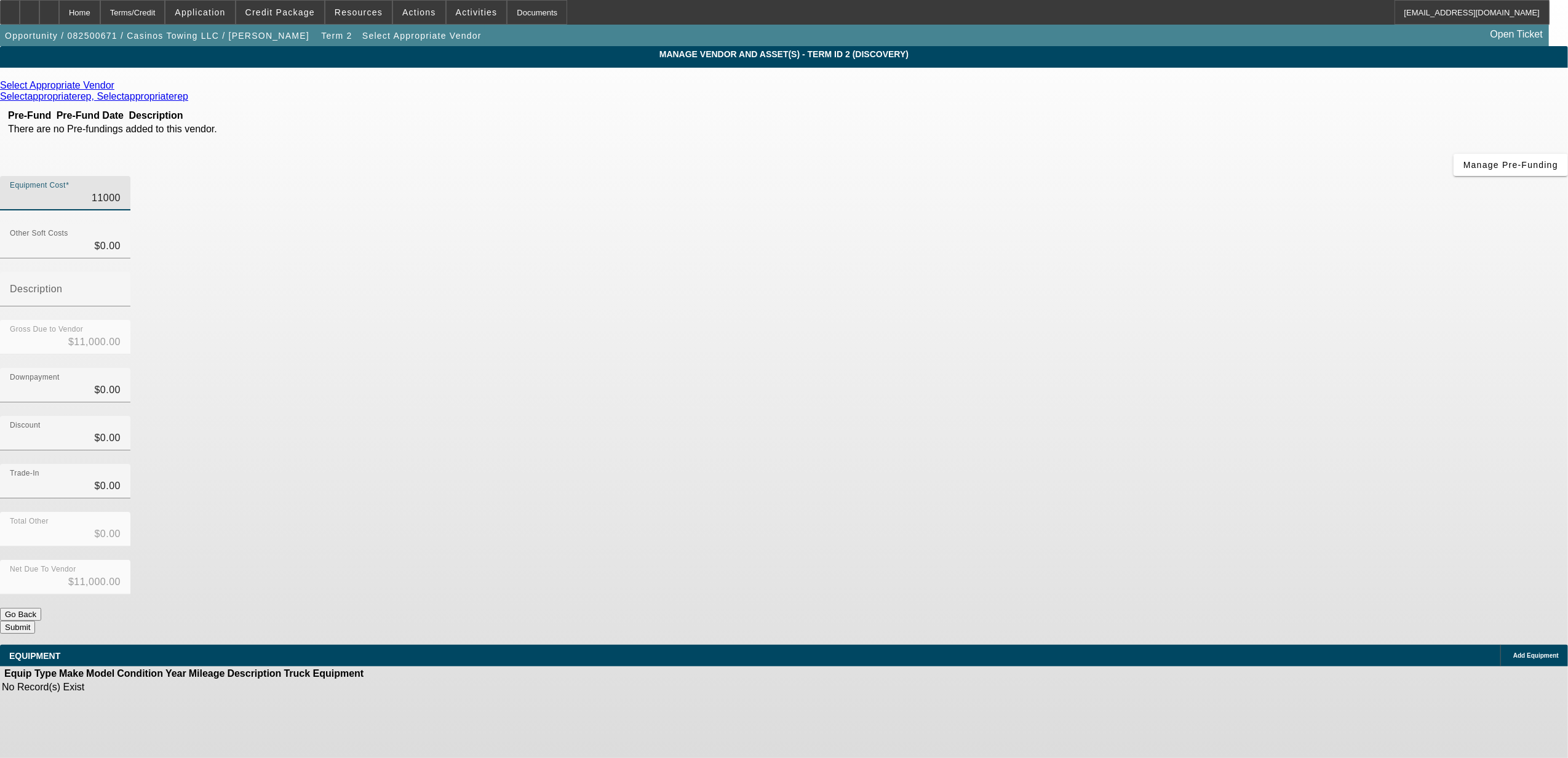
type input "$110,000.00"
drag, startPoint x: 1418, startPoint y: 365, endPoint x: 1089, endPoint y: 473, distance: 346.3
click at [1369, 364] on app-vendor-asset-manage "MANAGE VENDOR AND ASSET(S) - Term ID 2 (Discovery) Remove Vendor Select Appropr…" at bounding box center [784, 377] width 1568 height 661
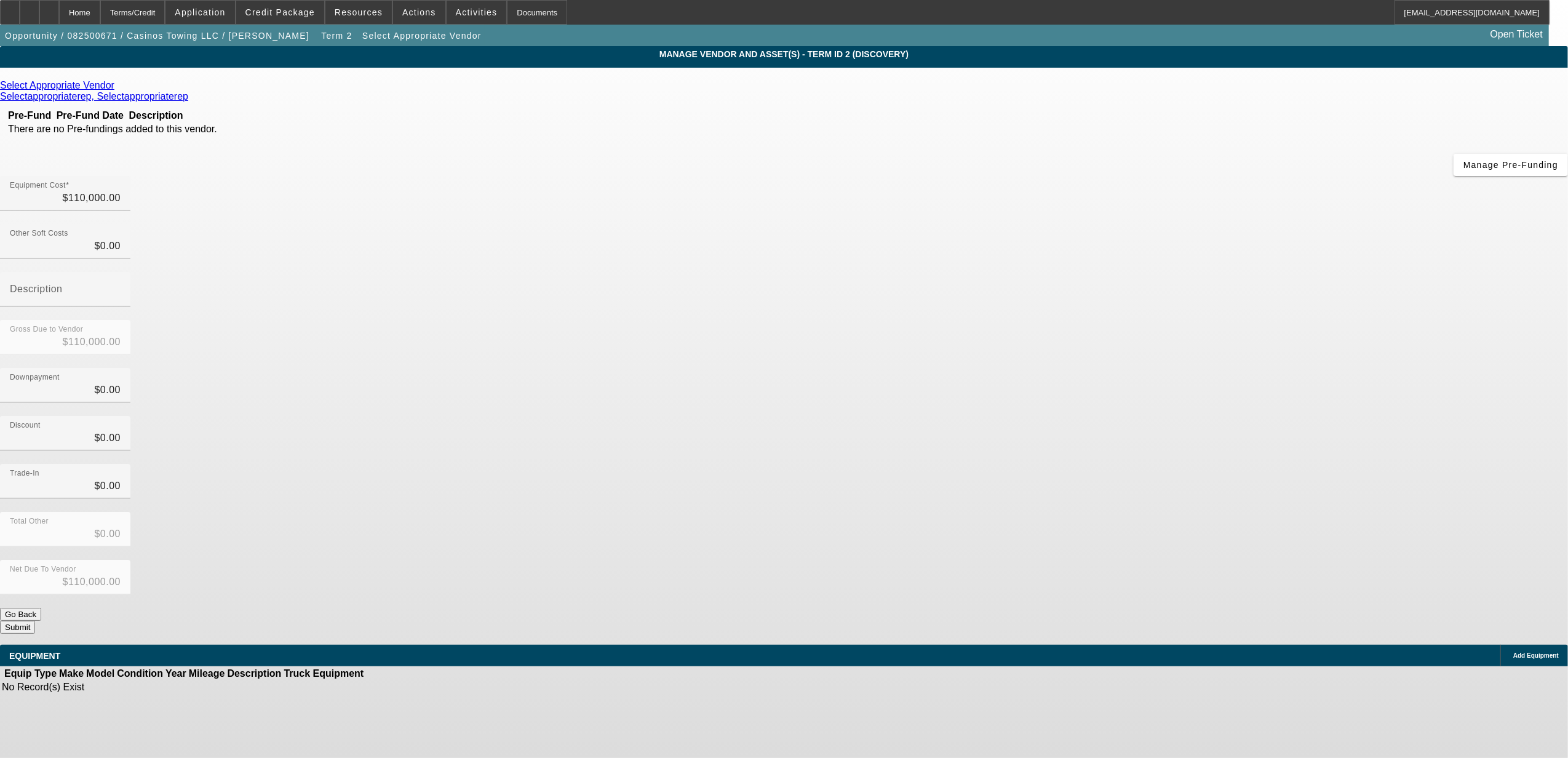
click at [35, 621] on button "Submit" at bounding box center [17, 627] width 35 height 13
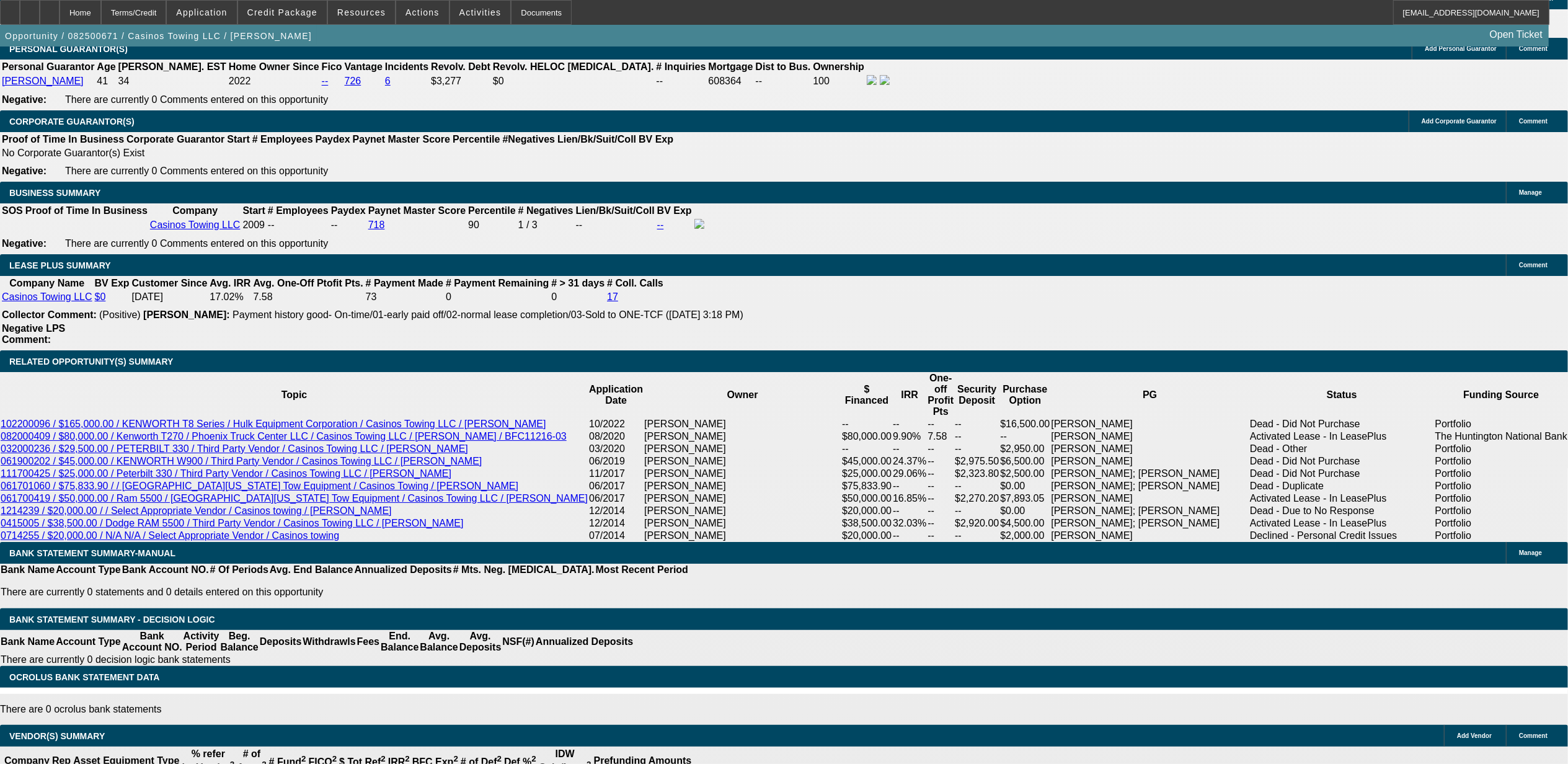
select select "0"
select select "2"
select select "0.1"
select select "4"
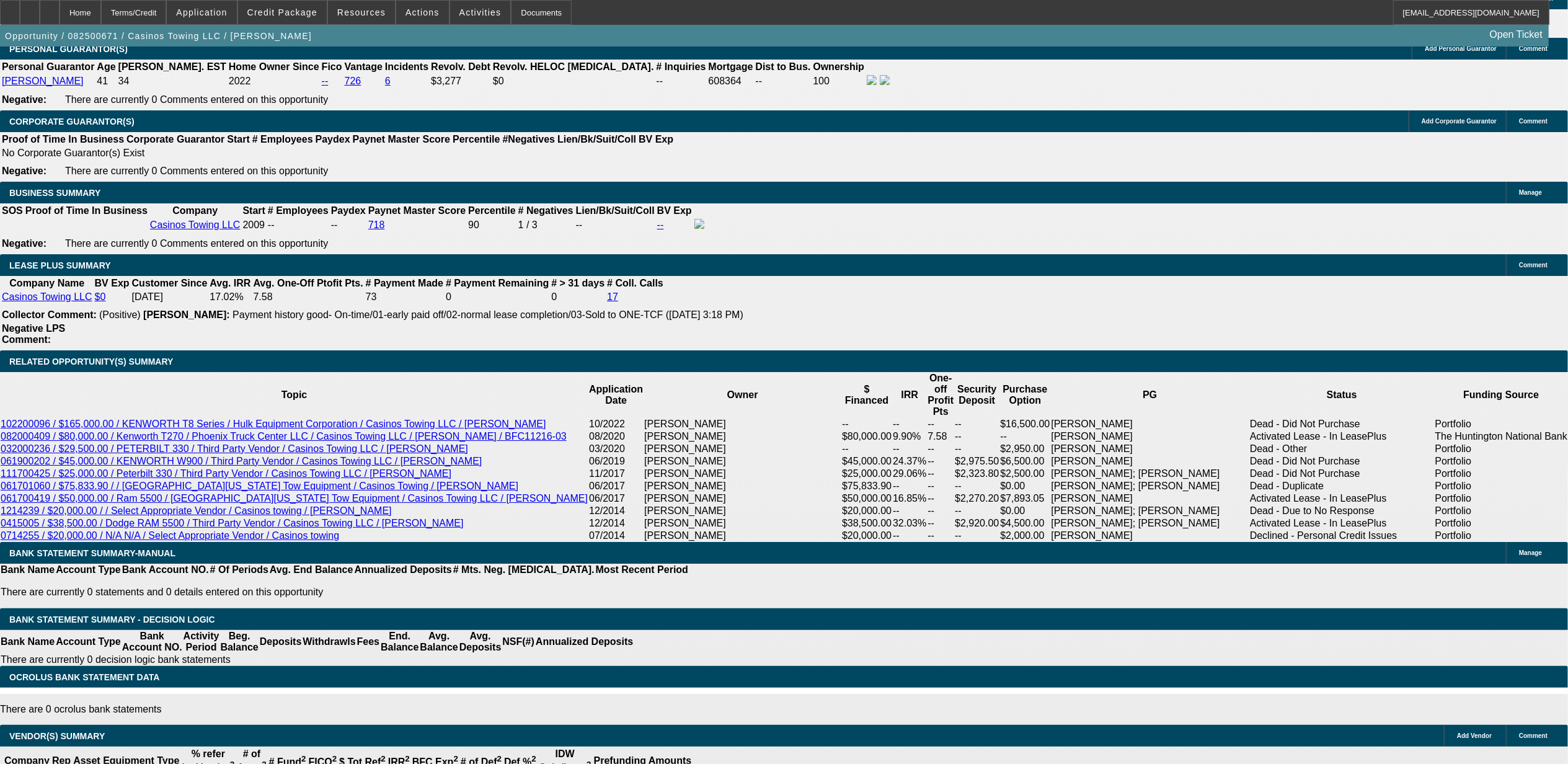
select select "0"
select select "2"
select select "0.1"
select select "4"
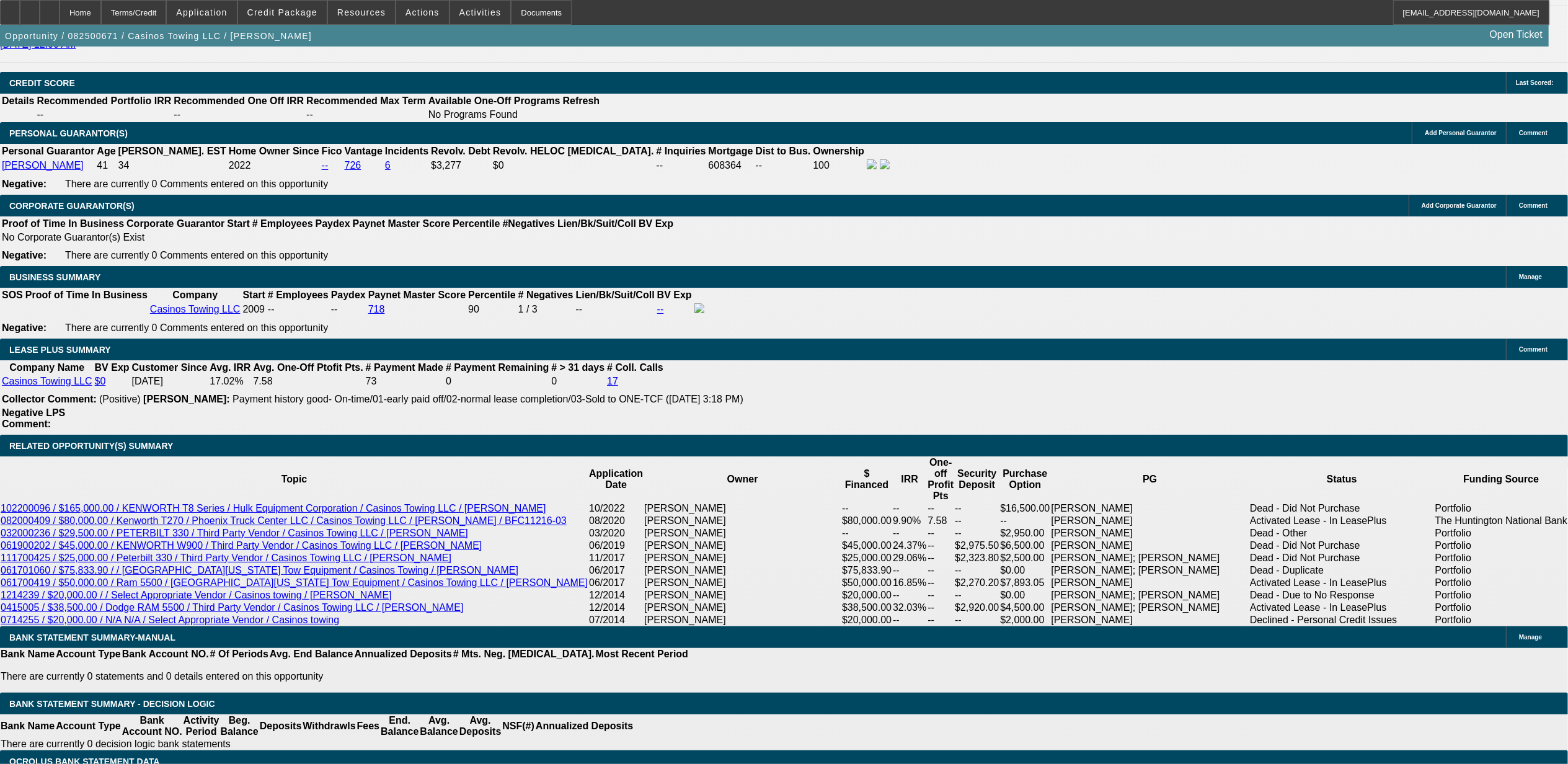
scroll to position [1868, 0]
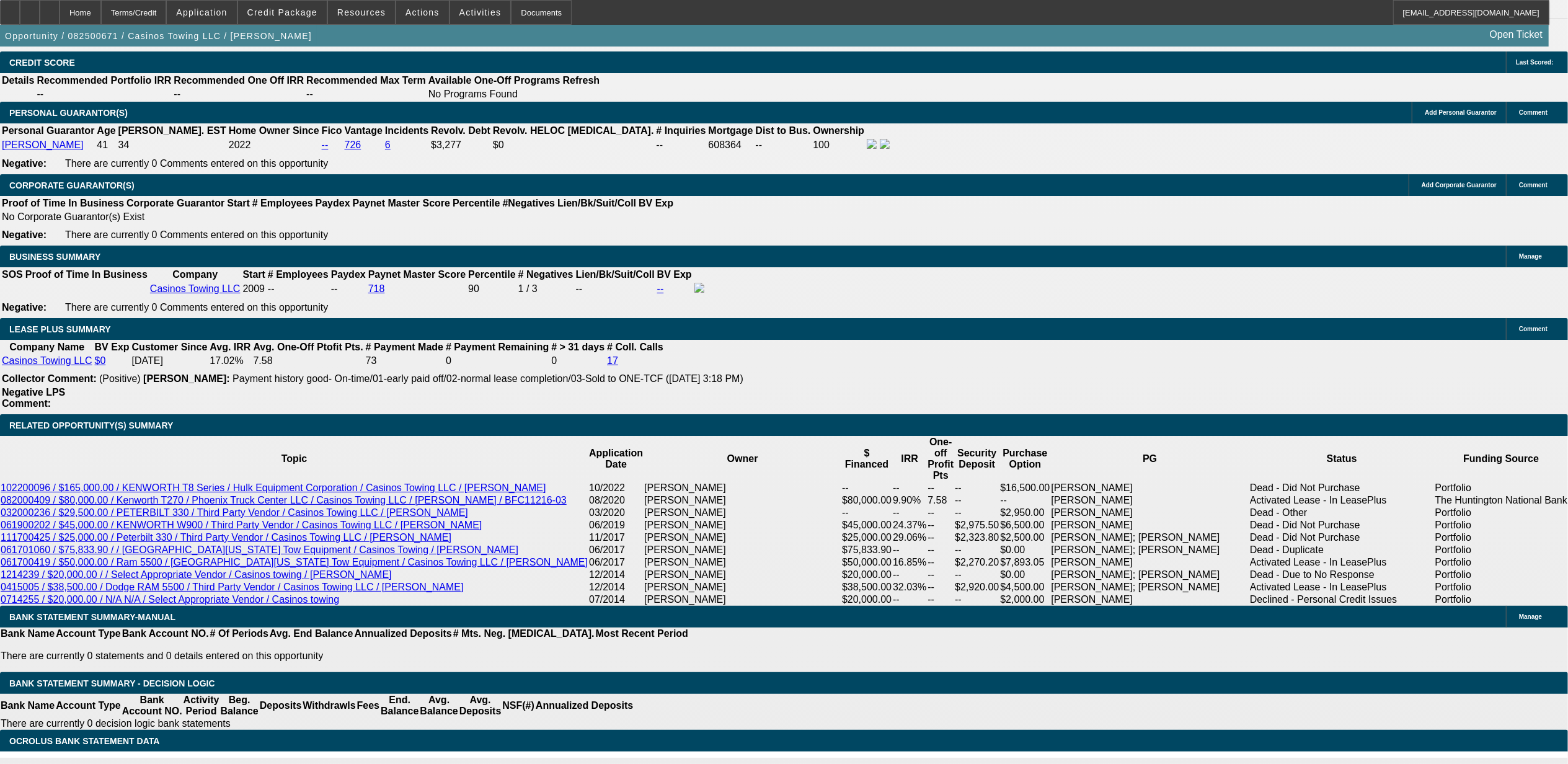
type input "$0.00"
type input "72"
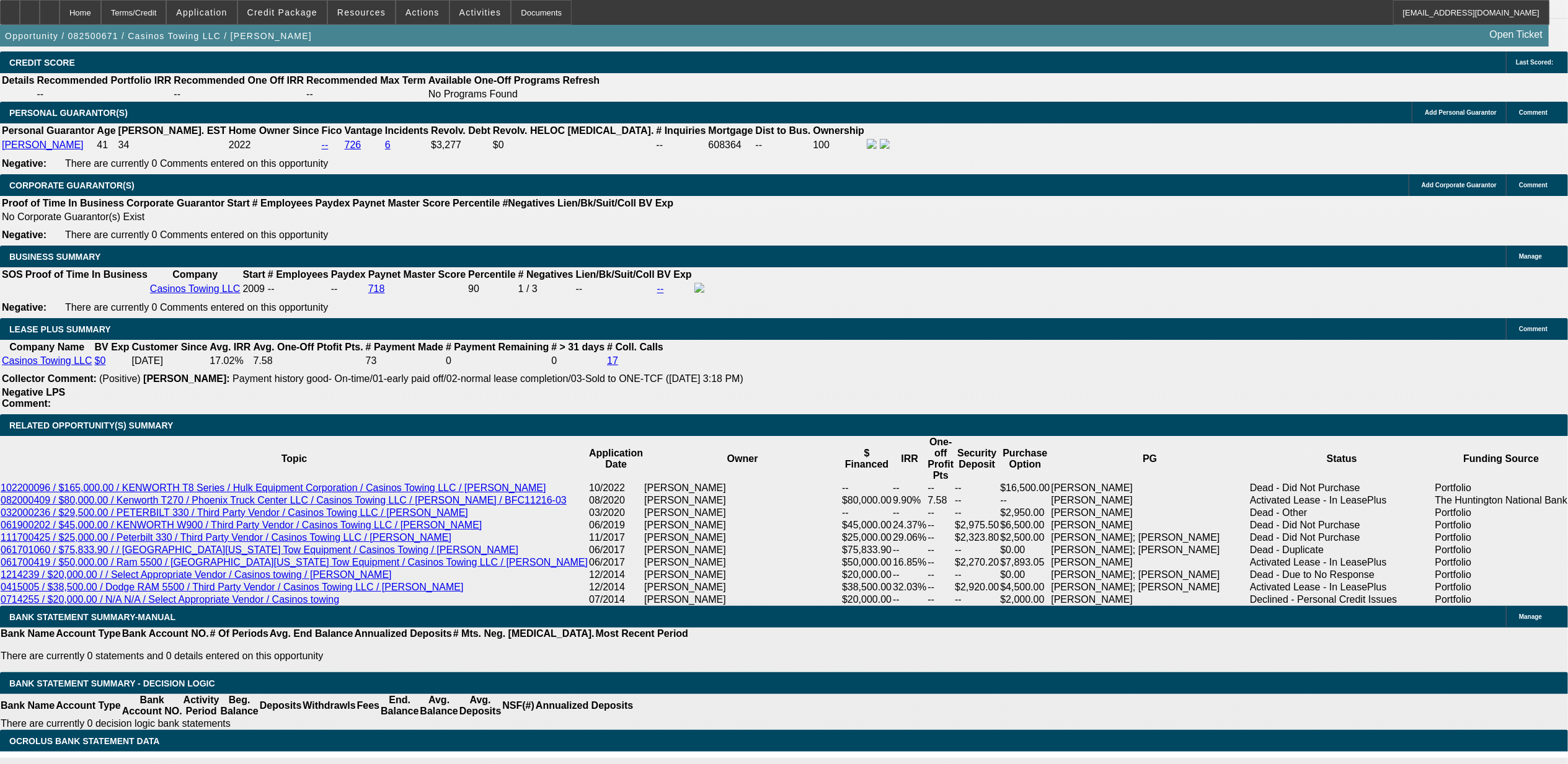
type input "7"
type input "$1,875.39"
type input "$3,750.78"
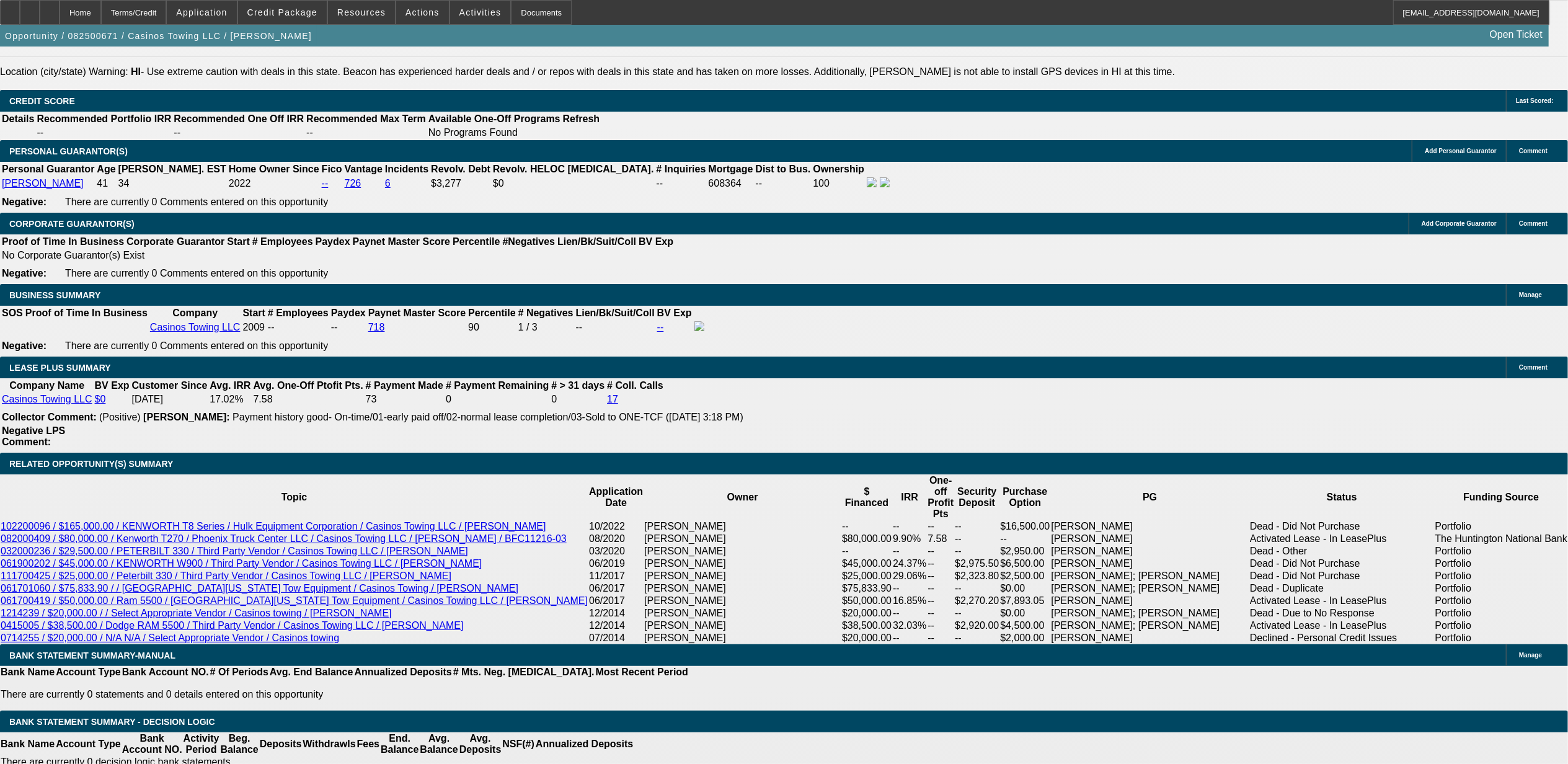
scroll to position [1784, 0]
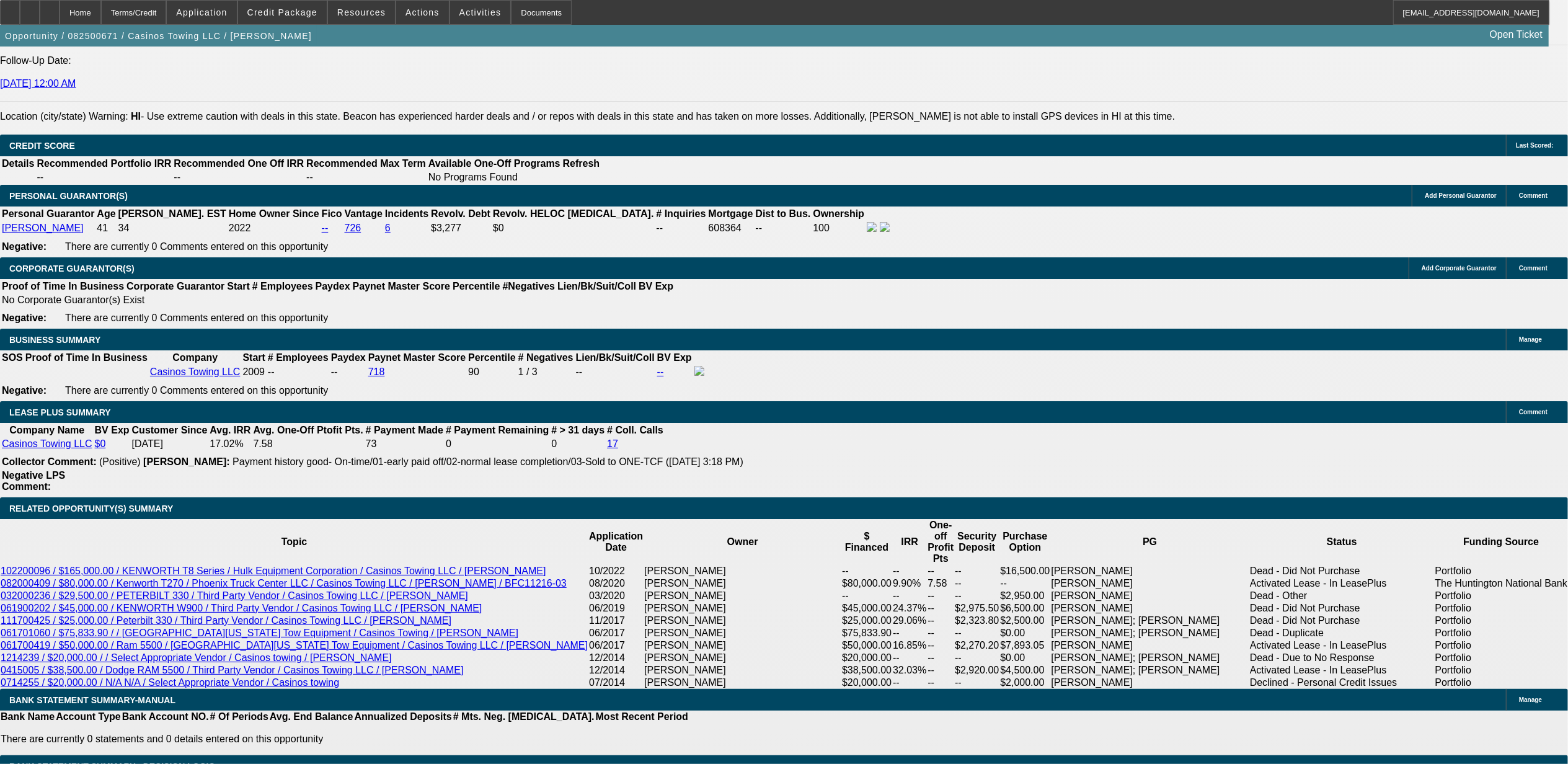
type input "7"
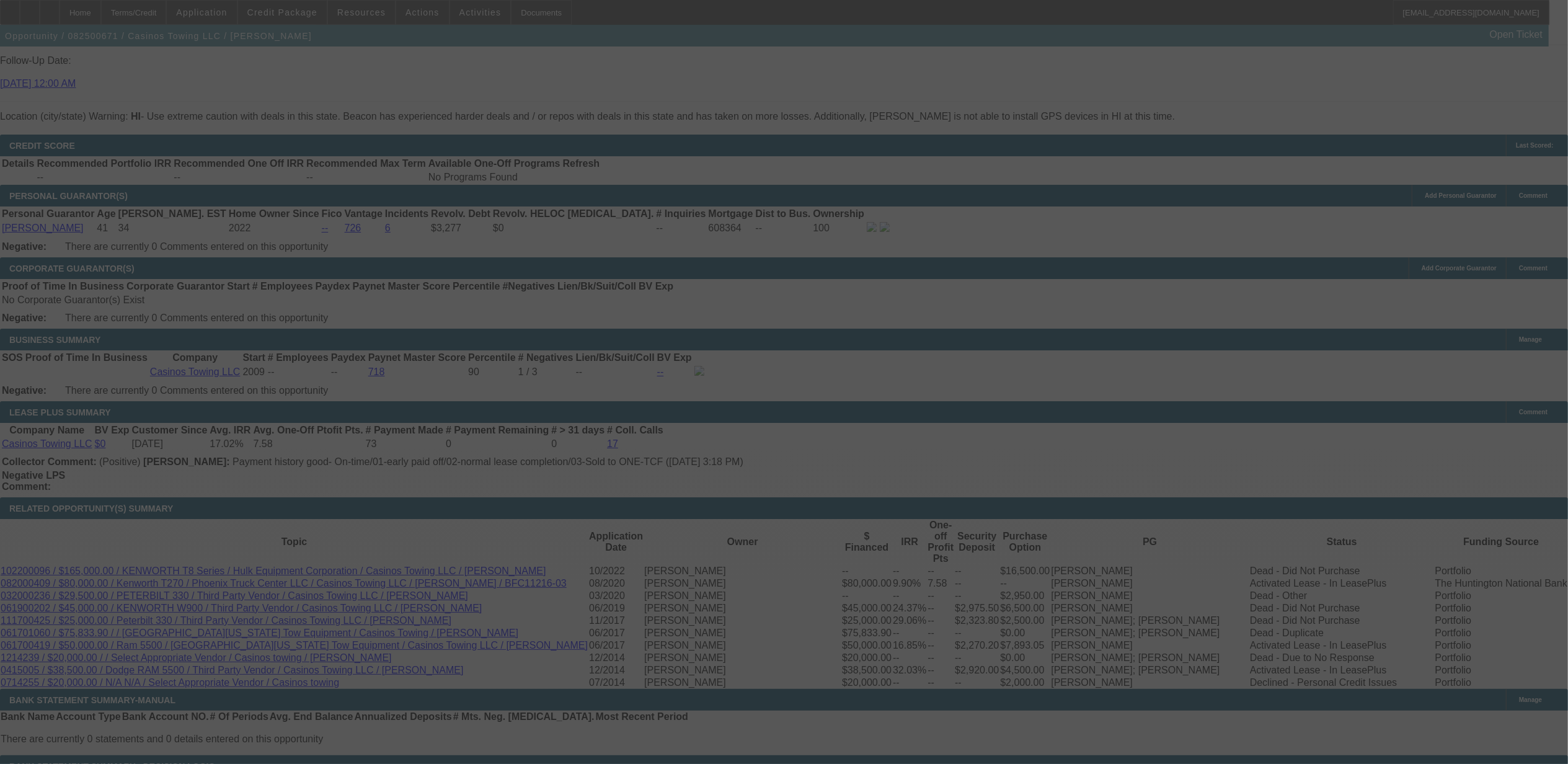
select select "0"
select select "2"
select select "0.1"
select select "4"
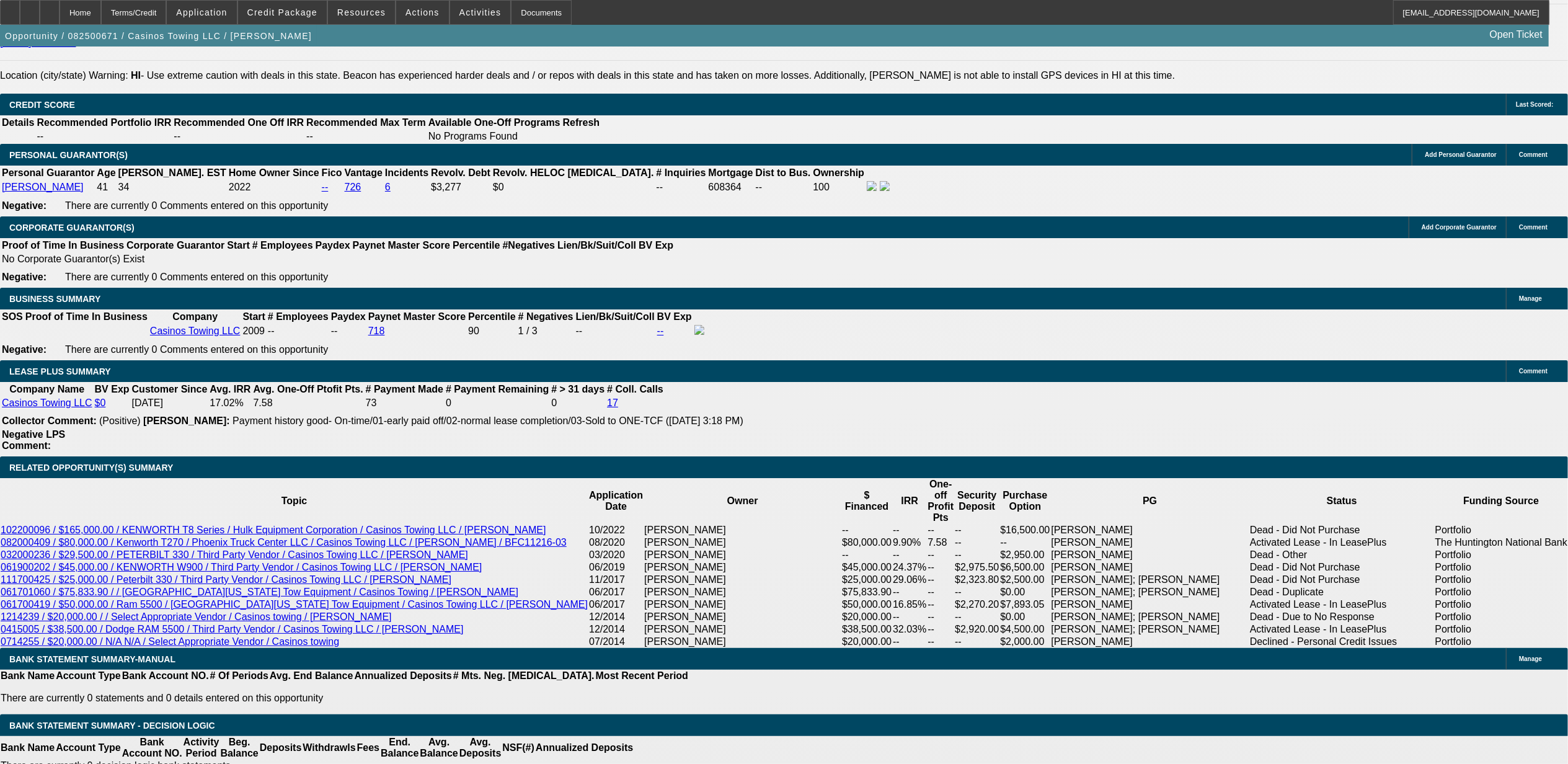
scroll to position [1868, 0]
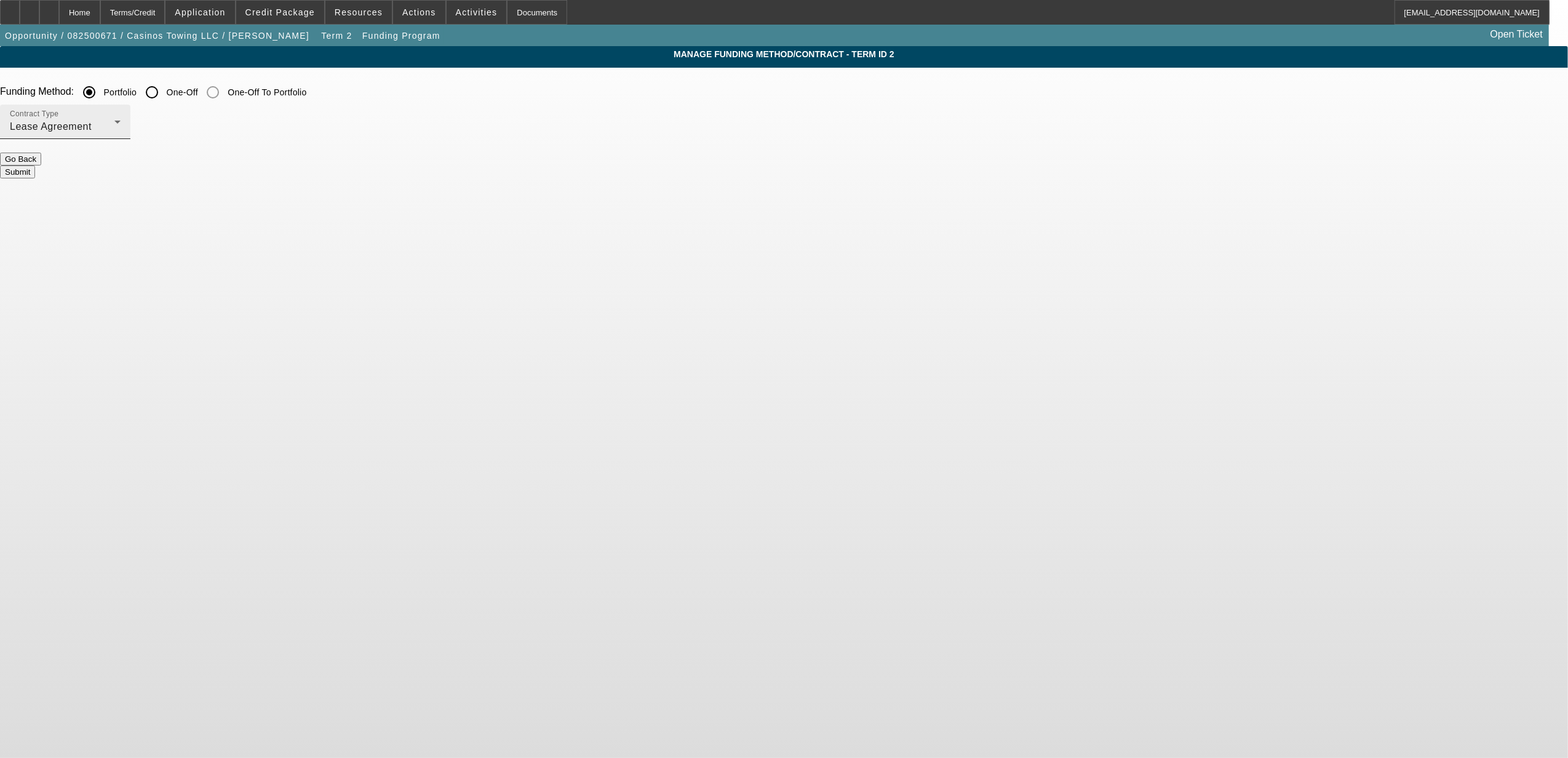
click at [121, 116] on div "Contract Type Lease Agreement" at bounding box center [65, 122] width 111 height 35
click at [547, 175] on mat-option "Equipment Finance Agreement" at bounding box center [515, 190] width 161 height 30
click at [611, 170] on div "Submit" at bounding box center [784, 172] width 1568 height 13
click at [35, 165] on button "Submit" at bounding box center [17, 172] width 35 height 13
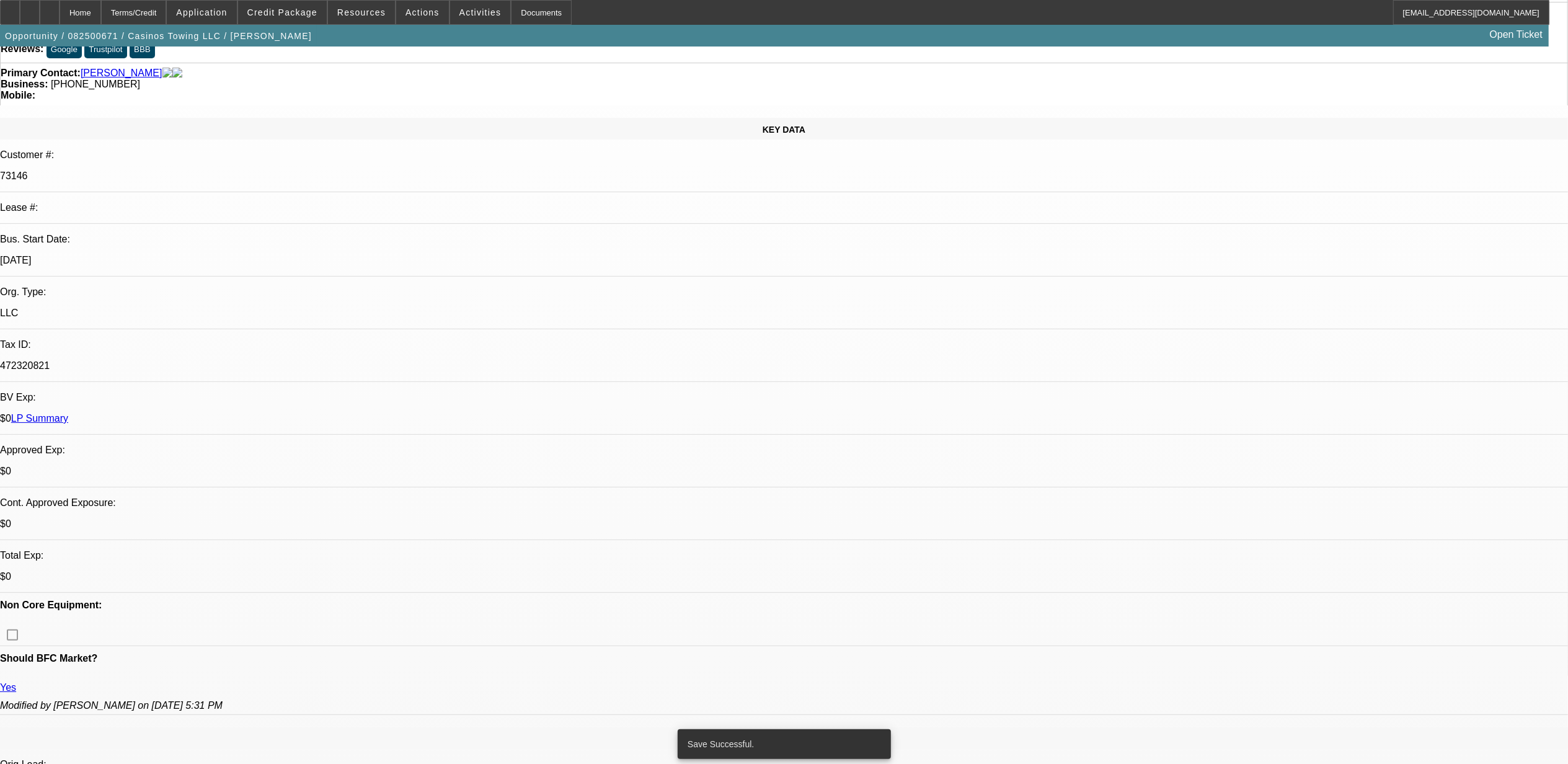
select select "0"
select select "2"
select select "0"
select select "6"
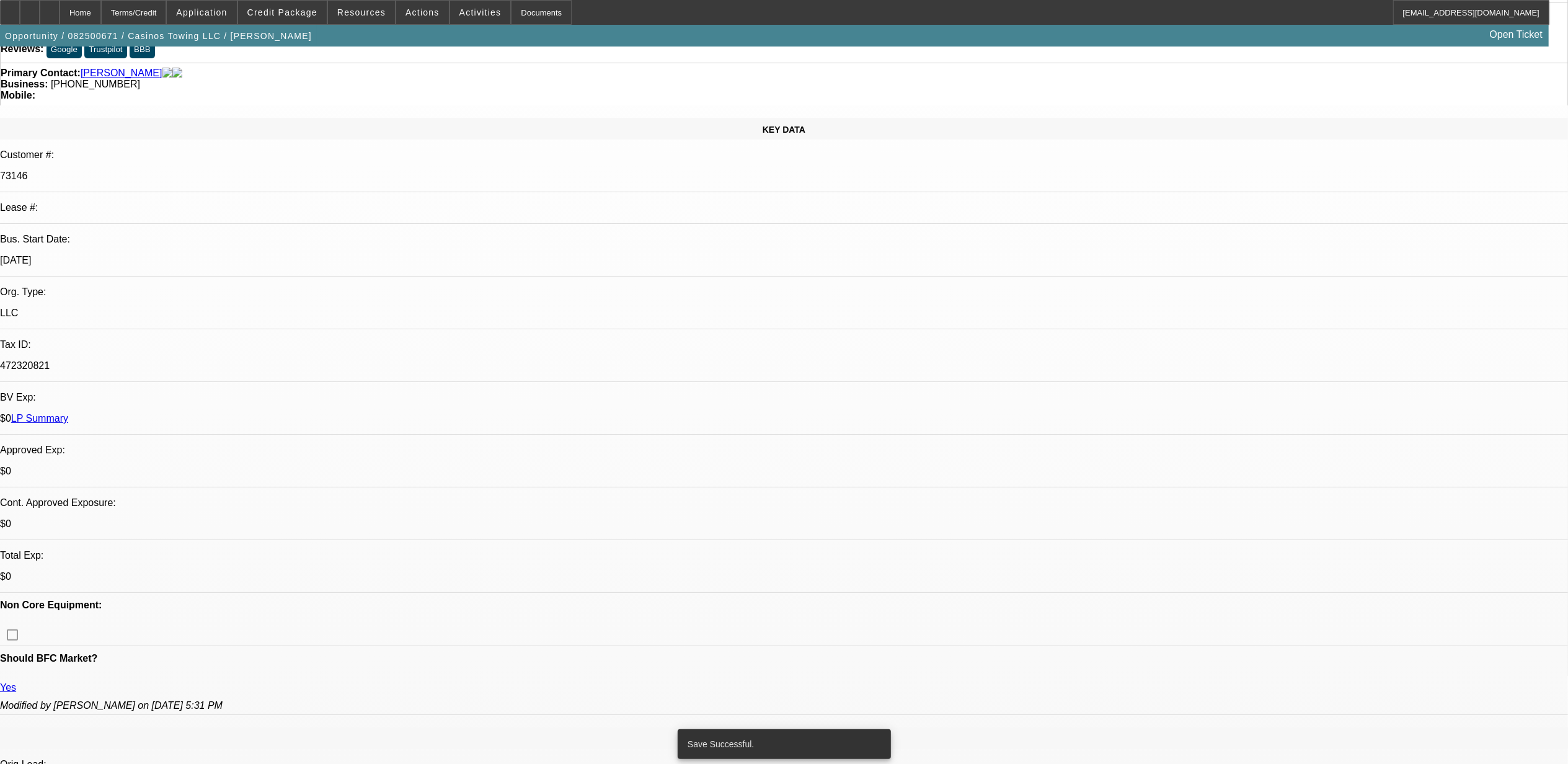
select select "0"
select select "2"
select select "0.1"
select select "4"
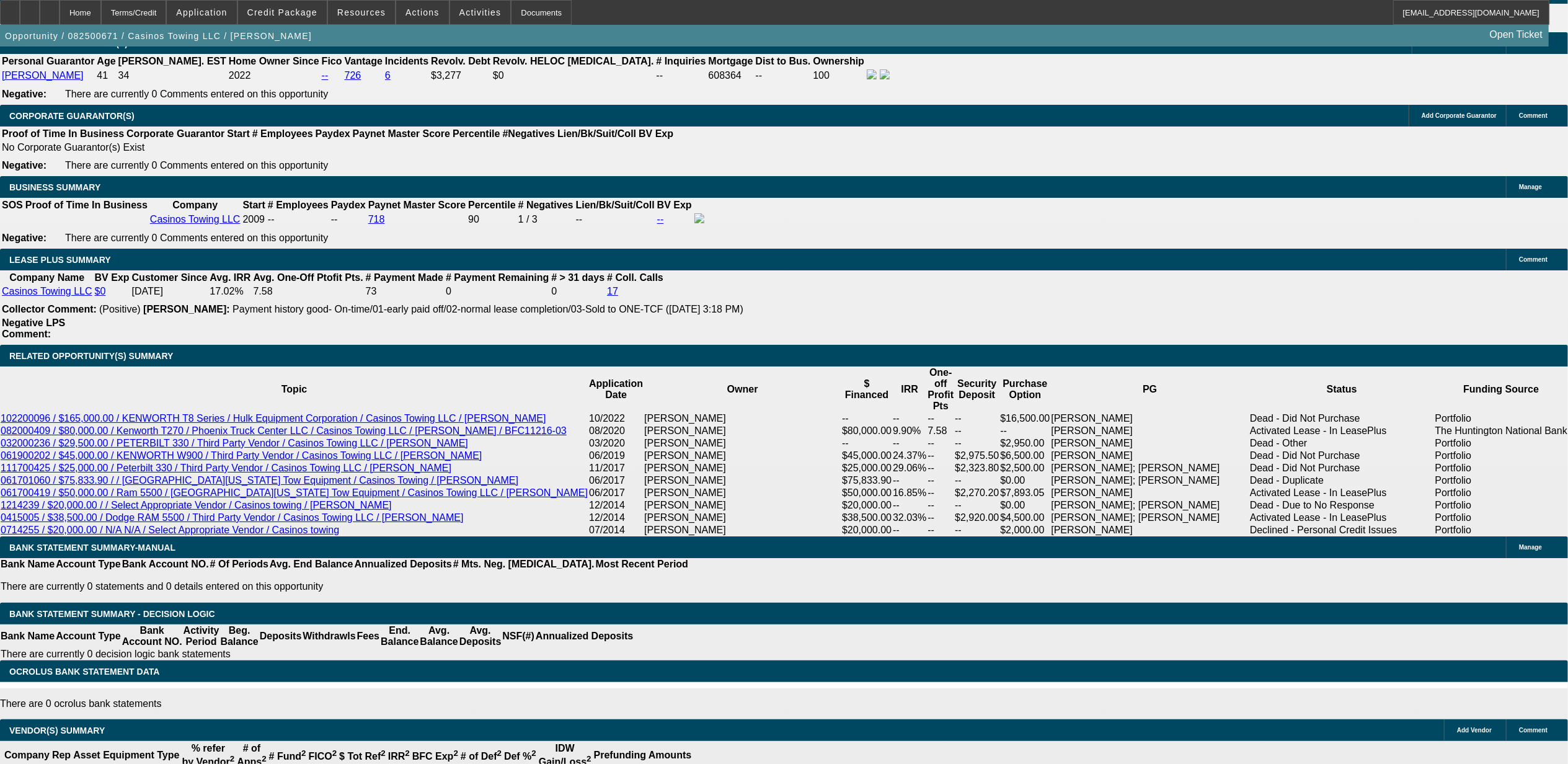
scroll to position [1938, 0]
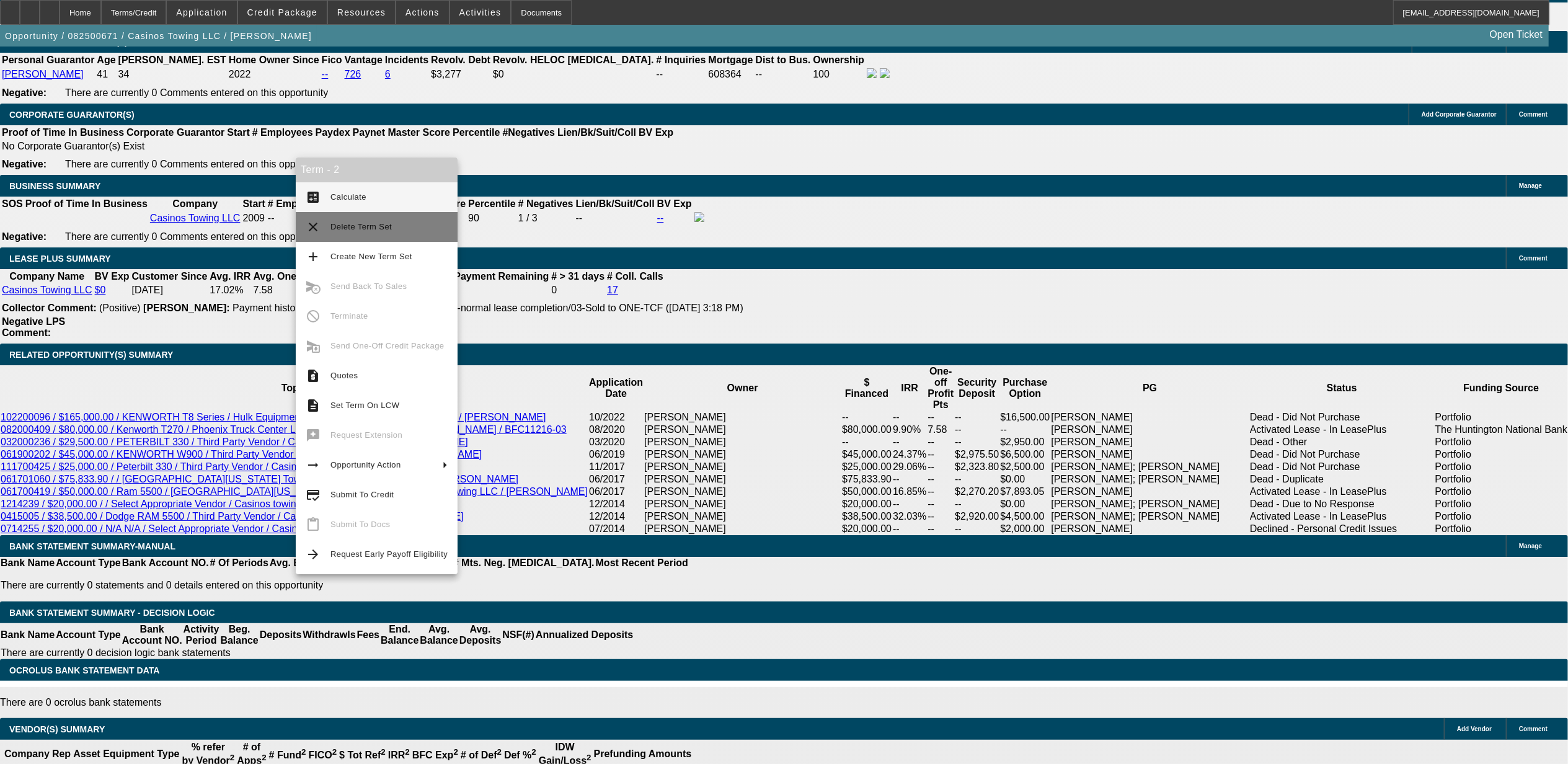
click at [365, 228] on span "Delete Term Set" at bounding box center [361, 226] width 61 height 9
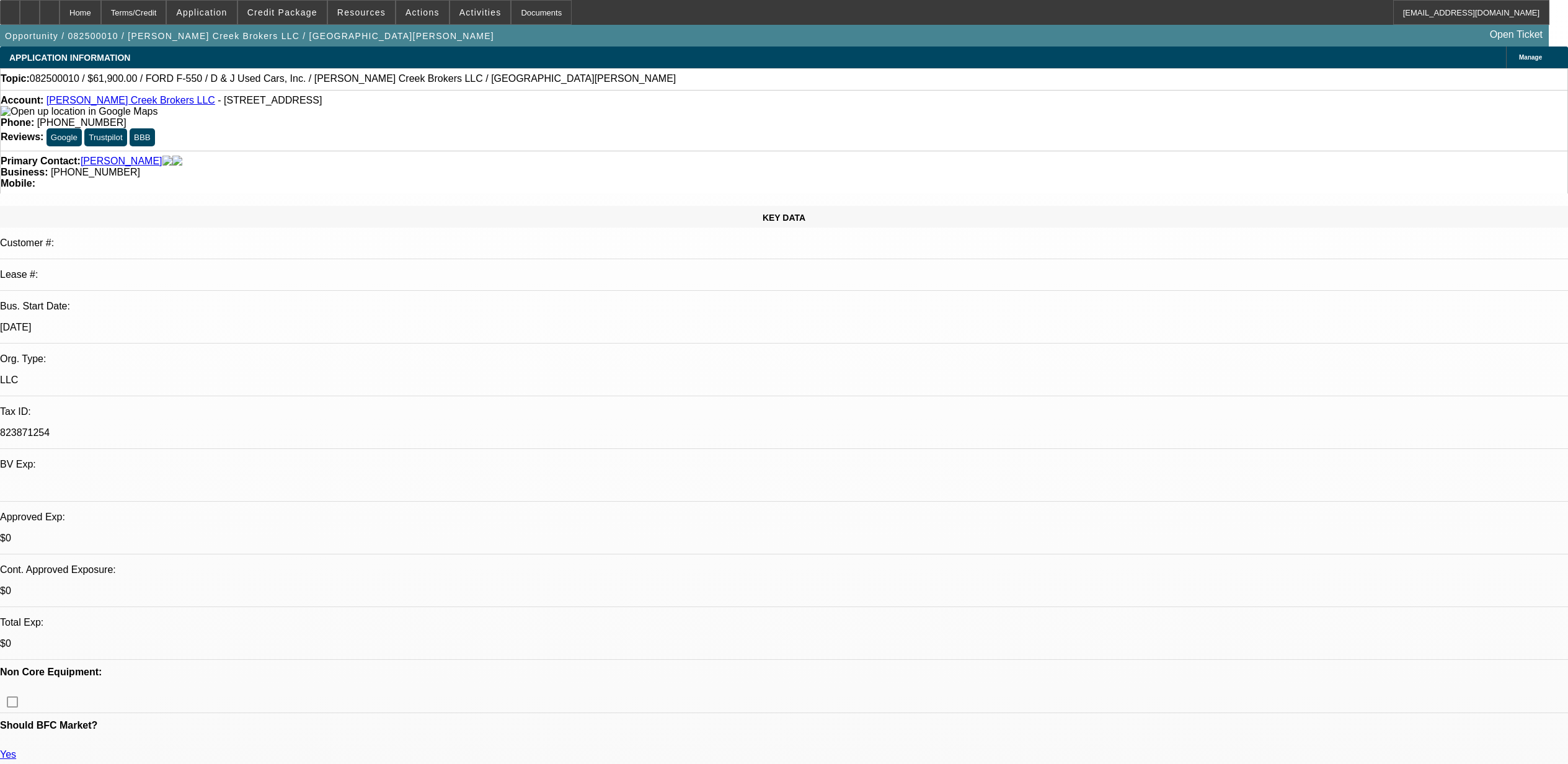
select select "0"
select select "3"
select select "0.1"
select select "4"
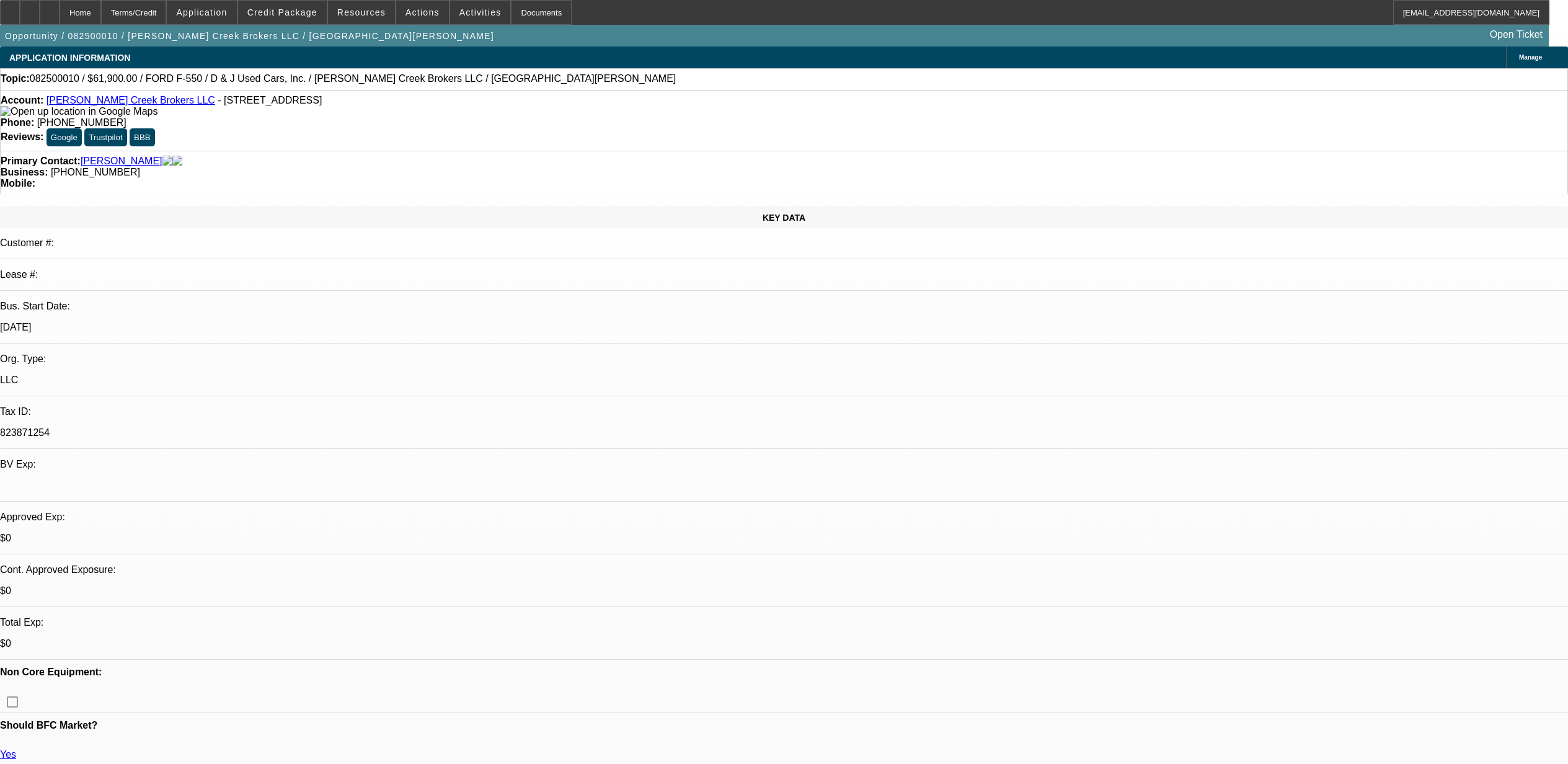
select select "0"
select select "3"
select select "0.1"
select select "4"
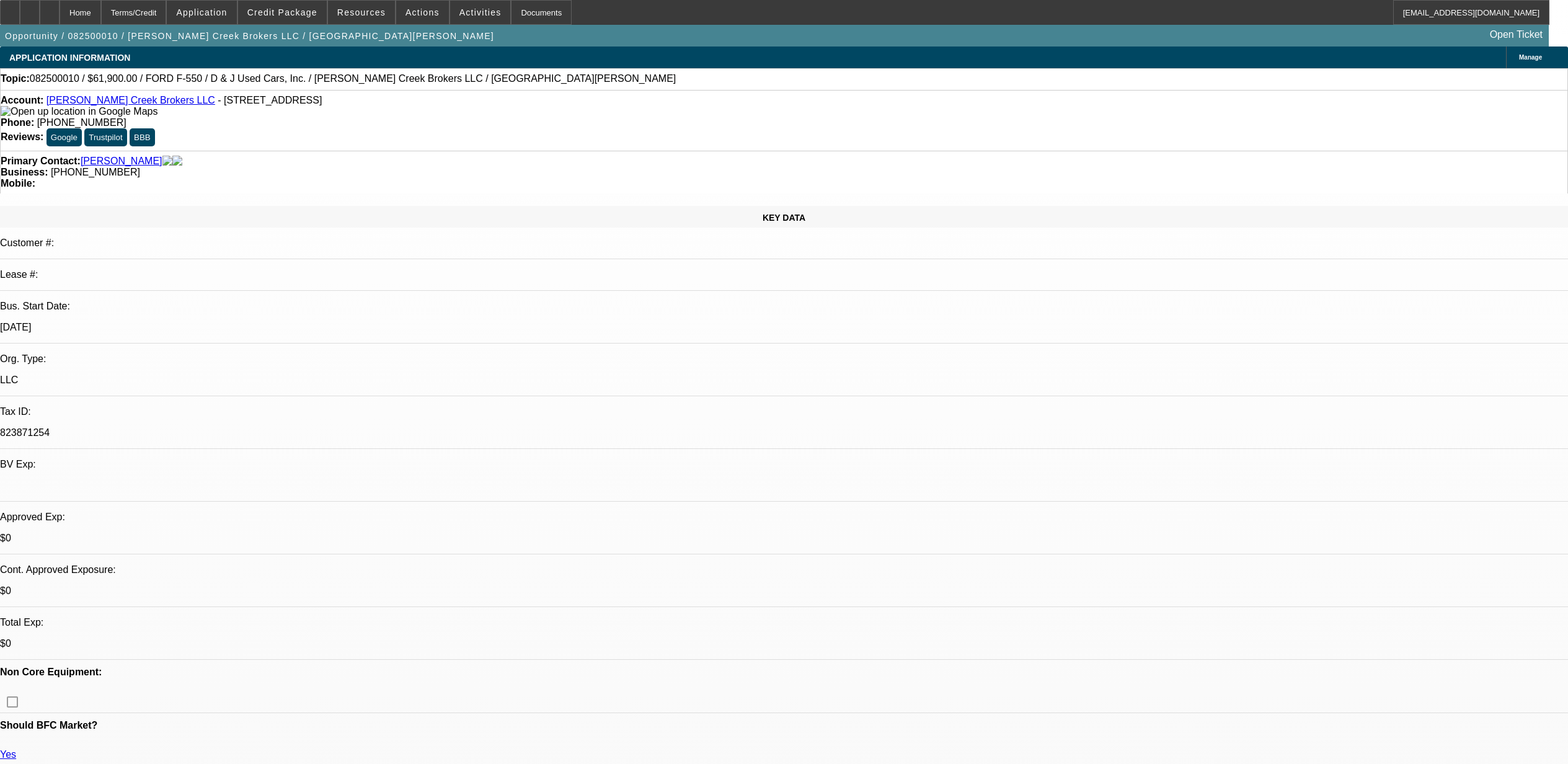
select select "0"
select select "3"
select select "0.1"
select select "4"
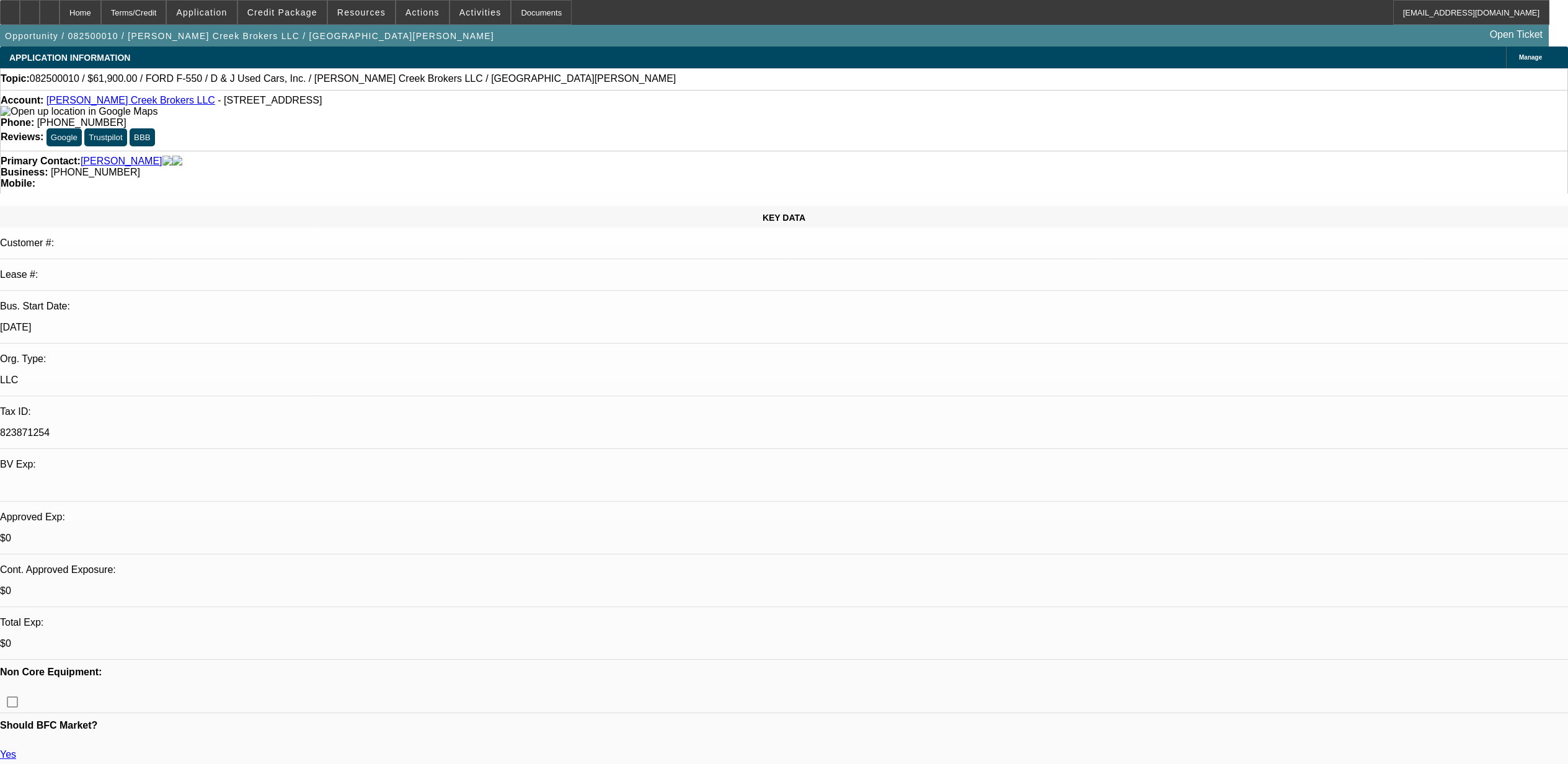
select select "0.1"
select select "2"
select select "0.1"
select select "4"
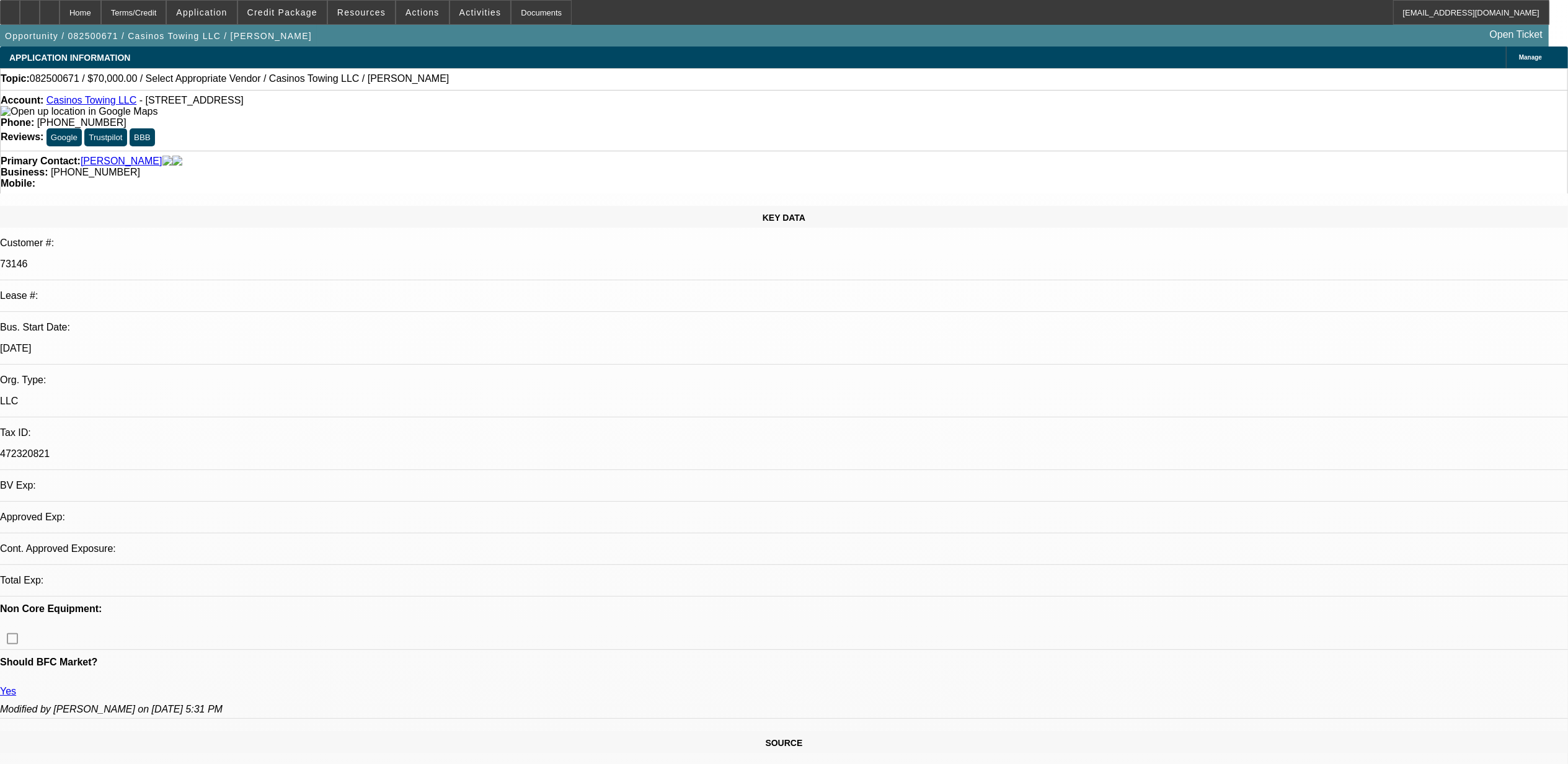
select select "0"
select select "2"
select select "0.1"
select select "4"
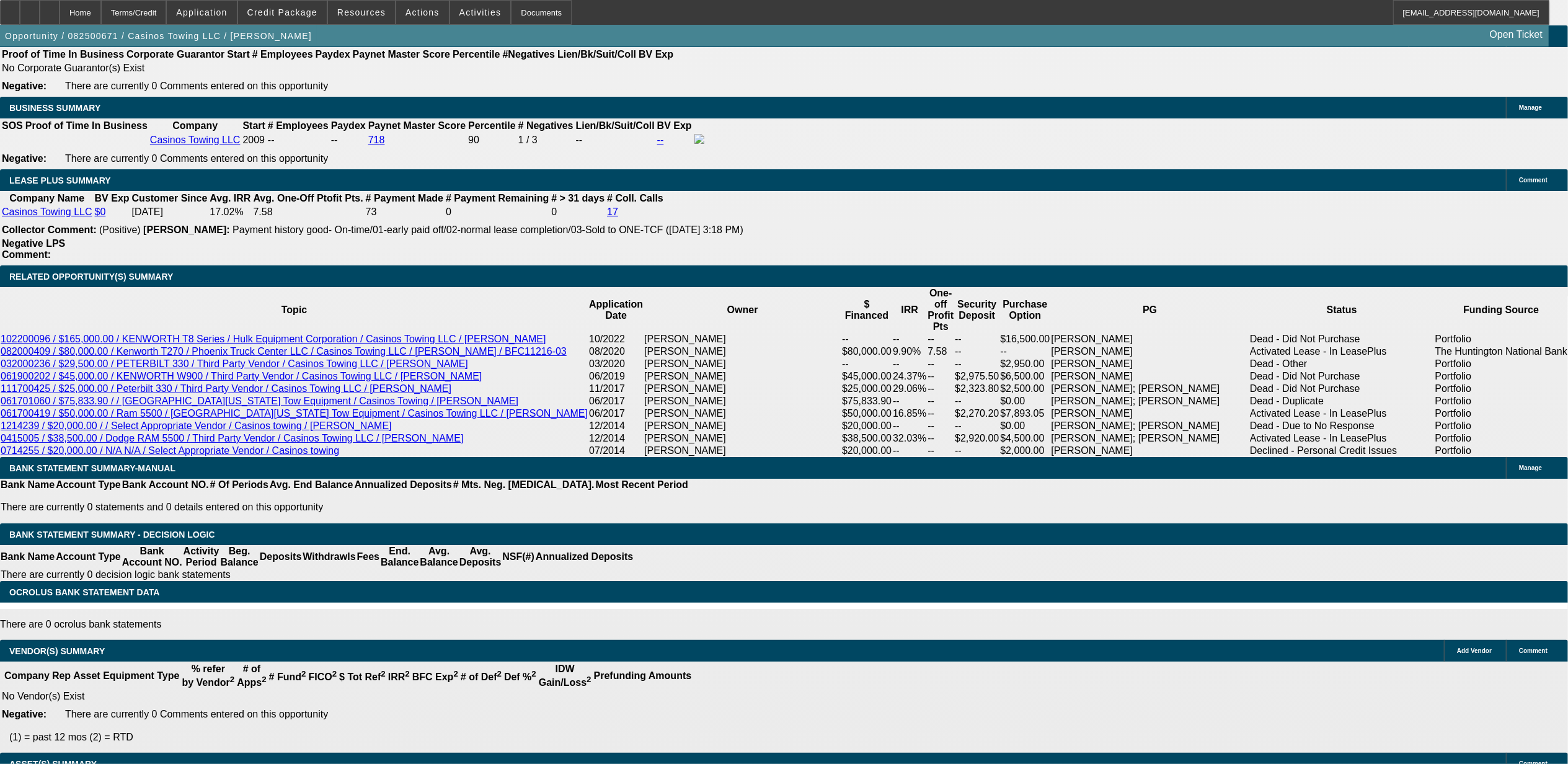
scroll to position [2014, 0]
